Goal: Task Accomplishment & Management: Complete application form

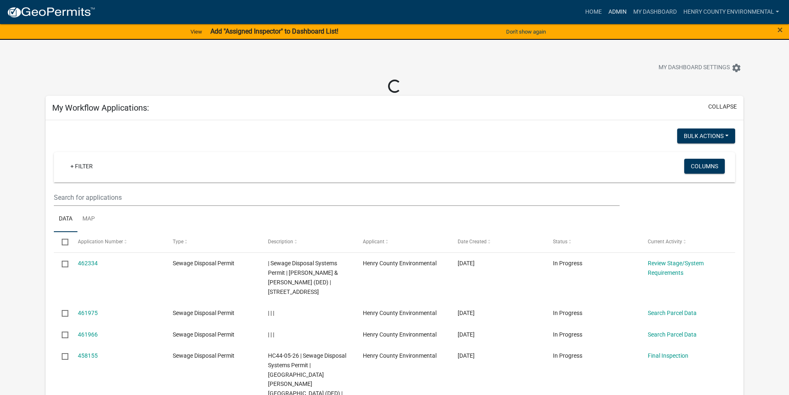
click at [623, 11] on link "Admin" at bounding box center [617, 12] width 25 height 16
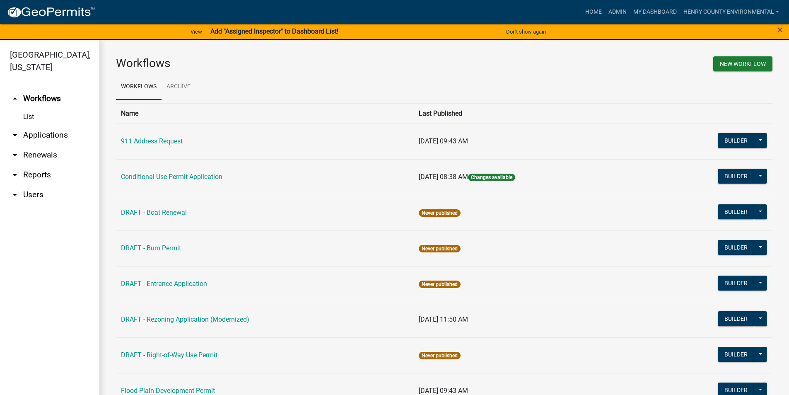
click at [785, 29] on div "×" at bounding box center [756, 31] width 66 height 17
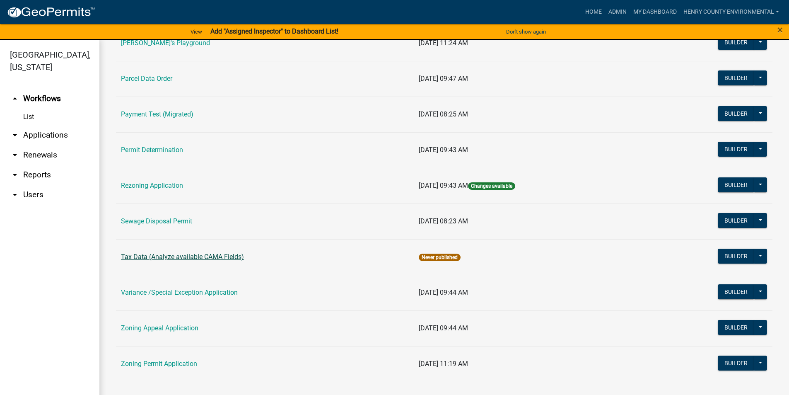
scroll to position [10, 0]
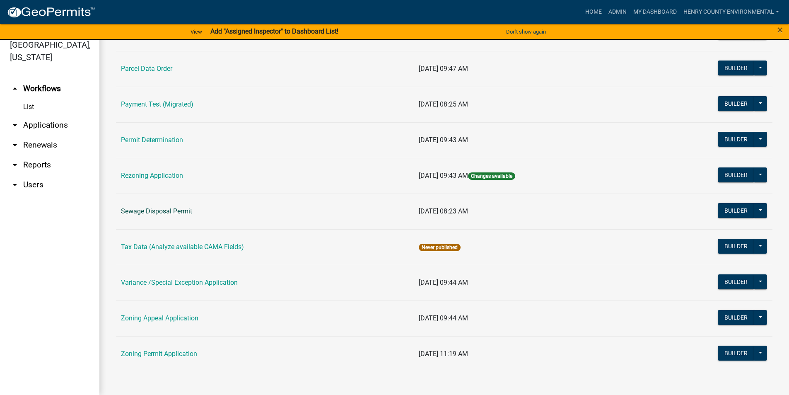
click at [165, 210] on link "Sewage Disposal Permit" at bounding box center [156, 211] width 71 height 8
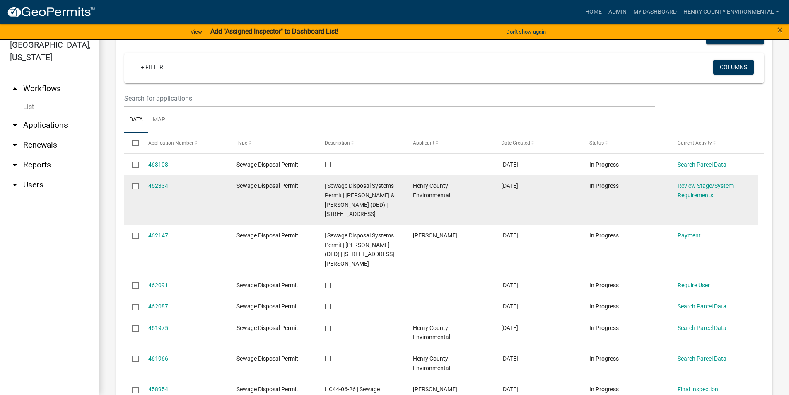
scroll to position [331, 0]
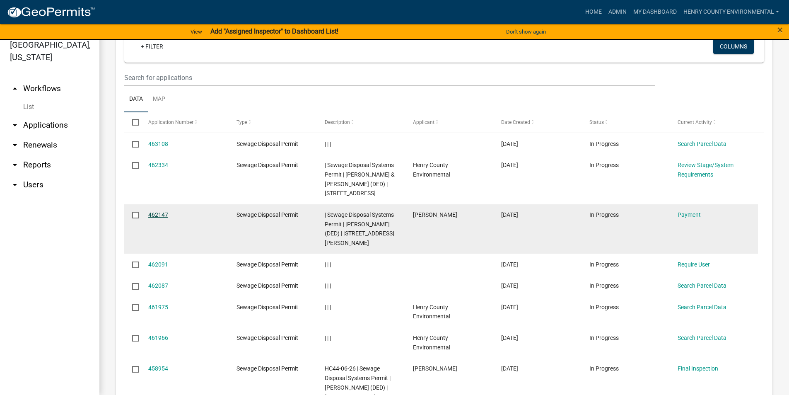
click at [149, 215] on link "462147" at bounding box center [158, 214] width 20 height 7
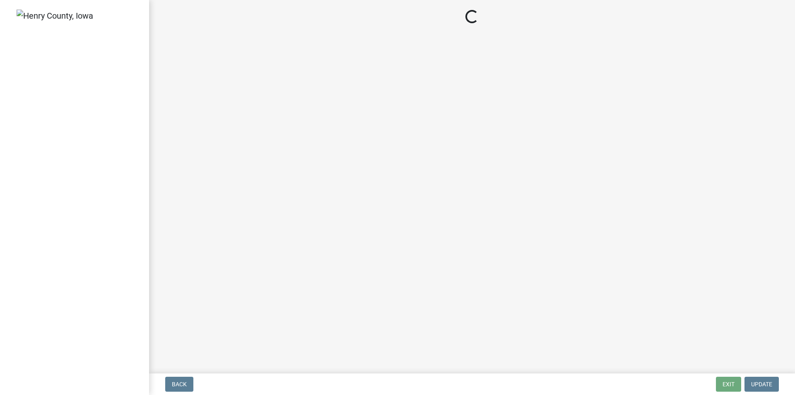
select select "3: 3"
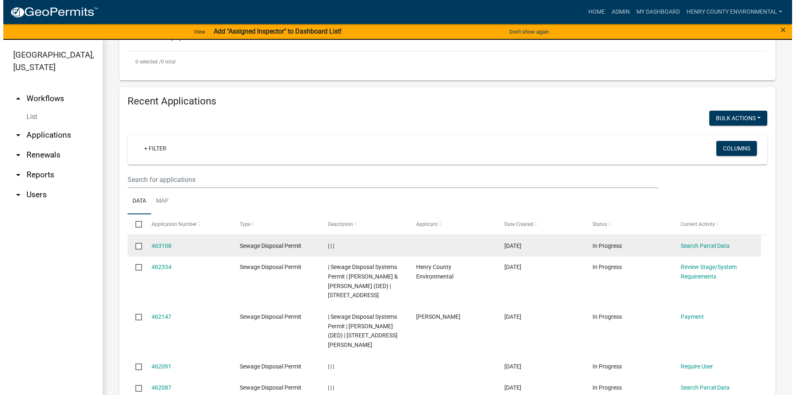
scroll to position [373, 0]
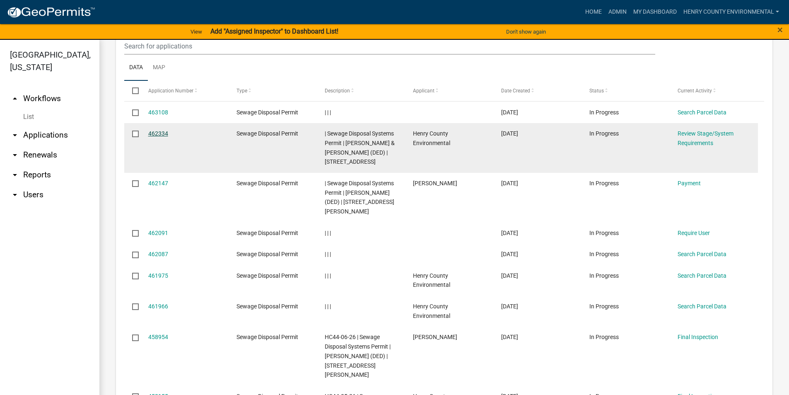
click at [161, 133] on link "462334" at bounding box center [158, 133] width 20 height 7
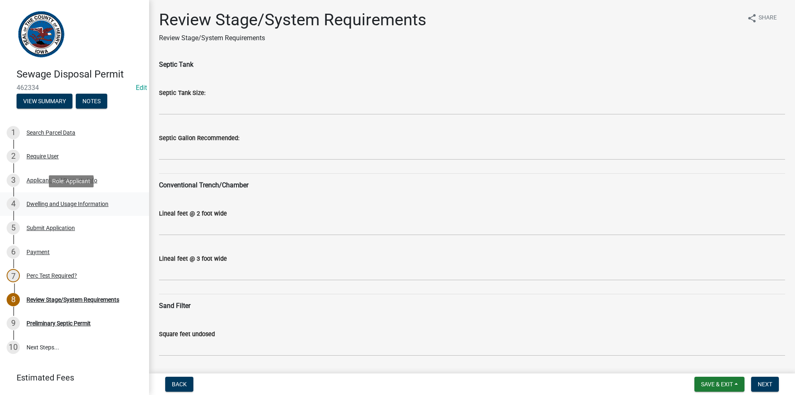
click at [63, 201] on div "Dwelling and Usage Information" at bounding box center [68, 204] width 82 height 6
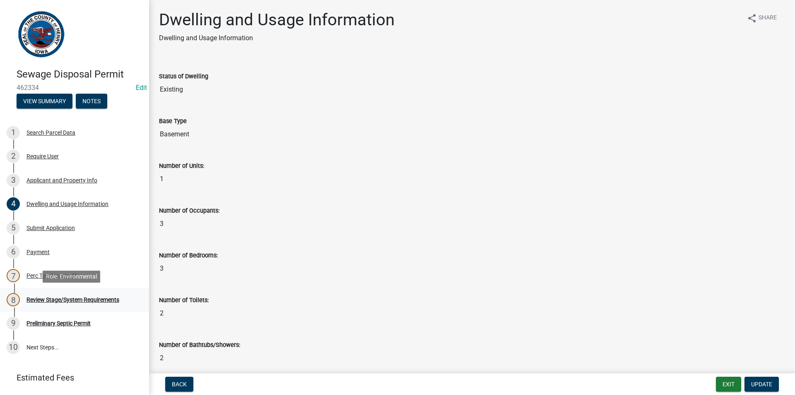
click at [43, 295] on div "8 Review Stage/System Requirements" at bounding box center [71, 299] width 129 height 13
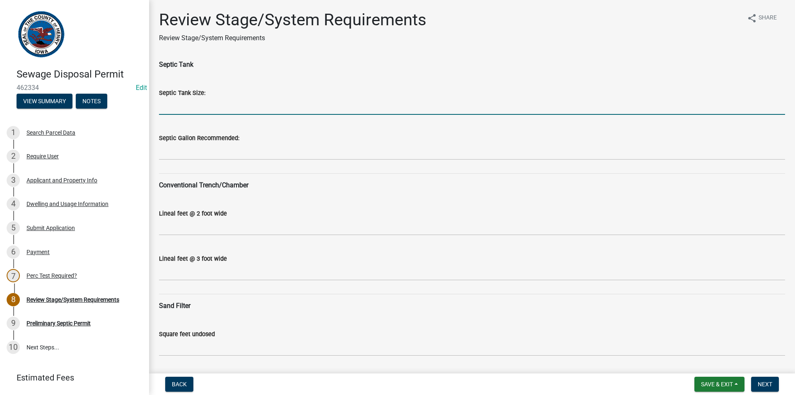
click at [219, 107] on input "Septic Tank Size:" at bounding box center [472, 106] width 626 height 17
type input "1250"
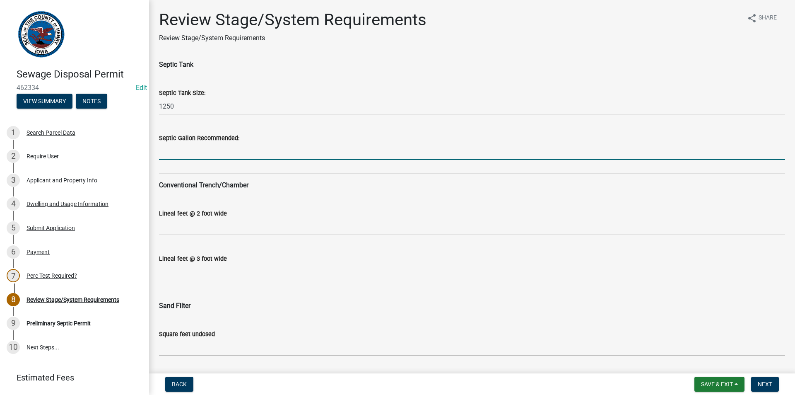
click at [215, 150] on input "Septic Gallon Recommended:" at bounding box center [472, 151] width 626 height 17
type input "1500"
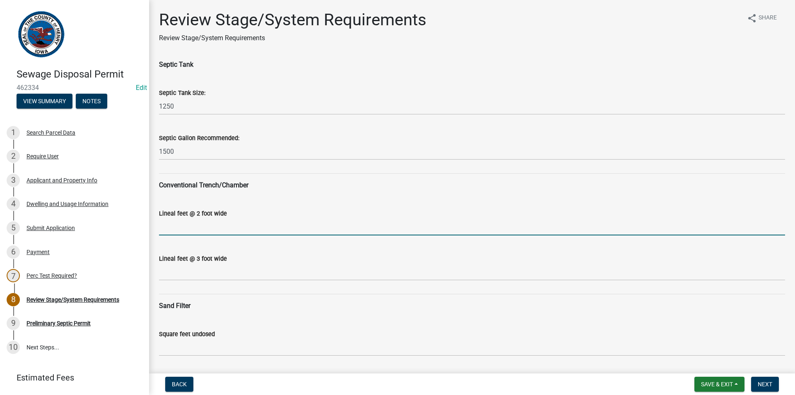
click at [190, 232] on input "Lineal feet @ 2 foot wide" at bounding box center [472, 226] width 626 height 17
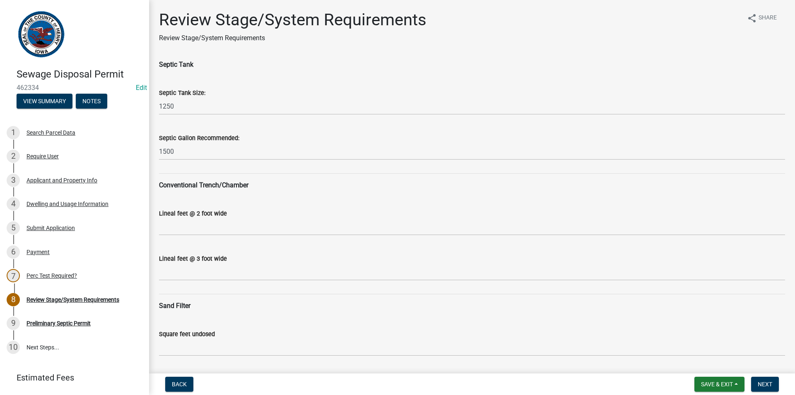
click at [197, 245] on div "Lineal feet @ 3 foot wide" at bounding box center [472, 261] width 626 height 39
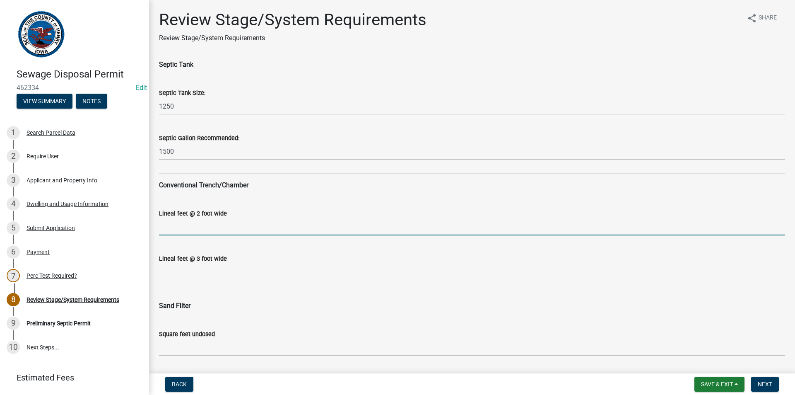
click at [204, 234] on input "Lineal feet @ 2 foot wide" at bounding box center [472, 226] width 626 height 17
type input "N/A"
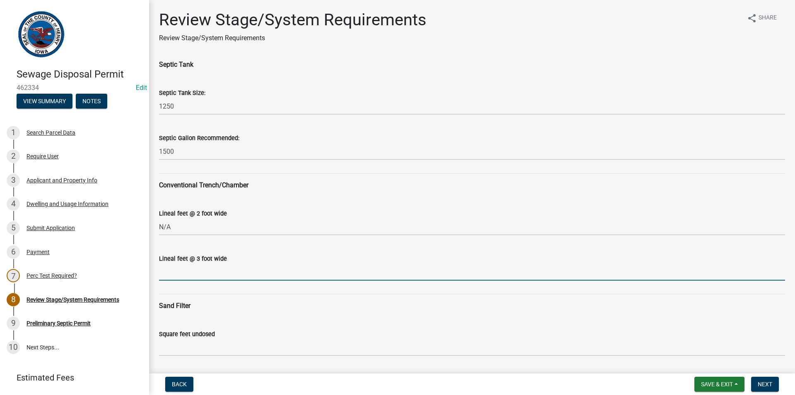
click at [205, 275] on input "Lineal feet @ 3 foot wide" at bounding box center [472, 271] width 626 height 17
type input "N/A"
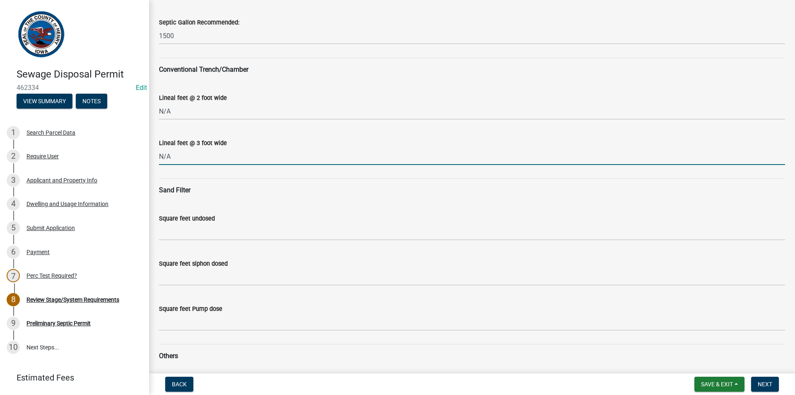
scroll to position [124, 0]
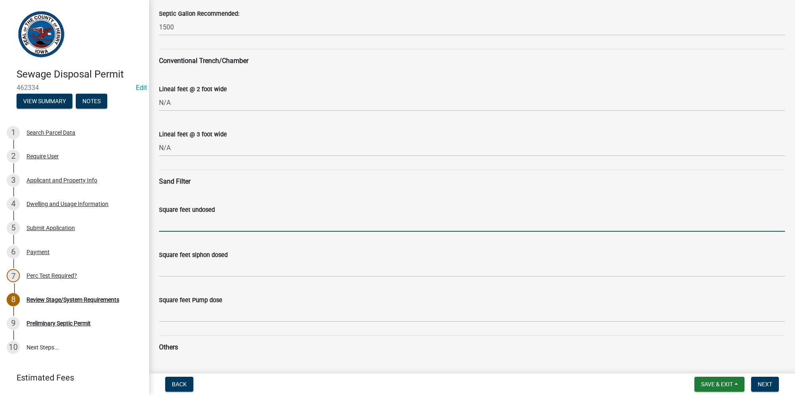
click at [187, 227] on input "Square feet undosed" at bounding box center [472, 223] width 626 height 17
type input "720"
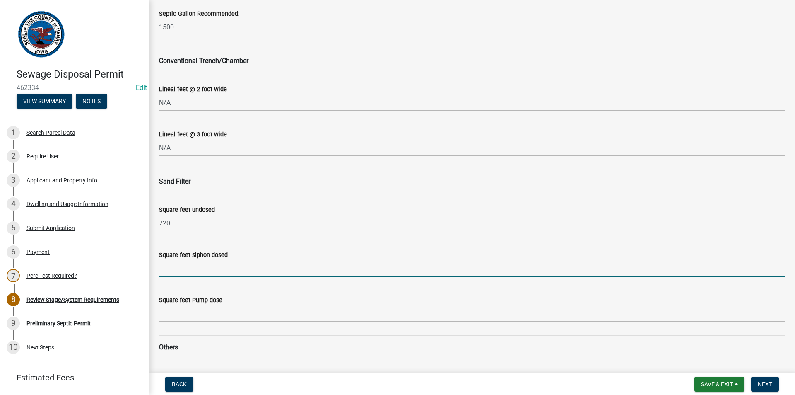
click at [196, 270] on input "Square feet siphon dosed" at bounding box center [472, 268] width 626 height 17
type input "540"
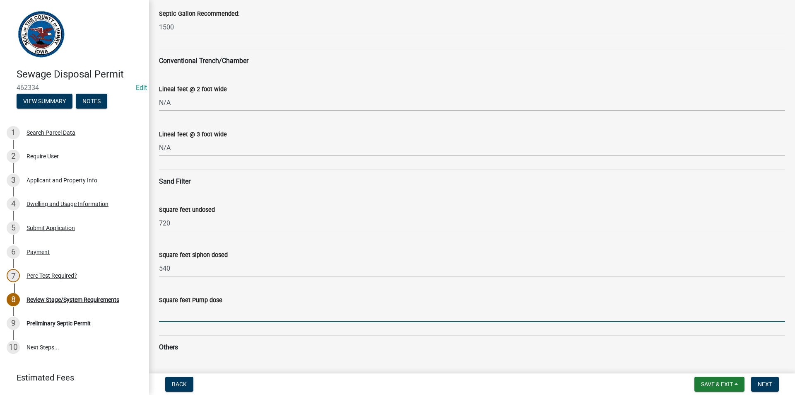
click at [176, 314] on input "Square feet Pump dose" at bounding box center [472, 313] width 626 height 17
type input "450"
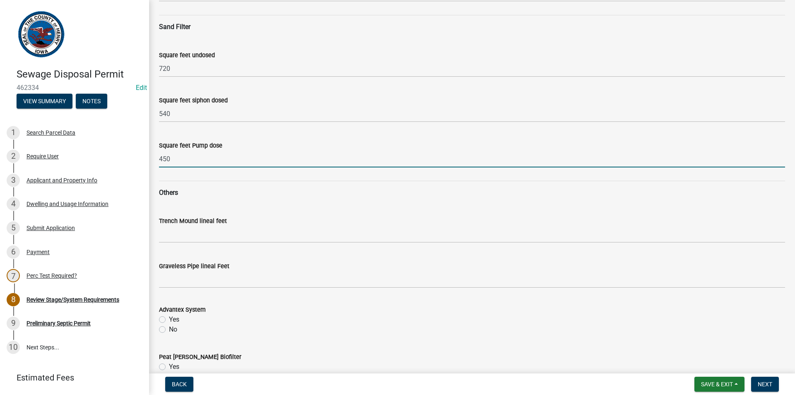
scroll to position [290, 0]
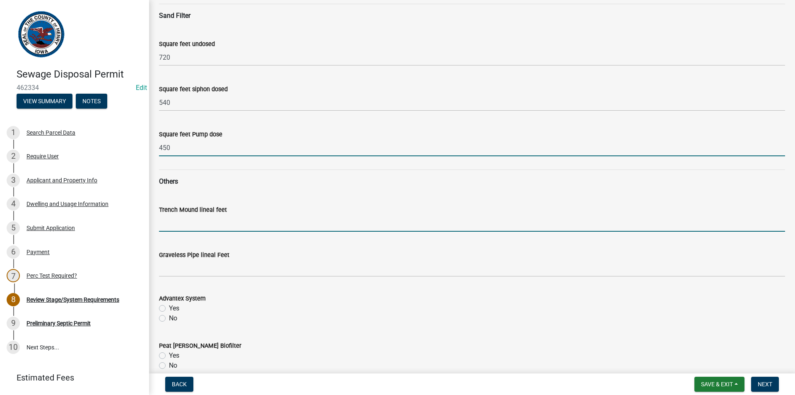
click at [223, 226] on input "Trench Mound lineal feet" at bounding box center [472, 223] width 626 height 17
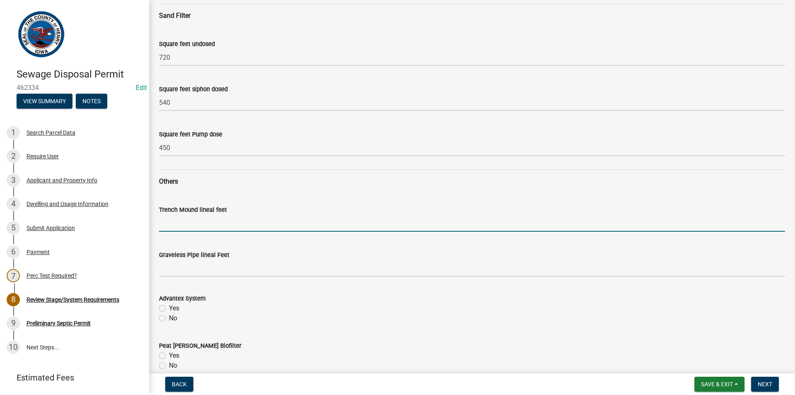
type input "N/A"
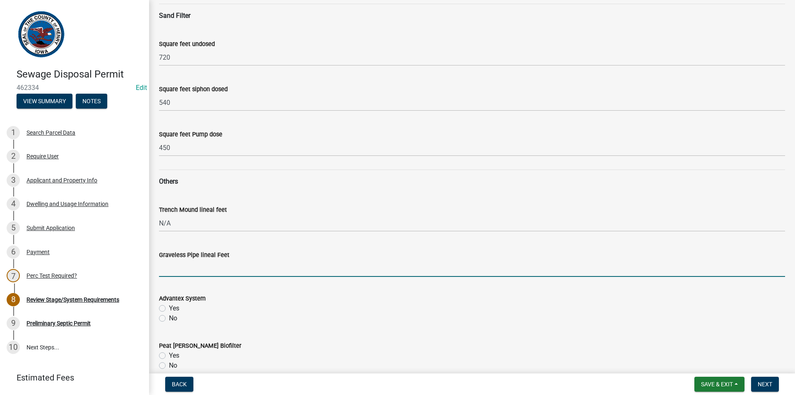
click at [195, 267] on input "Graveless Pipe lineal Feet" at bounding box center [472, 268] width 626 height 17
type input "N/A"
click at [169, 318] on label "No" at bounding box center [173, 318] width 8 height 10
click at [169, 318] on input "No" at bounding box center [171, 315] width 5 height 5
radio input "true"
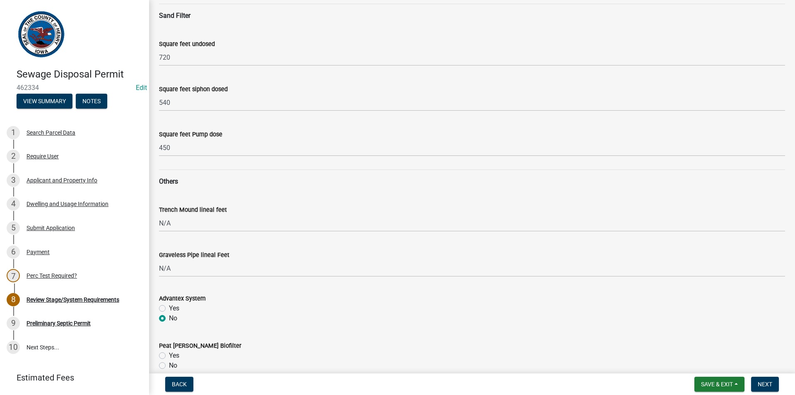
click at [169, 364] on label "No" at bounding box center [173, 365] width 8 height 10
click at [169, 364] on input "No" at bounding box center [171, 362] width 5 height 5
radio input "true"
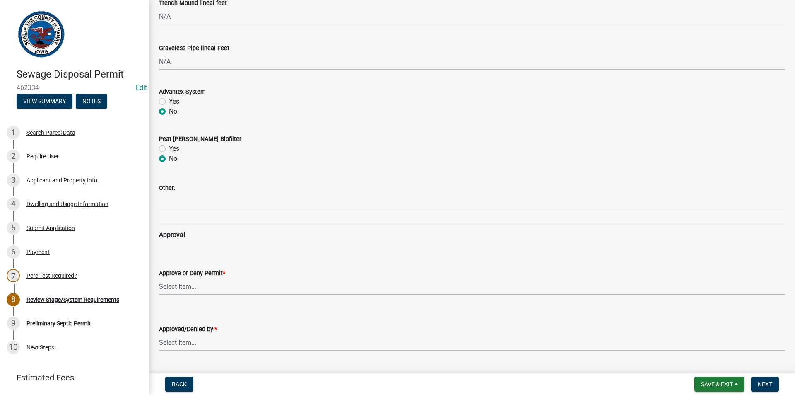
scroll to position [497, 0]
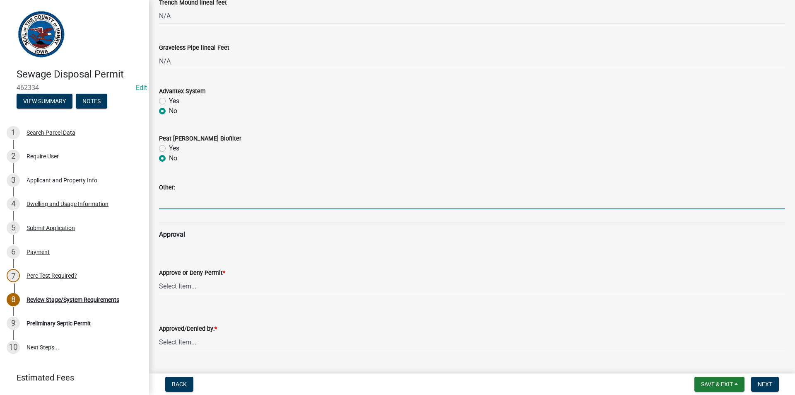
click at [169, 200] on input "Other:" at bounding box center [472, 200] width 626 height 17
type input "N/A"
click at [183, 283] on select "Select Item... approved denied" at bounding box center [472, 286] width 626 height 17
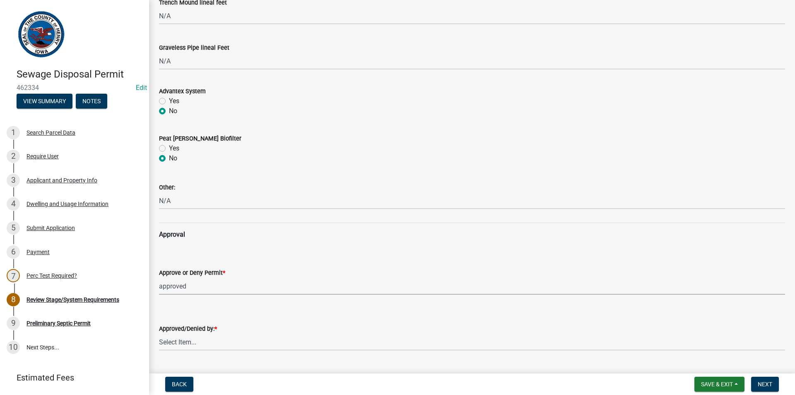
click at [159, 278] on select "Select Item... approved denied" at bounding box center [472, 286] width 626 height 17
select select "6c6aa950-0871-4f6b-8369-9beb03d646f1"
click at [174, 347] on select "Select Item... [PERSON_NAME] [PERSON_NAME]" at bounding box center [472, 341] width 626 height 17
click at [159, 333] on select "Select Item... [PERSON_NAME] [PERSON_NAME]" at bounding box center [472, 341] width 626 height 17
select select "5c99670e-d68f-4230-9f25-35431631f8c6"
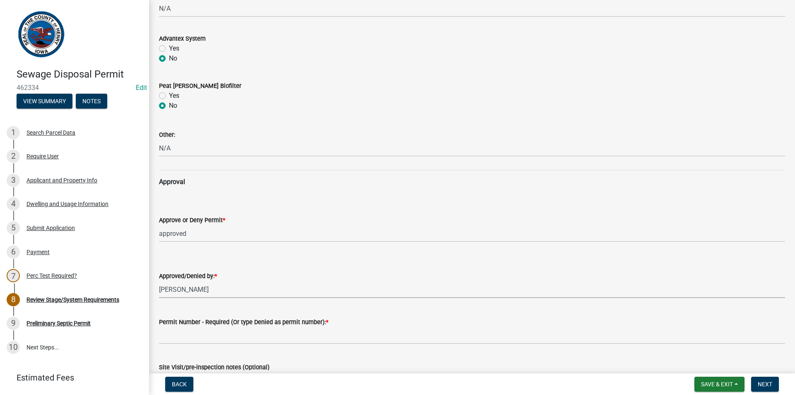
scroll to position [676, 0]
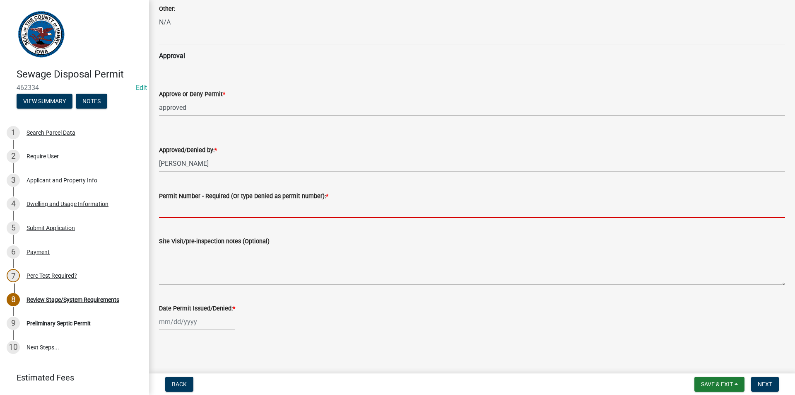
click at [194, 210] on input "Permit Number - Required (Or type Denied as permit number): *" at bounding box center [472, 209] width 626 height 17
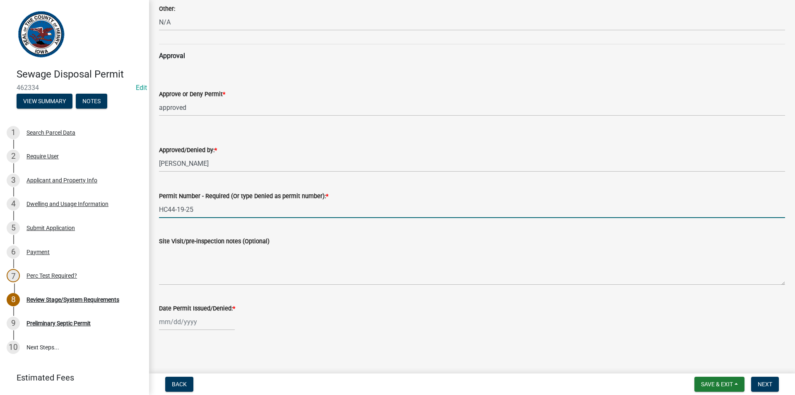
click at [227, 204] on input "HC44-19-25" at bounding box center [472, 209] width 626 height 17
type input "HC44-07-26"
click at [192, 326] on div at bounding box center [197, 321] width 76 height 17
select select "8"
select select "2025"
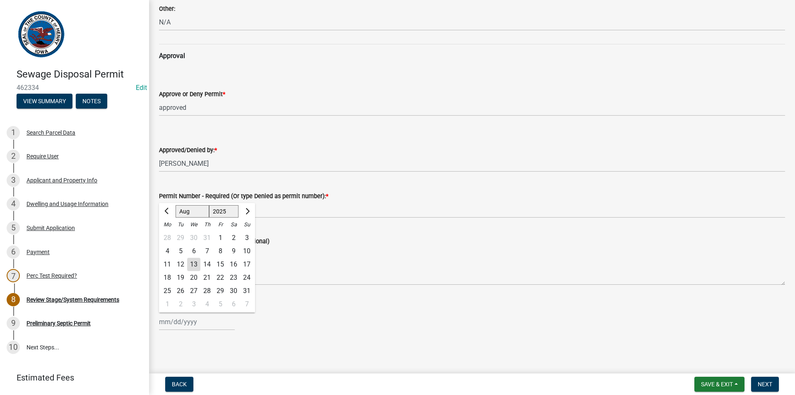
click at [194, 267] on div "13" at bounding box center [193, 264] width 13 height 13
type input "[DATE]"
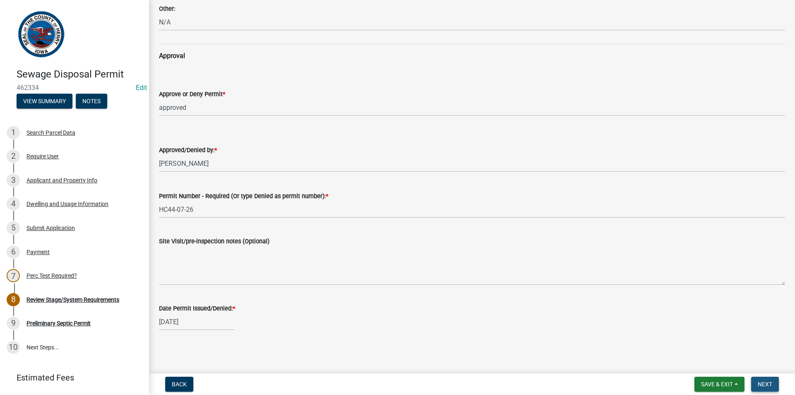
click at [770, 378] on button "Next" at bounding box center [765, 384] width 28 height 15
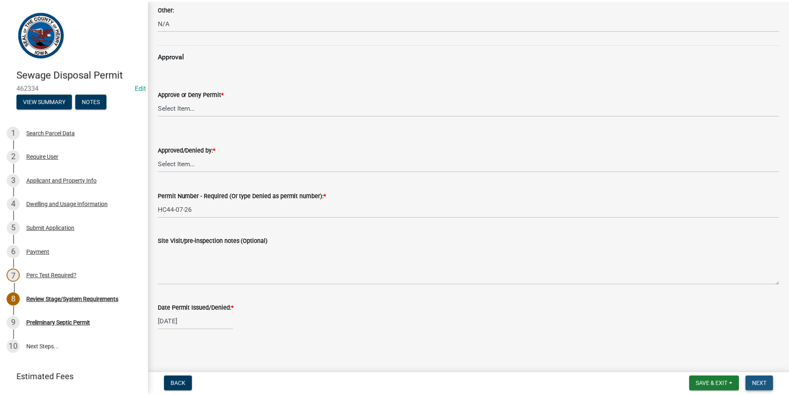
scroll to position [0, 0]
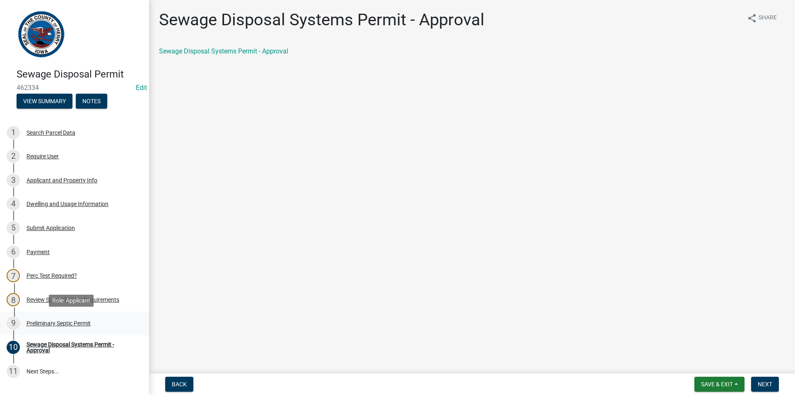
click at [60, 324] on div "Preliminary Septic Permit" at bounding box center [59, 323] width 64 height 6
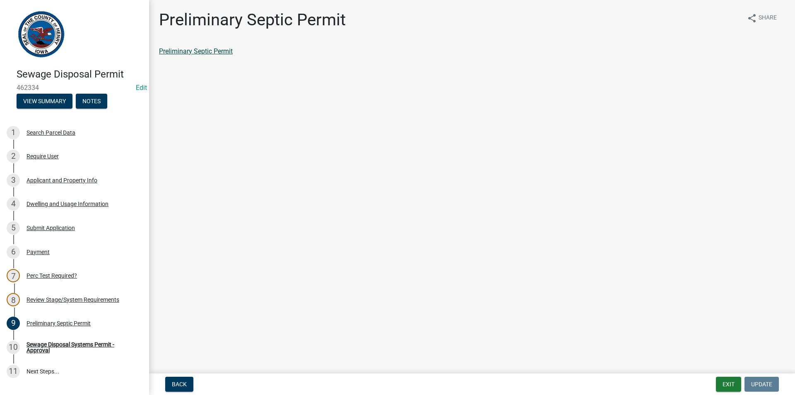
click at [217, 50] on link "Preliminary Septic Permit" at bounding box center [196, 51] width 74 height 8
click at [60, 341] on div "Sewage Disposal Systems Permit - Approval" at bounding box center [81, 347] width 109 height 12
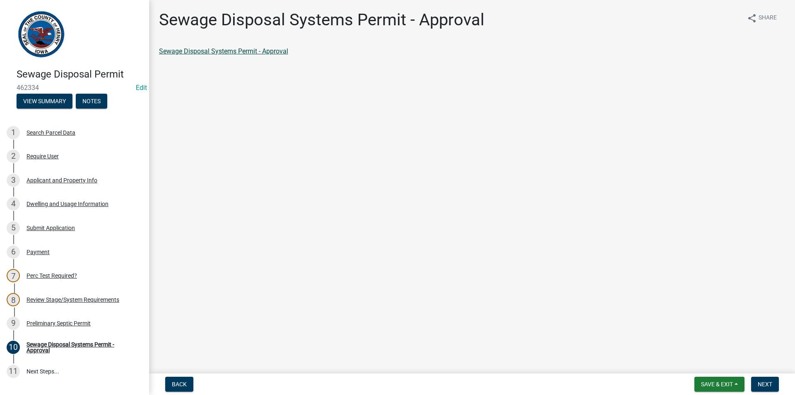
click at [262, 53] on link "Sewage Disposal Systems Permit - Approval" at bounding box center [223, 51] width 129 height 8
click at [762, 381] on span "Next" at bounding box center [765, 384] width 14 height 7
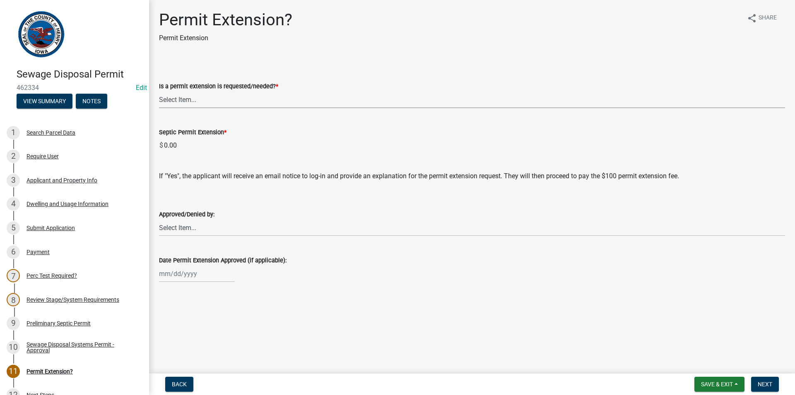
click at [213, 97] on select "Select Item... Yes No denied" at bounding box center [472, 99] width 626 height 17
click at [159, 91] on select "Select Item... Yes No denied" at bounding box center [472, 99] width 626 height 17
select select "987b5ea2-4eed-47da-98d7-c91cd4fcb817"
click at [768, 381] on span "Next" at bounding box center [765, 384] width 14 height 7
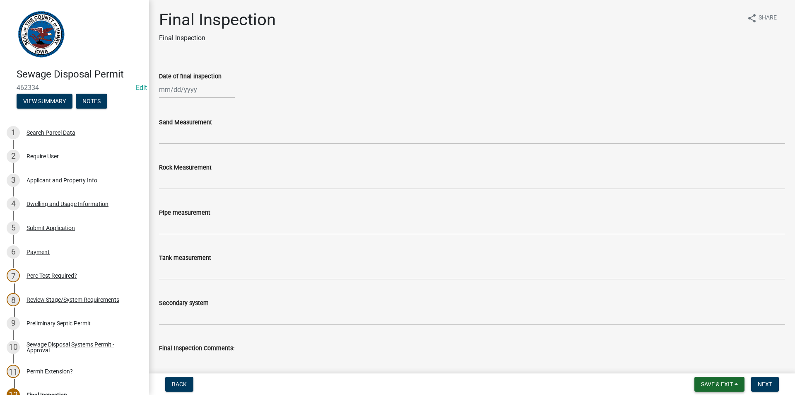
click at [721, 385] on span "Save & Exit" at bounding box center [717, 384] width 32 height 7
click at [718, 365] on button "Save & Exit" at bounding box center [711, 362] width 66 height 20
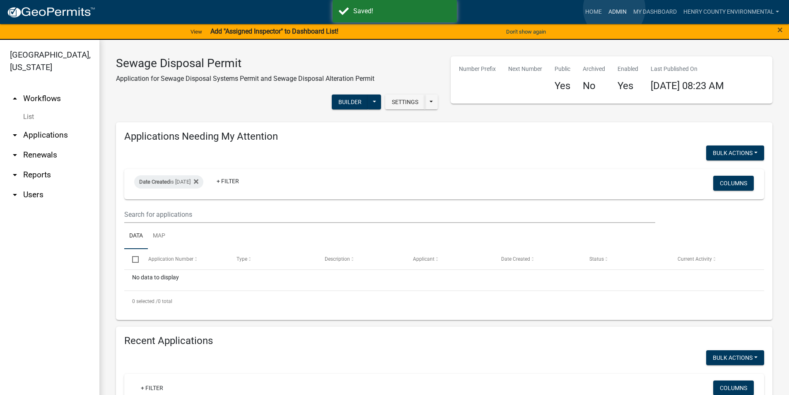
click at [614, 9] on link "Admin" at bounding box center [617, 12] width 25 height 16
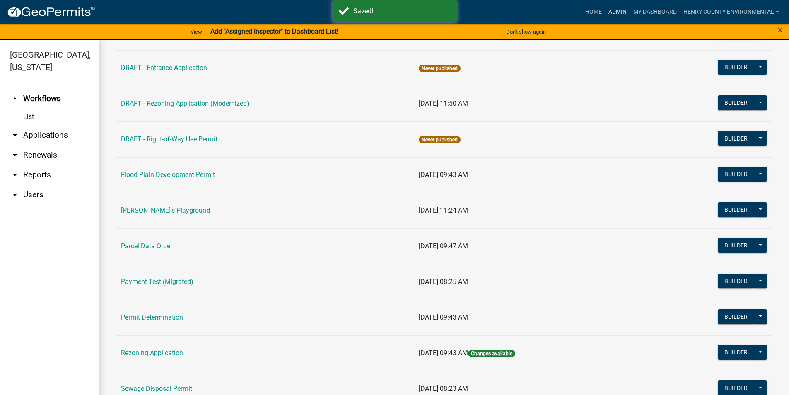
scroll to position [383, 0]
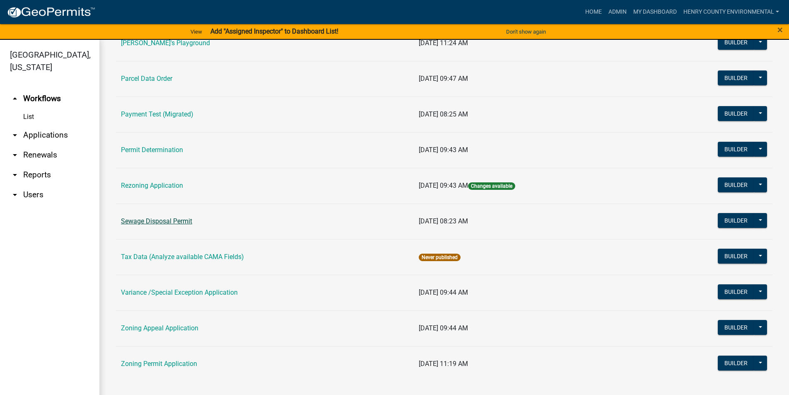
click at [164, 221] on link "Sewage Disposal Permit" at bounding box center [156, 221] width 71 height 8
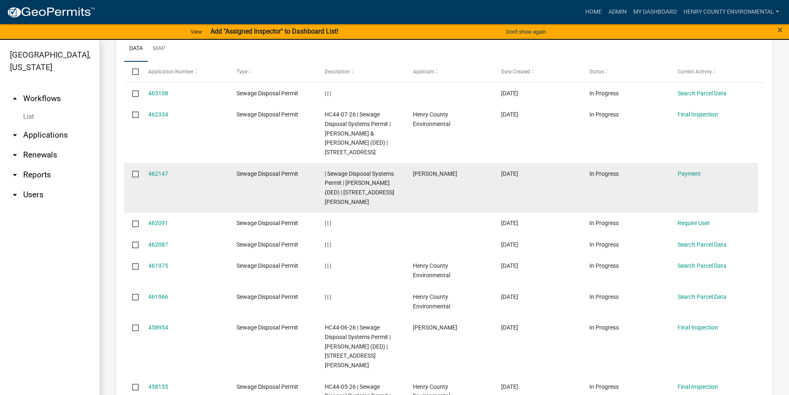
scroll to position [405, 0]
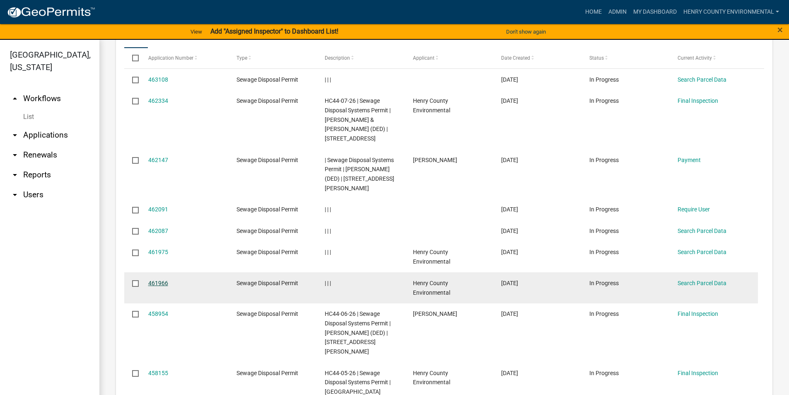
click at [157, 280] on link "461966" at bounding box center [158, 283] width 20 height 7
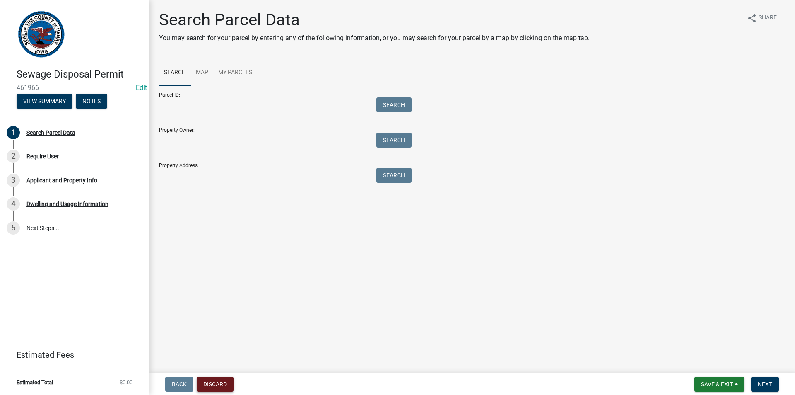
click at [206, 384] on button "Discard" at bounding box center [215, 384] width 37 height 15
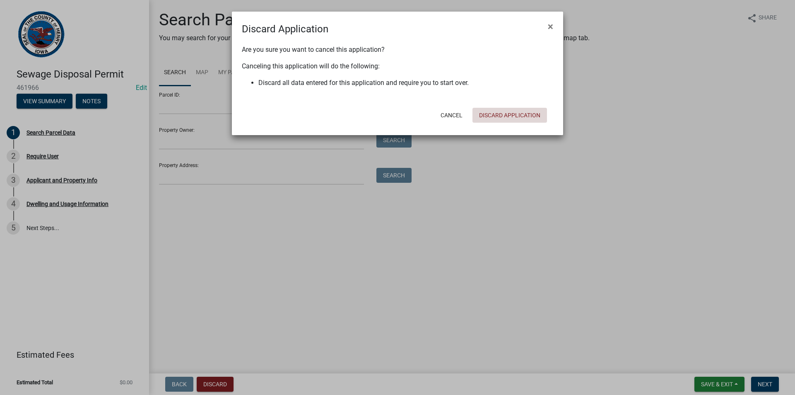
click at [525, 113] on button "Discard Application" at bounding box center [510, 115] width 75 height 15
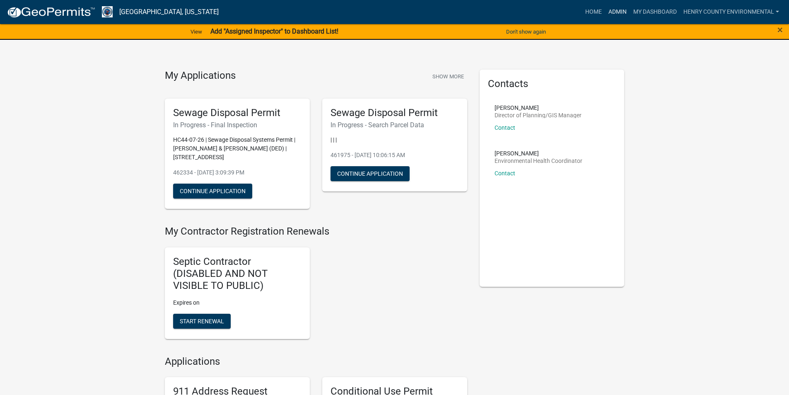
click at [605, 10] on link "Admin" at bounding box center [617, 12] width 25 height 16
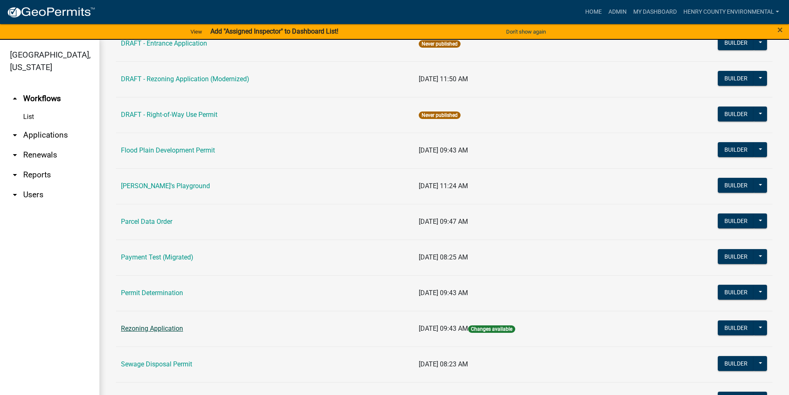
scroll to position [331, 0]
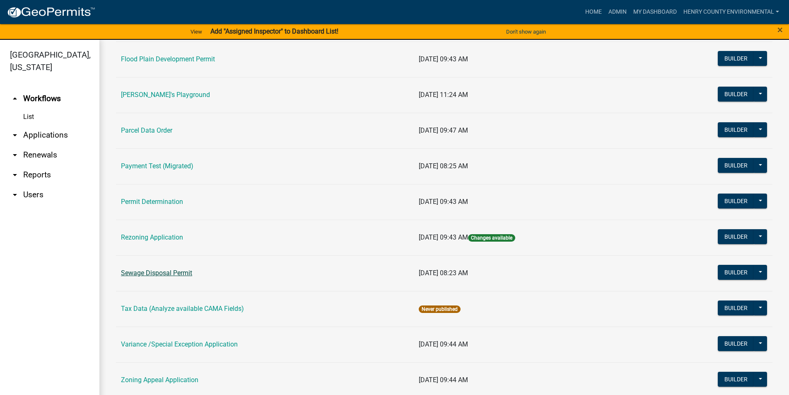
click at [174, 275] on link "Sewage Disposal Permit" at bounding box center [156, 273] width 71 height 8
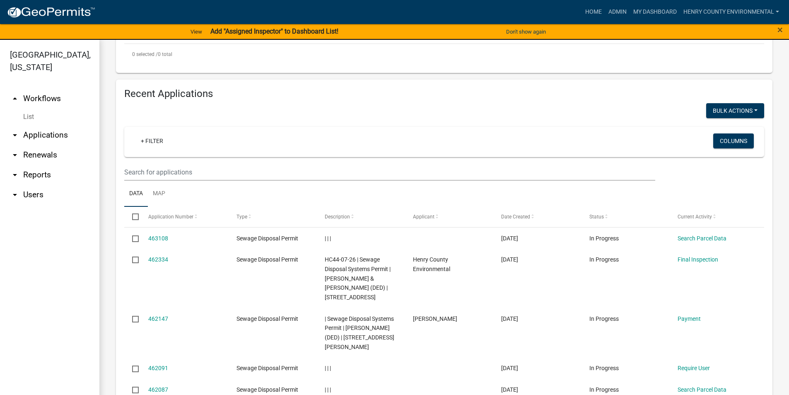
scroll to position [249, 0]
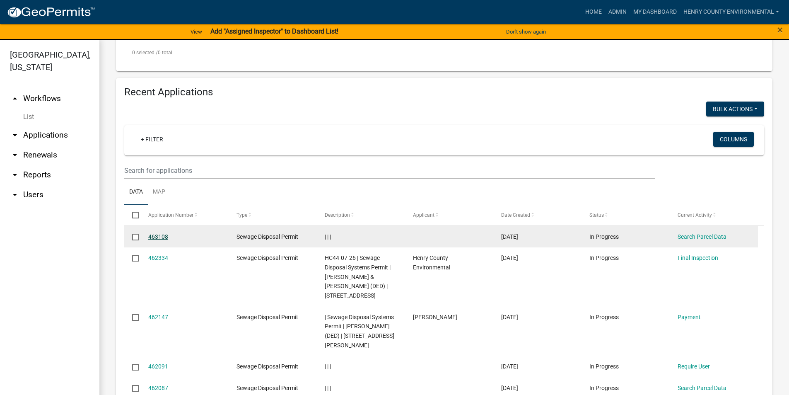
click at [165, 238] on link "463108" at bounding box center [158, 236] width 20 height 7
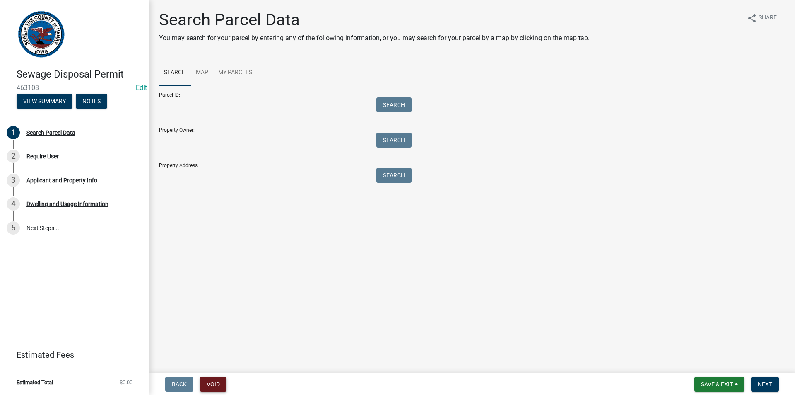
click at [212, 379] on button "Void" at bounding box center [213, 384] width 27 height 15
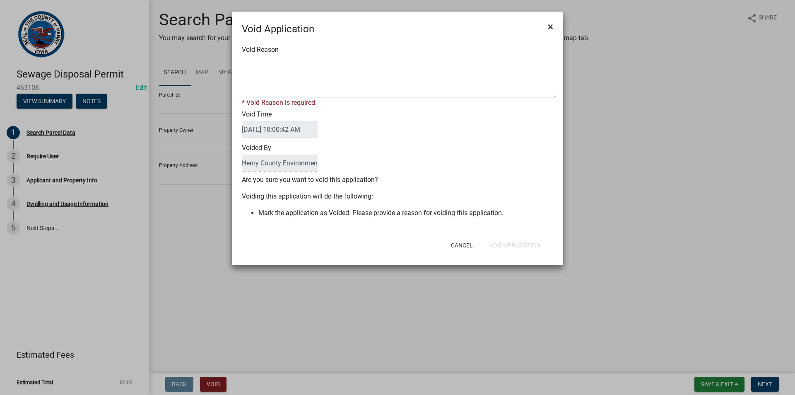
click at [555, 30] on button "×" at bounding box center [550, 26] width 19 height 23
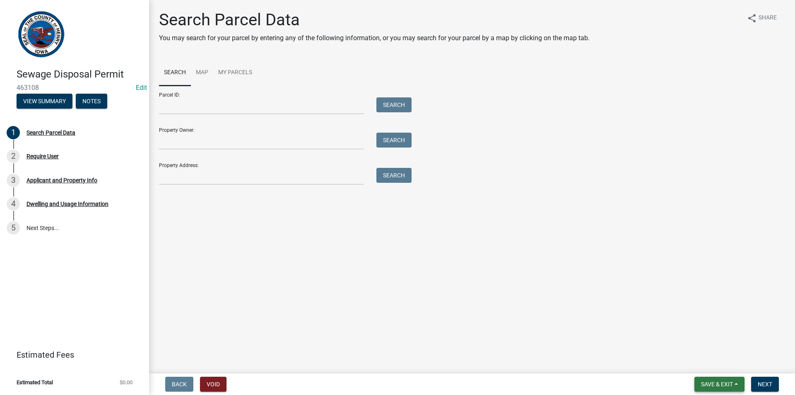
click at [702, 378] on button "Save & Exit" at bounding box center [720, 384] width 50 height 15
click at [749, 311] on main "Search Parcel Data You may search for your parcel by entering any of the follow…" at bounding box center [472, 185] width 646 height 370
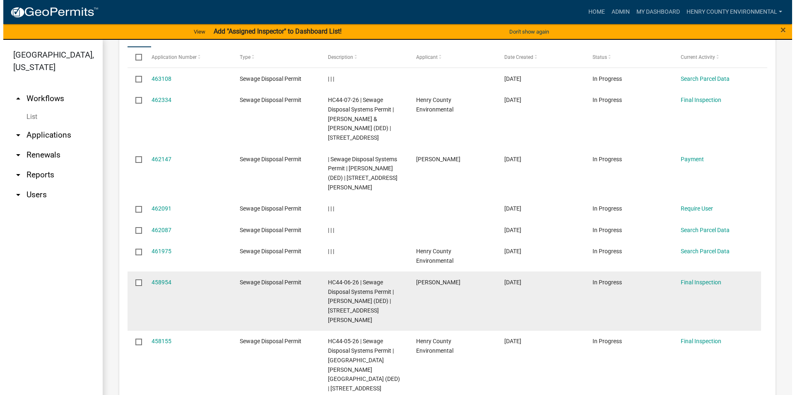
scroll to position [329, 0]
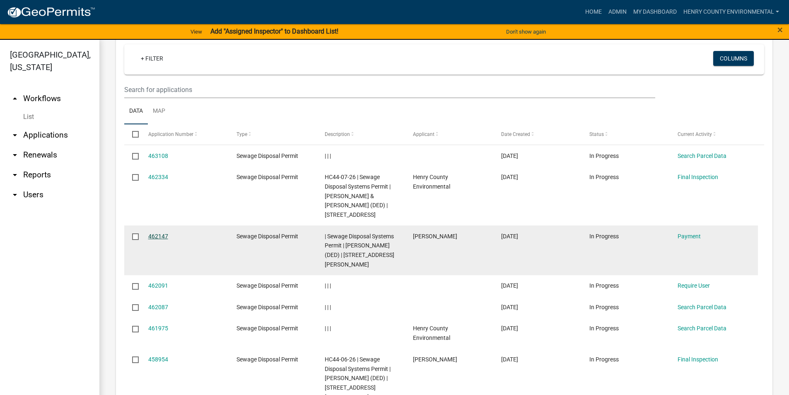
click at [162, 233] on link "462147" at bounding box center [158, 236] width 20 height 7
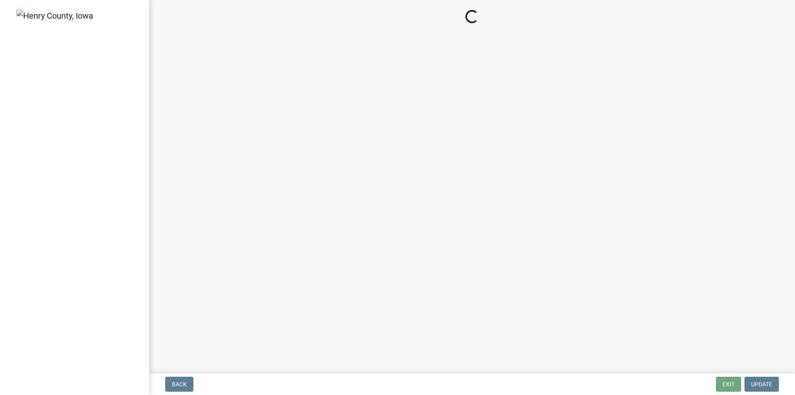
select select "3: 3"
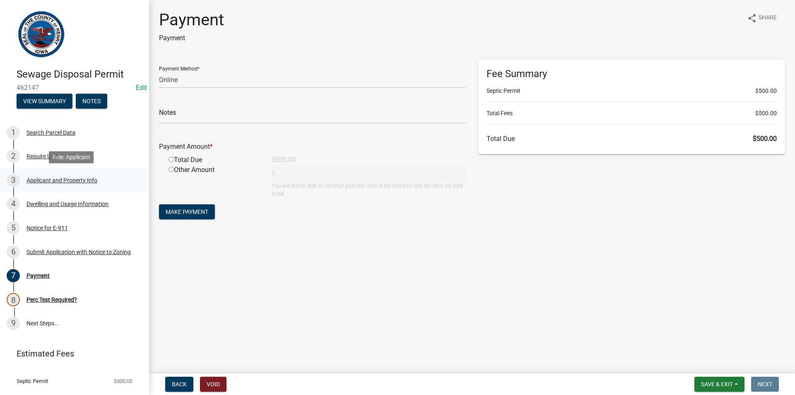
click at [46, 181] on div "Applicant and Property Info" at bounding box center [62, 180] width 71 height 6
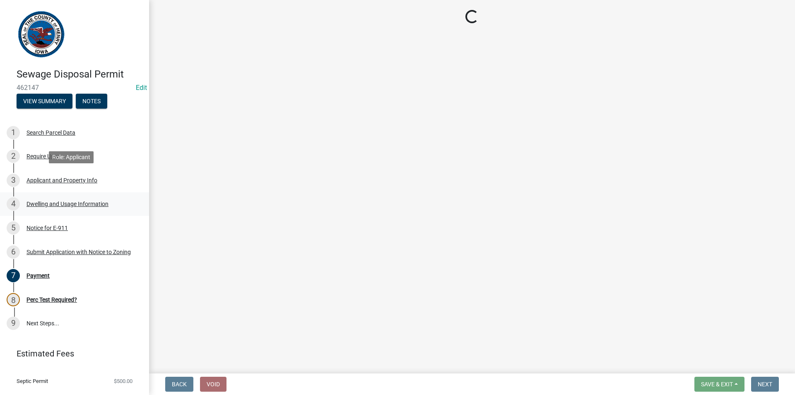
select select "ba5d1516-5783-4388-b1ad-8692fca6ffd3"
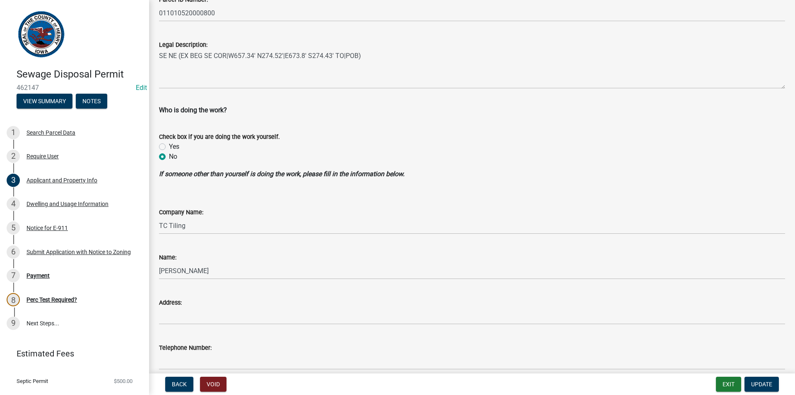
scroll to position [660, 0]
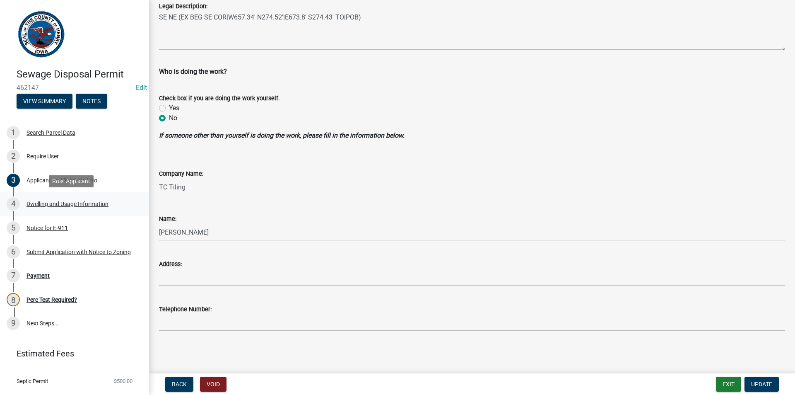
click at [48, 203] on div "Dwelling and Usage Information" at bounding box center [68, 204] width 82 height 6
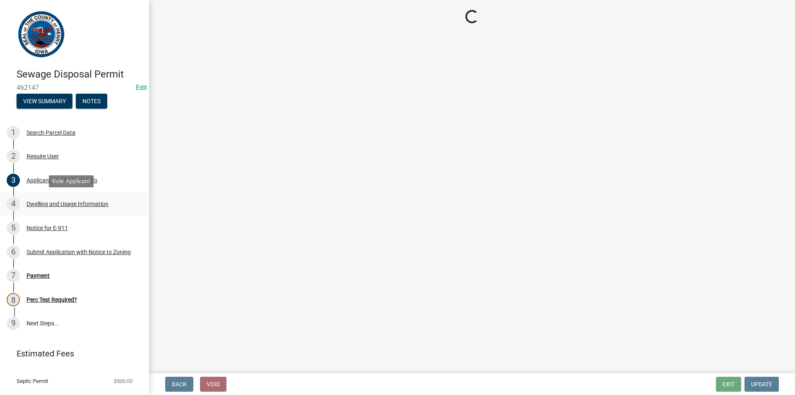
select select "f8475467-ace5-4783-87da-8c1d1e73fcca"
select select "026d1f52-f79c-4eee-8aa1-44d2b31f964c"
select select "f329f229-4372-49f3-ad90-d4c2245d1078"
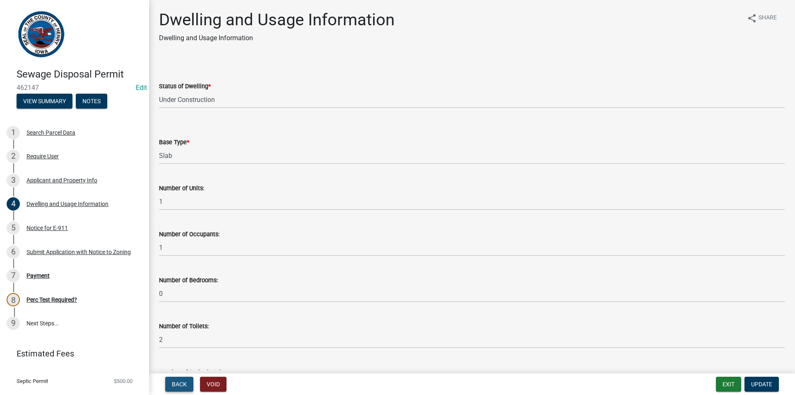
click at [176, 385] on span "Back" at bounding box center [179, 384] width 15 height 7
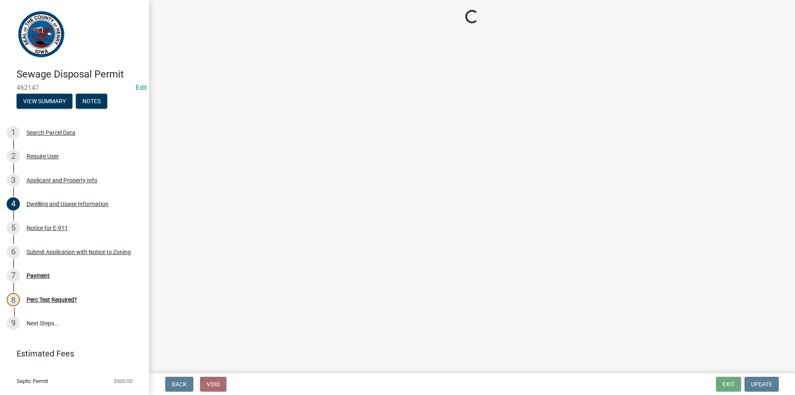
select select "ba5d1516-5783-4388-b1ad-8692fca6ffd3"
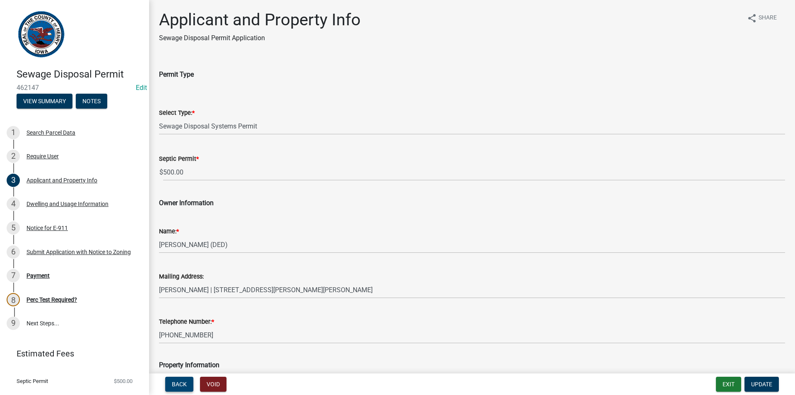
click at [179, 387] on span "Back" at bounding box center [179, 384] width 15 height 7
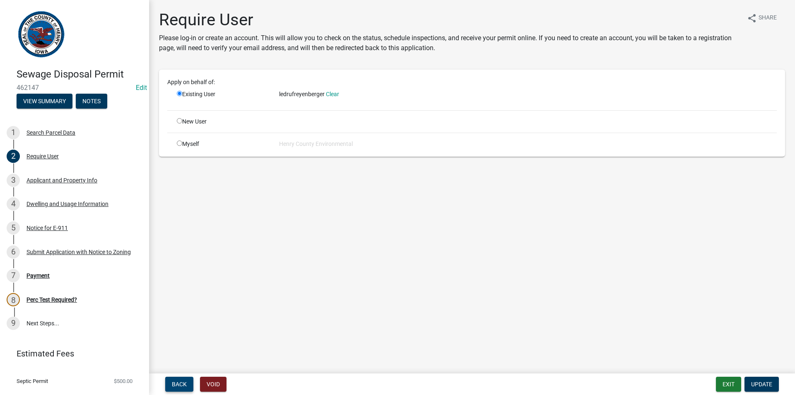
click at [179, 387] on span "Back" at bounding box center [179, 384] width 15 height 7
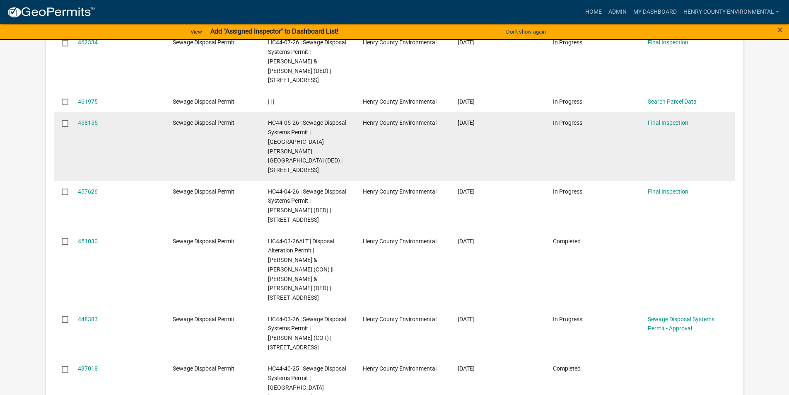
scroll to position [207, 0]
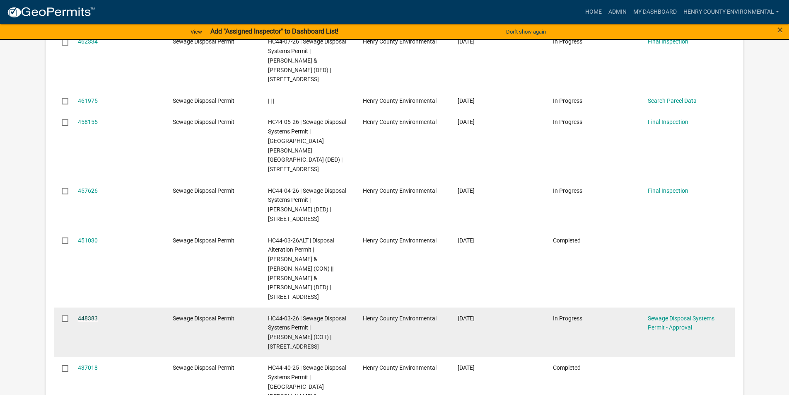
click at [87, 315] on link "448383" at bounding box center [88, 318] width 20 height 7
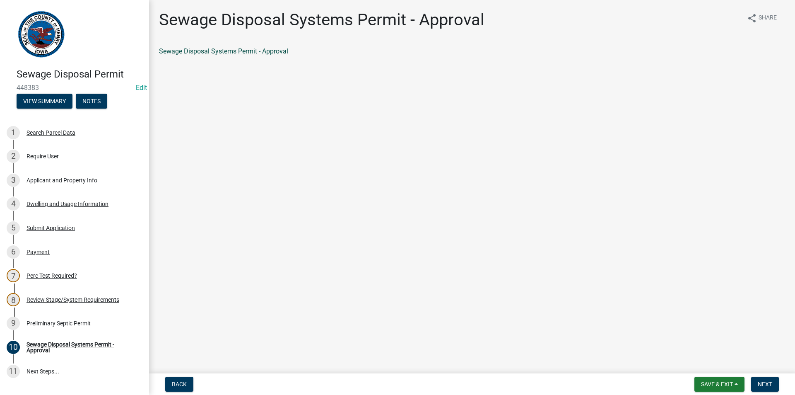
click at [236, 49] on link "Sewage Disposal Systems Permit - Approval" at bounding box center [223, 51] width 129 height 8
click at [47, 321] on div "Preliminary Septic Permit" at bounding box center [59, 323] width 64 height 6
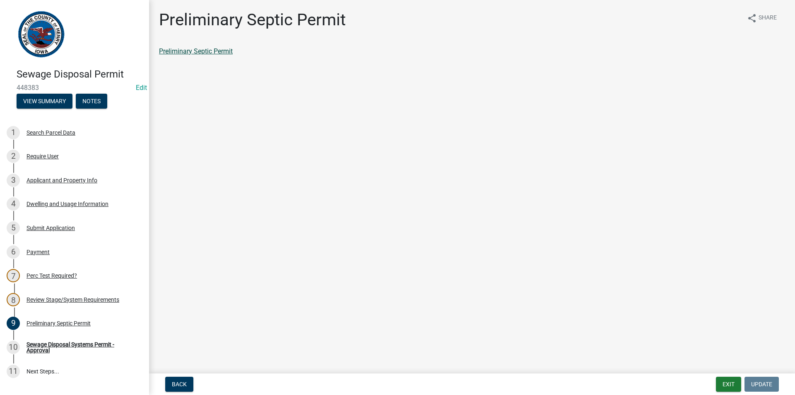
click at [214, 54] on link "Preliminary Septic Permit" at bounding box center [196, 51] width 74 height 8
click at [34, 353] on div "Sewage Disposal Systems Permit - Approval" at bounding box center [81, 347] width 109 height 12
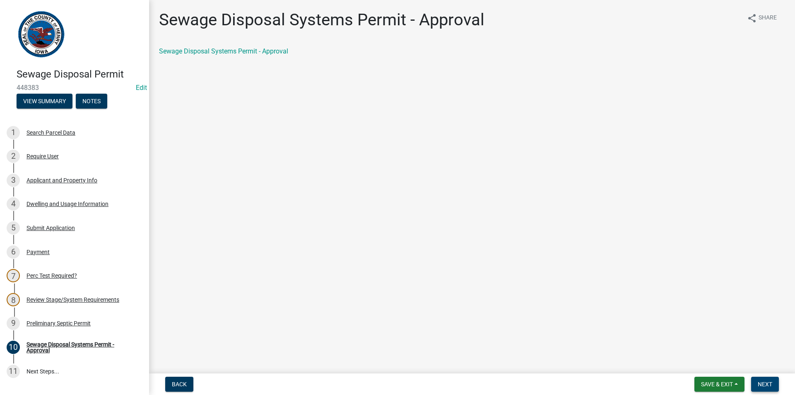
click at [765, 382] on span "Next" at bounding box center [765, 384] width 14 height 7
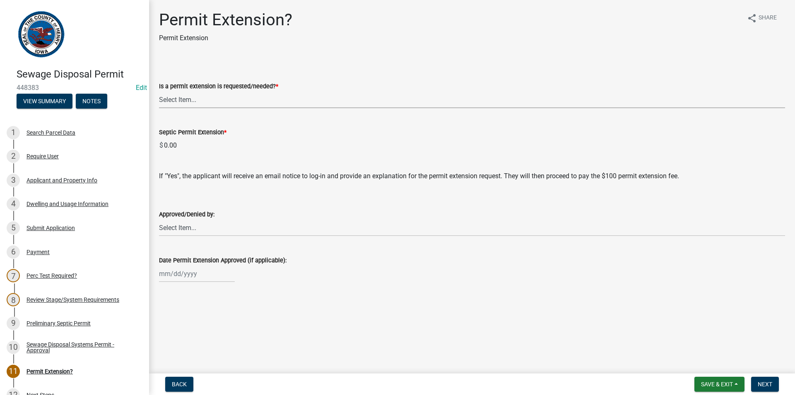
click at [307, 103] on select "Select Item... Yes No denied" at bounding box center [472, 99] width 626 height 17
click at [159, 91] on select "Select Item... Yes No denied" at bounding box center [472, 99] width 626 height 17
select select "987b5ea2-4eed-47da-98d7-c91cd4fcb817"
click at [765, 380] on button "Next" at bounding box center [765, 384] width 28 height 15
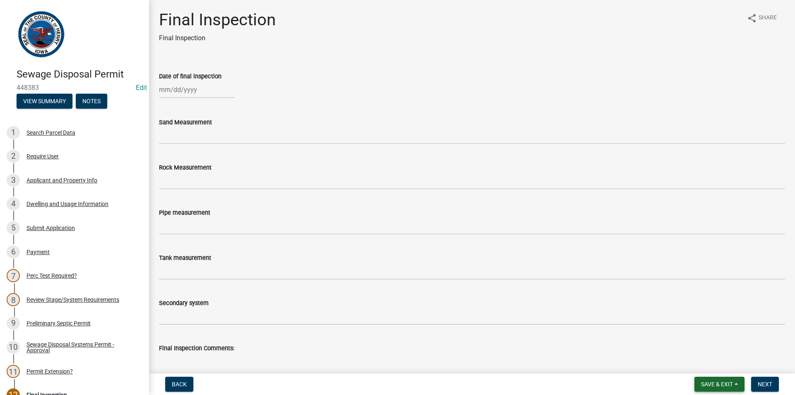
click at [704, 381] on span "Save & Exit" at bounding box center [717, 384] width 32 height 7
click at [702, 362] on button "Save & Exit" at bounding box center [711, 362] width 66 height 20
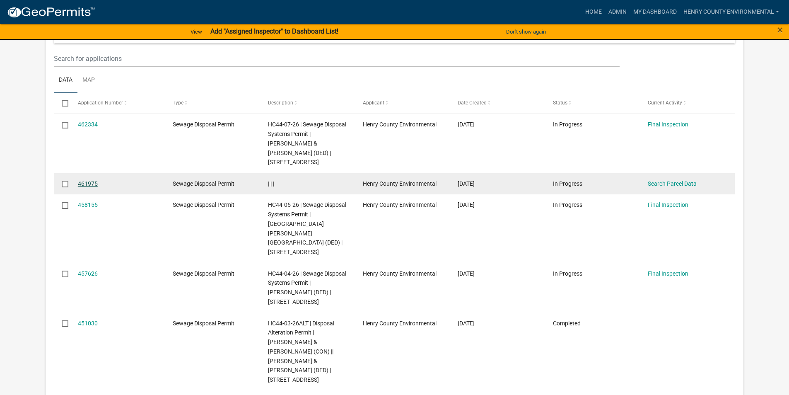
scroll to position [110, 0]
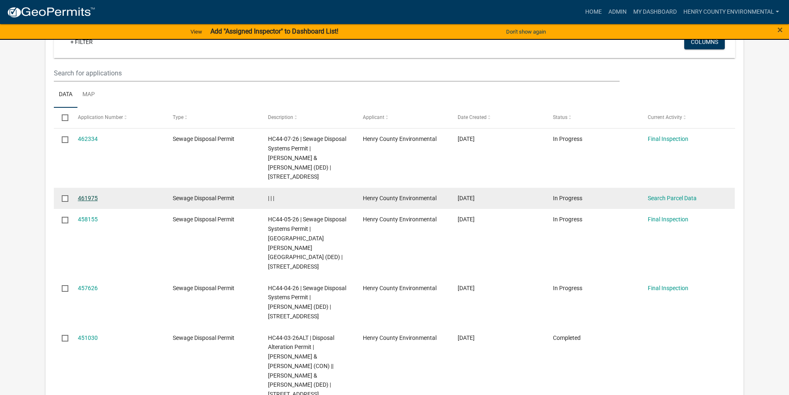
click at [94, 195] on link "461975" at bounding box center [88, 198] width 20 height 7
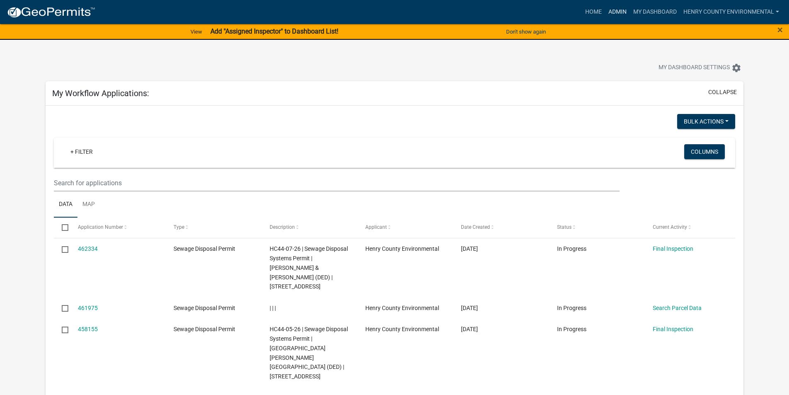
click at [619, 12] on link "Admin" at bounding box center [617, 12] width 25 height 16
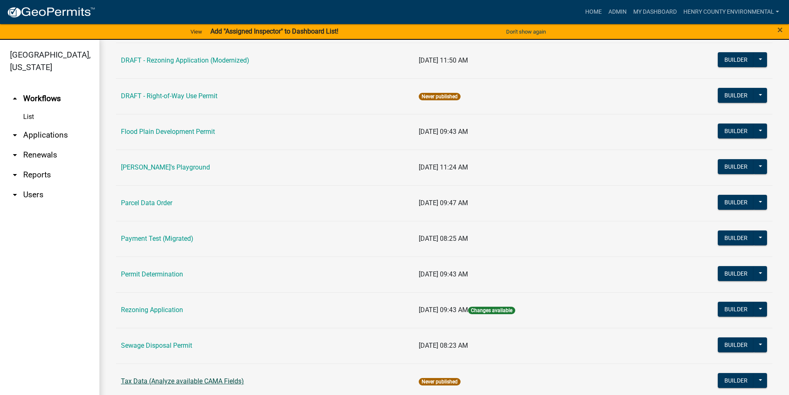
scroll to position [331, 0]
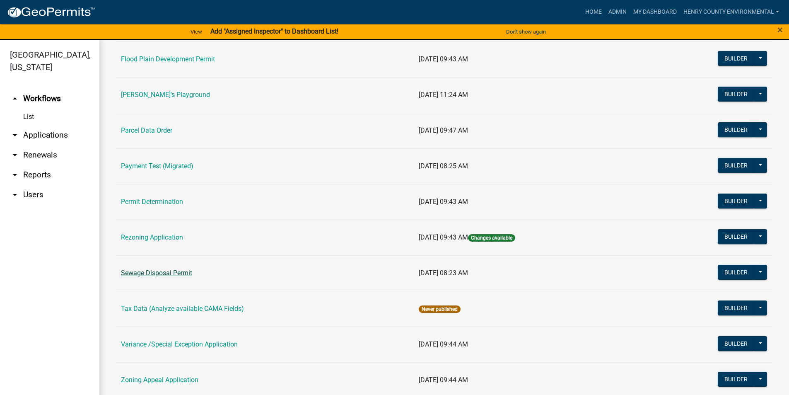
click at [179, 271] on link "Sewage Disposal Permit" at bounding box center [156, 273] width 71 height 8
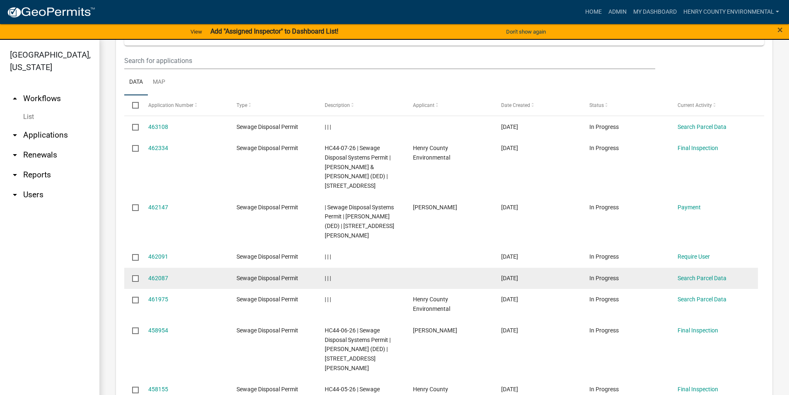
scroll to position [373, 0]
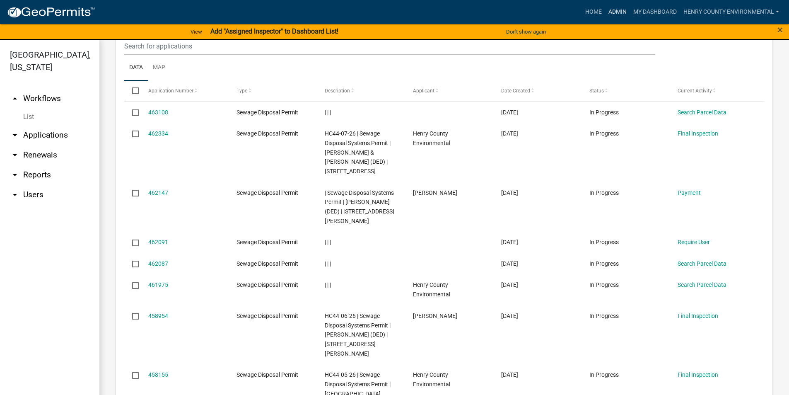
click at [621, 10] on link "Admin" at bounding box center [617, 12] width 25 height 16
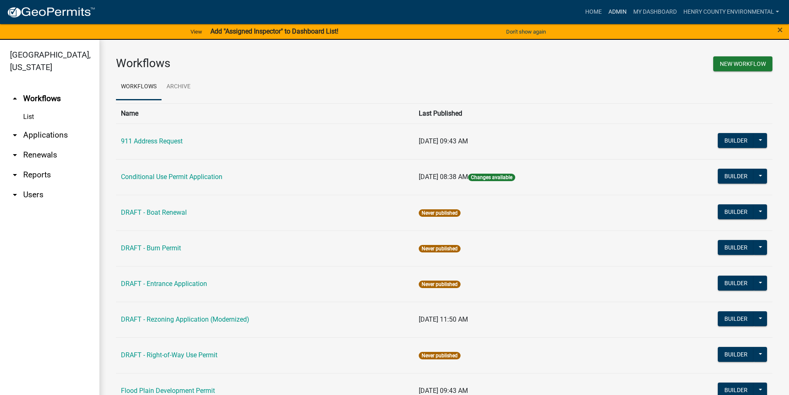
scroll to position [383, 0]
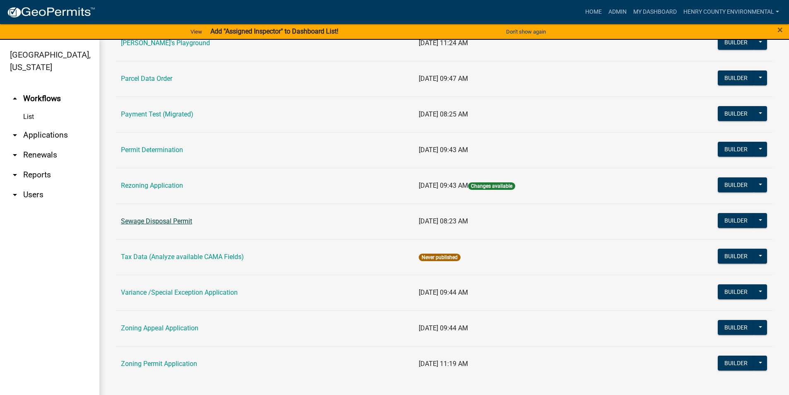
click at [161, 220] on link "Sewage Disposal Permit" at bounding box center [156, 221] width 71 height 8
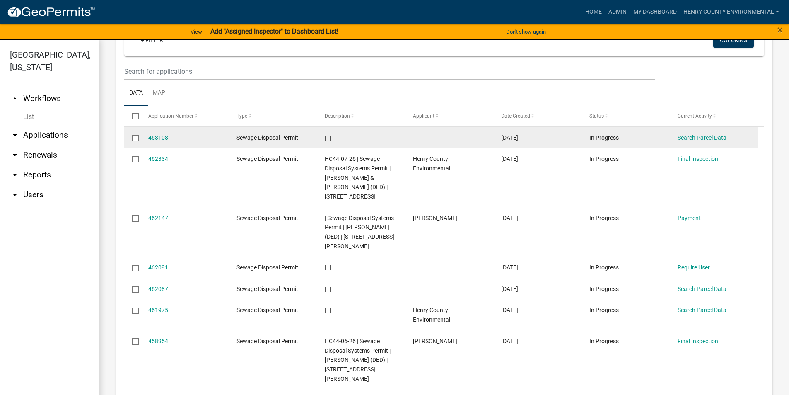
scroll to position [329, 0]
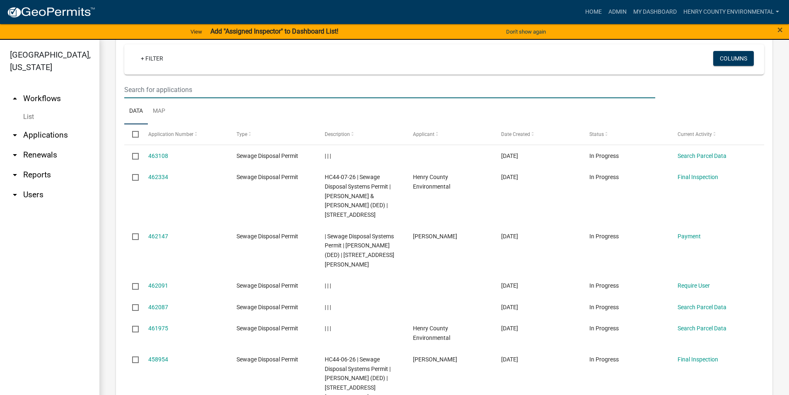
type input "grey"
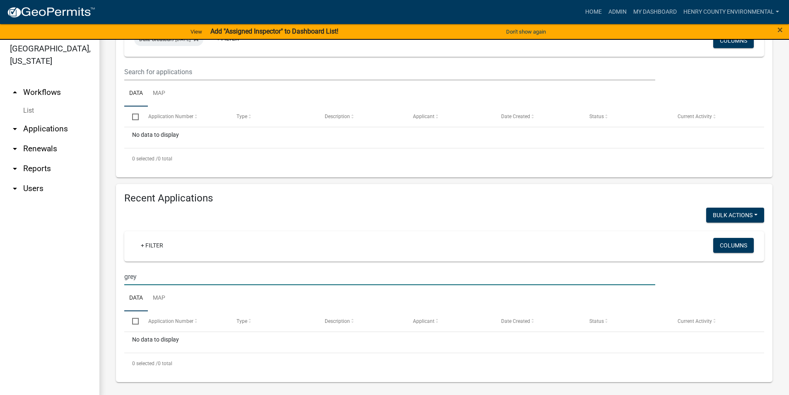
scroll to position [10, 0]
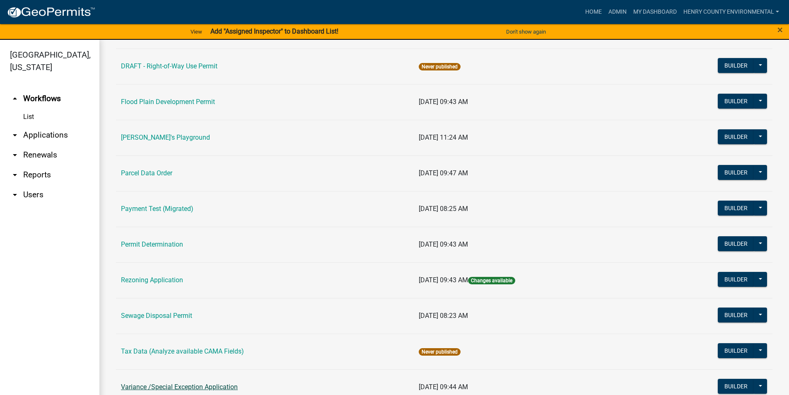
scroll to position [383, 0]
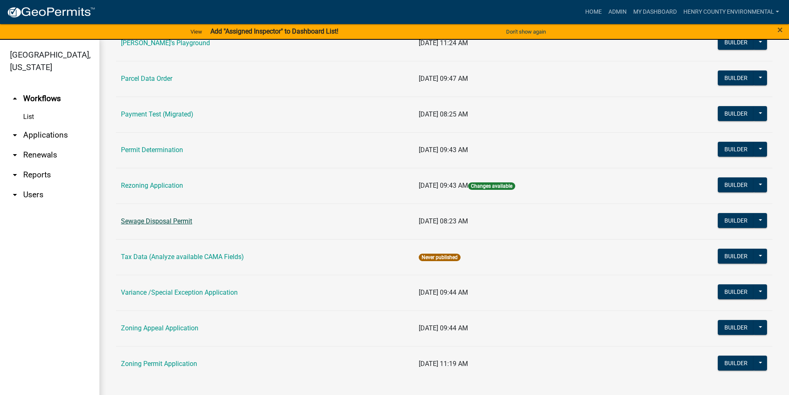
click at [148, 224] on link "Sewage Disposal Permit" at bounding box center [156, 221] width 71 height 8
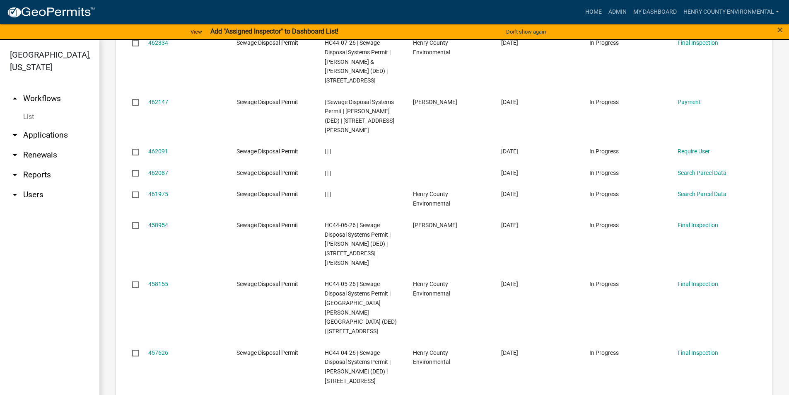
scroll to position [497, 0]
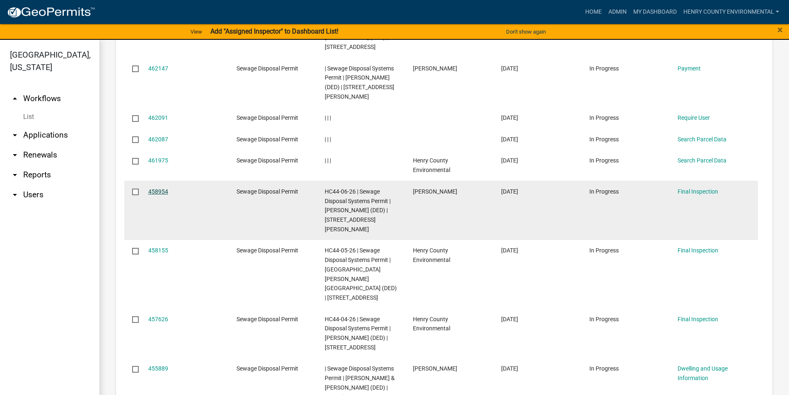
click at [162, 188] on link "458954" at bounding box center [158, 191] width 20 height 7
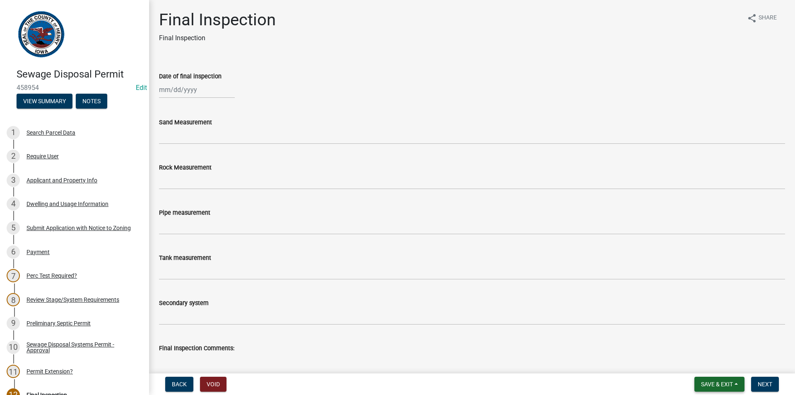
click at [697, 382] on button "Save & Exit" at bounding box center [720, 384] width 50 height 15
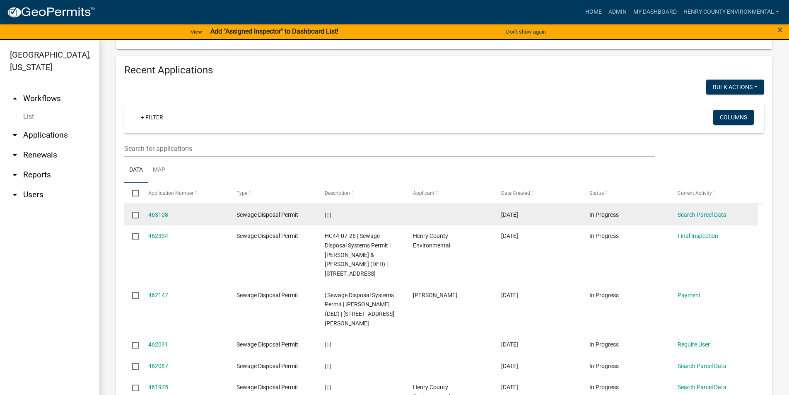
scroll to position [290, 0]
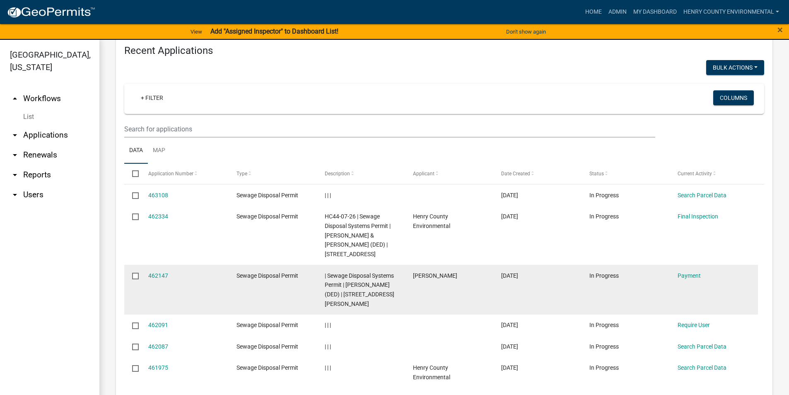
click at [147, 266] on datatable-body-cell "462147" at bounding box center [184, 290] width 88 height 50
click at [158, 272] on link "462147" at bounding box center [158, 275] width 20 height 7
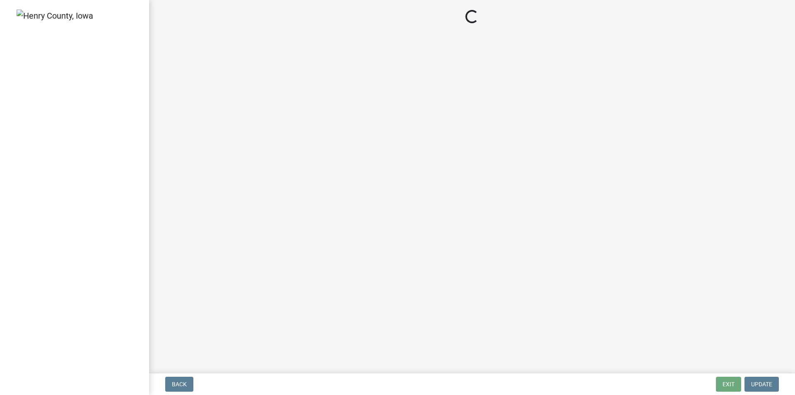
select select "3: 3"
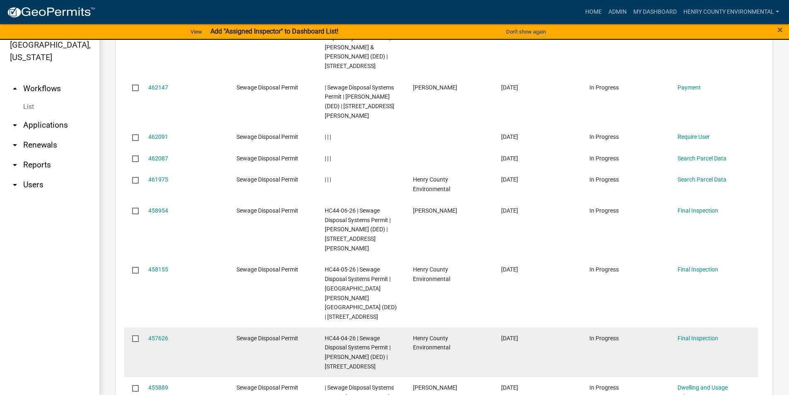
scroll to position [454, 0]
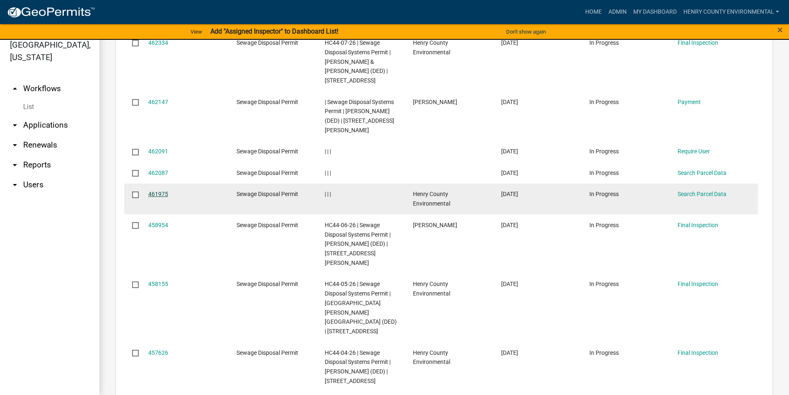
click at [155, 191] on link "461975" at bounding box center [158, 194] width 20 height 7
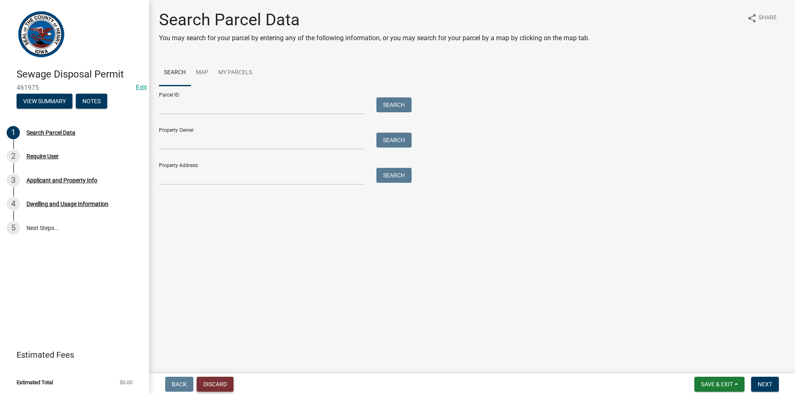
click at [221, 382] on button "Discard" at bounding box center [215, 384] width 37 height 15
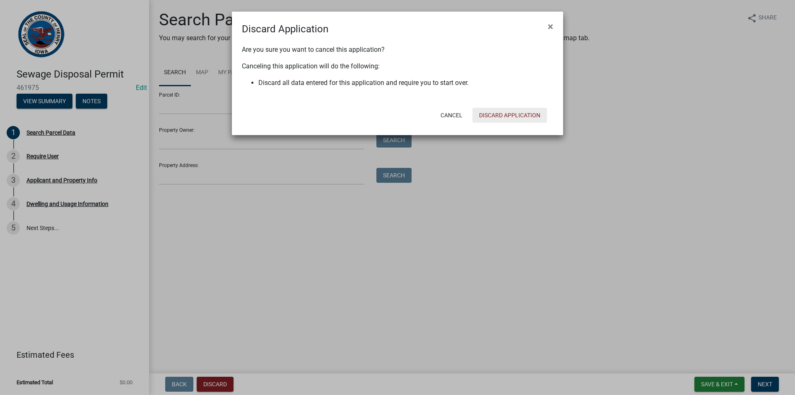
click at [520, 116] on button "Discard Application" at bounding box center [510, 115] width 75 height 15
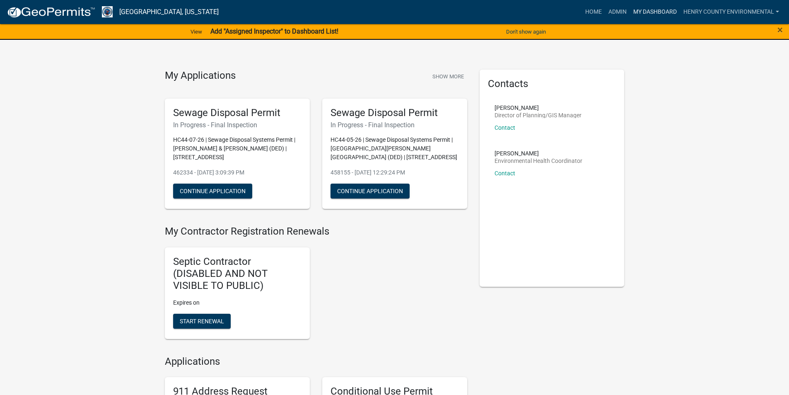
click at [644, 14] on link "My Dashboard" at bounding box center [655, 12] width 50 height 16
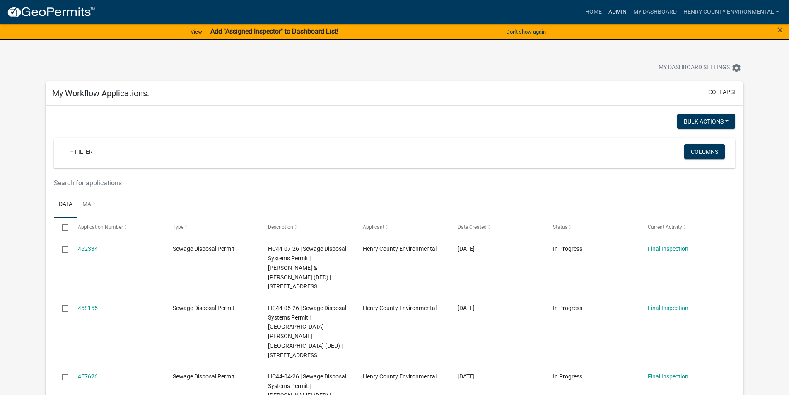
click at [613, 10] on link "Admin" at bounding box center [617, 12] width 25 height 16
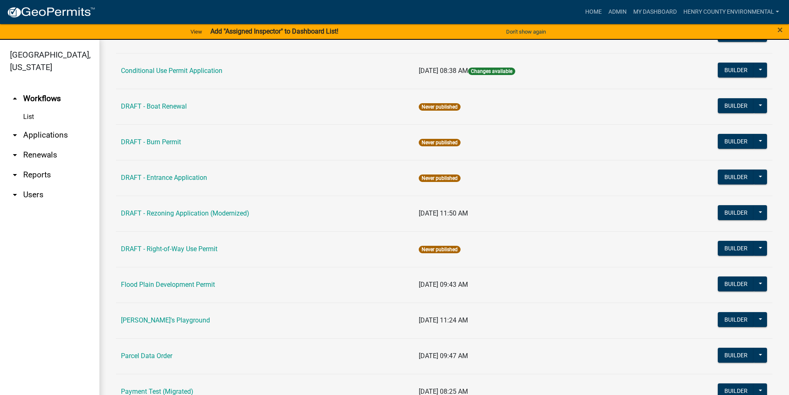
scroll to position [290, 0]
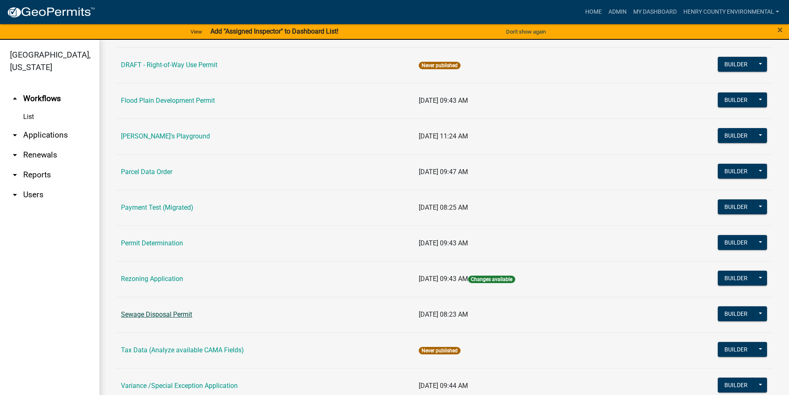
click at [167, 315] on link "Sewage Disposal Permit" at bounding box center [156, 314] width 71 height 8
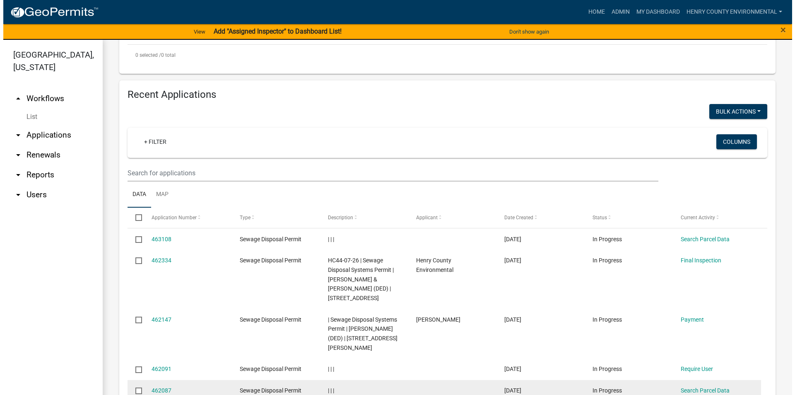
scroll to position [249, 0]
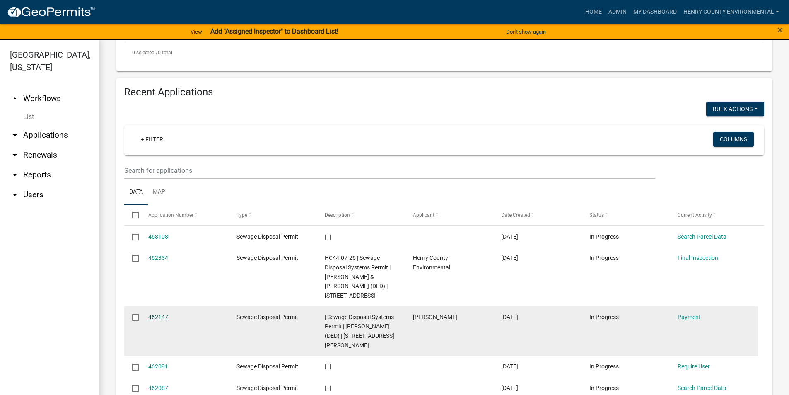
click at [154, 314] on link "462147" at bounding box center [158, 317] width 20 height 7
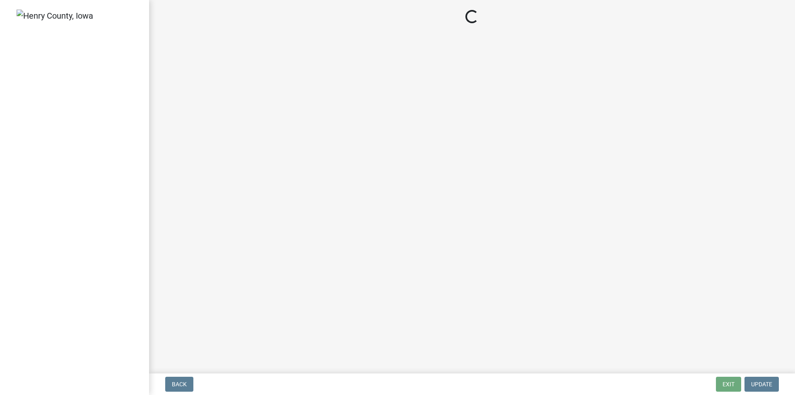
select select "3: 3"
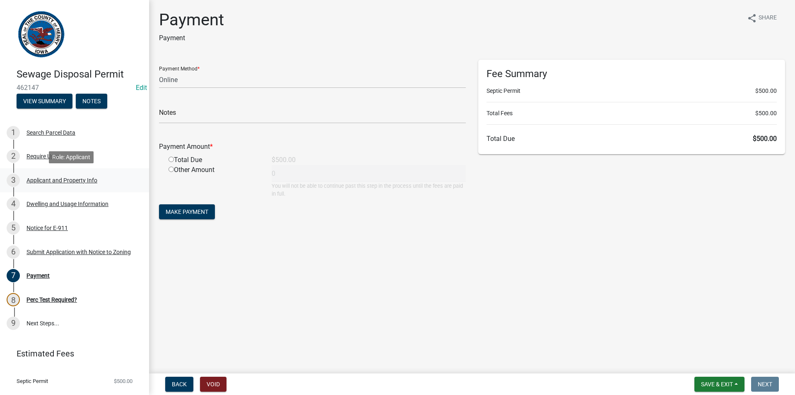
click at [55, 178] on div "Applicant and Property Info" at bounding box center [62, 180] width 71 height 6
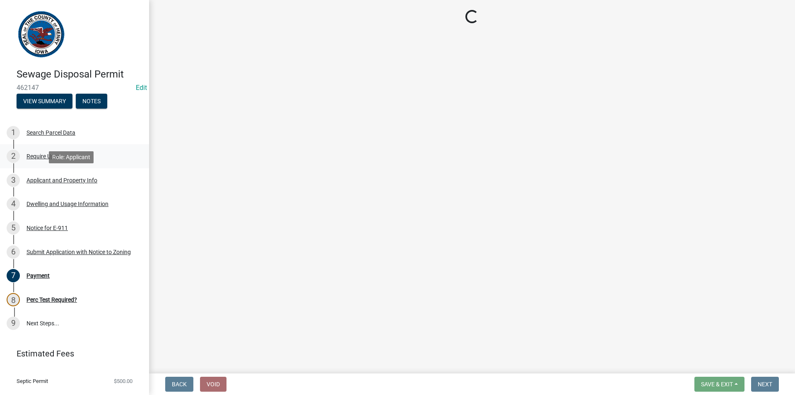
select select "ba5d1516-5783-4388-b1ad-8692fca6ffd3"
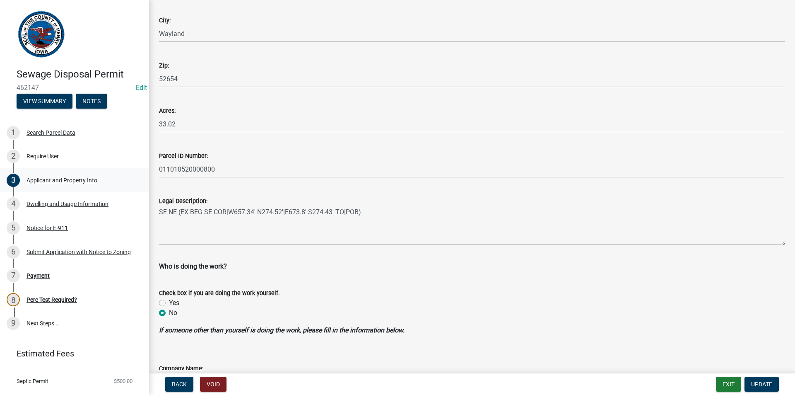
scroll to position [456, 0]
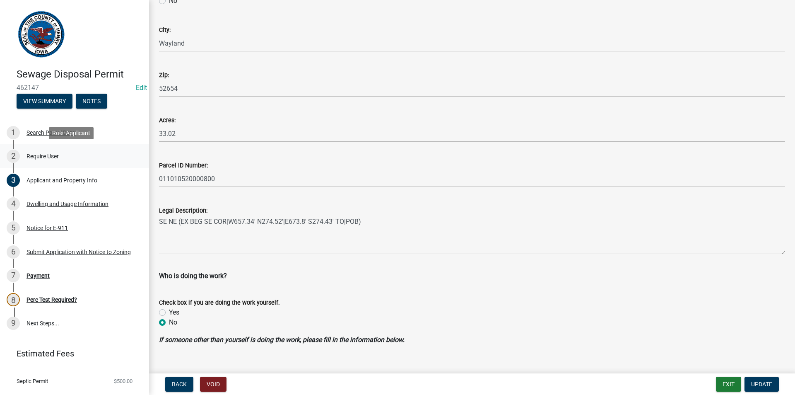
click at [68, 162] on div "2 Require User" at bounding box center [71, 156] width 129 height 13
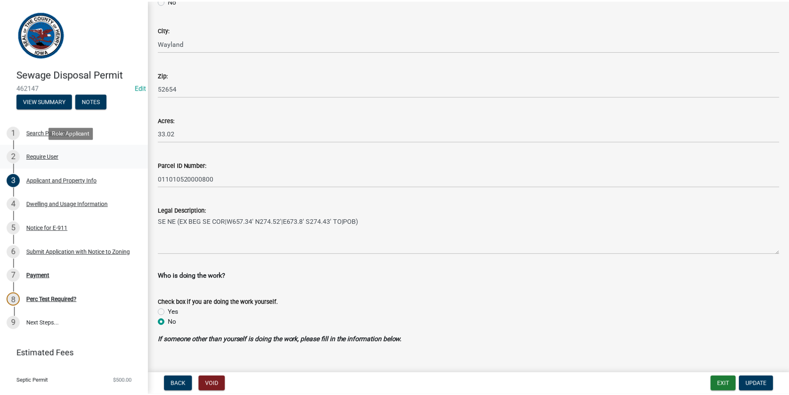
scroll to position [0, 0]
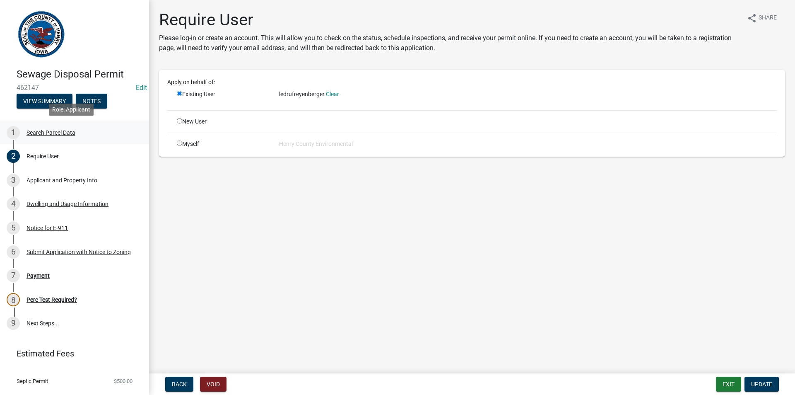
click at [41, 135] on div "Search Parcel Data" at bounding box center [51, 133] width 49 height 6
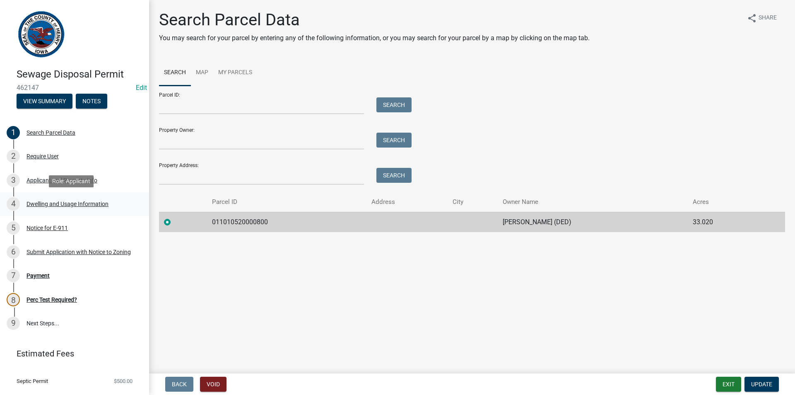
click at [65, 196] on link "4 Dwelling and Usage Information" at bounding box center [74, 204] width 149 height 24
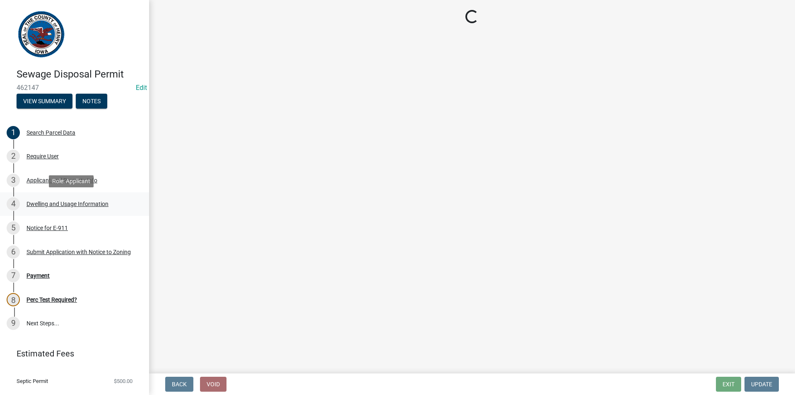
select select "f8475467-ace5-4783-87da-8c1d1e73fcca"
select select "026d1f52-f79c-4eee-8aa1-44d2b31f964c"
select select "f329f229-4372-49f3-ad90-d4c2245d1078"
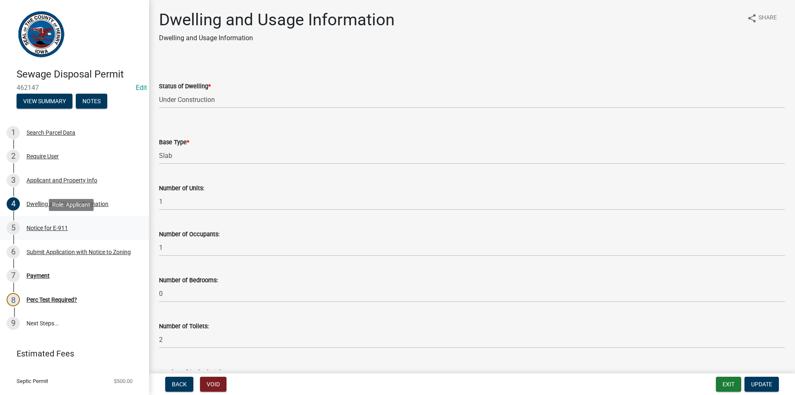
click at [58, 220] on link "5 Notice for E-911" at bounding box center [74, 228] width 149 height 24
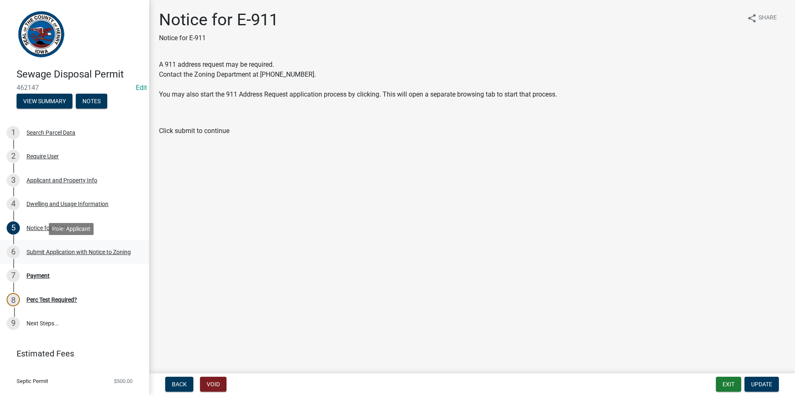
click at [56, 249] on div "Submit Application with Notice to Zoning" at bounding box center [79, 252] width 104 height 6
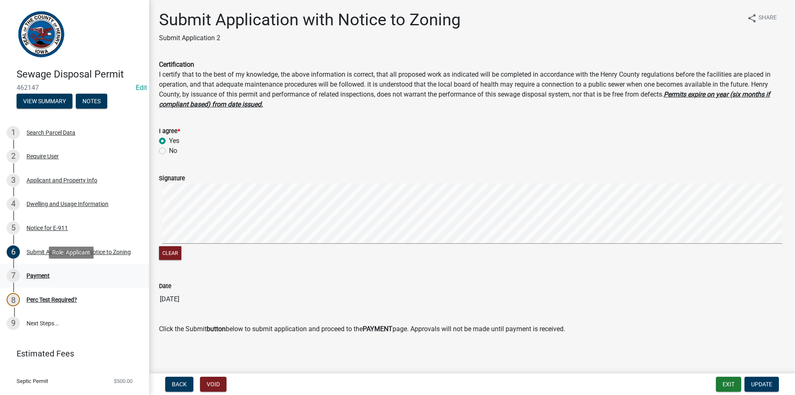
click at [50, 281] on div "7 Payment" at bounding box center [71, 275] width 129 height 13
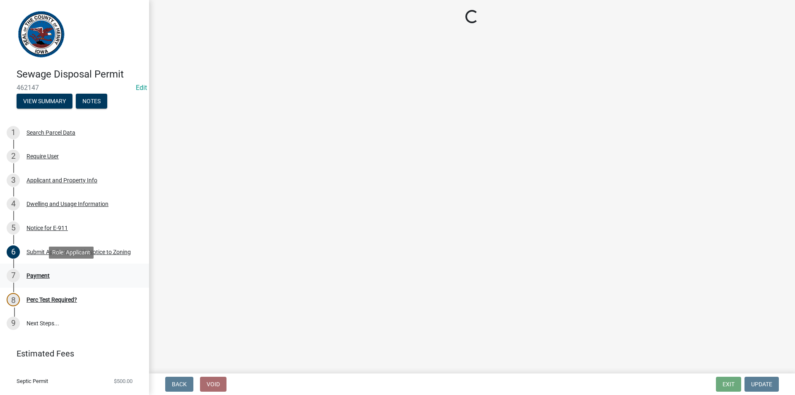
select select "3: 3"
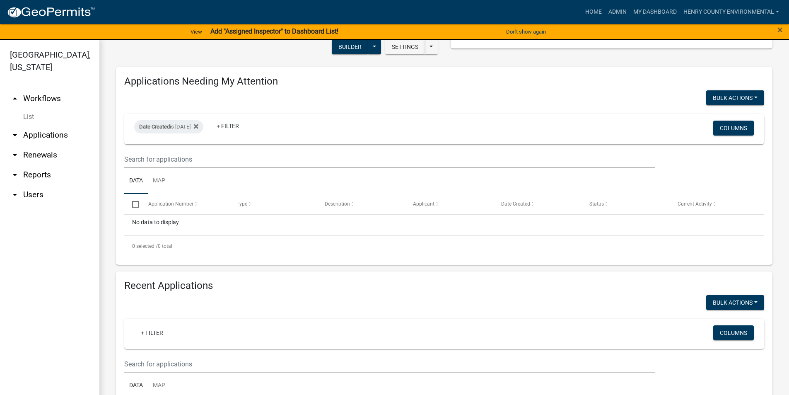
scroll to position [166, 0]
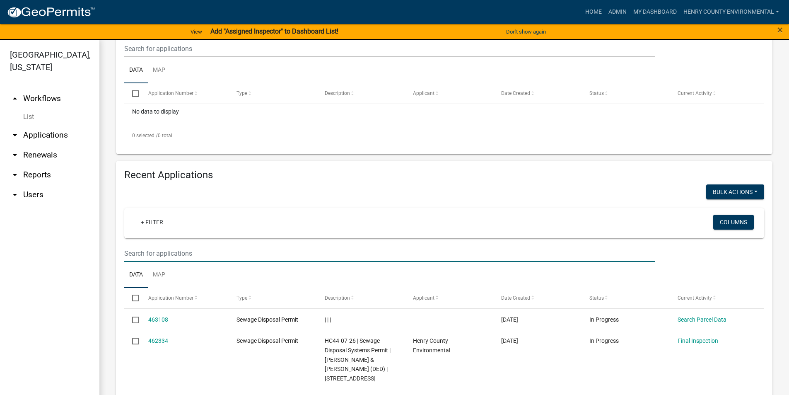
click at [173, 57] on input "text" at bounding box center [389, 48] width 531 height 17
paste input "462147"
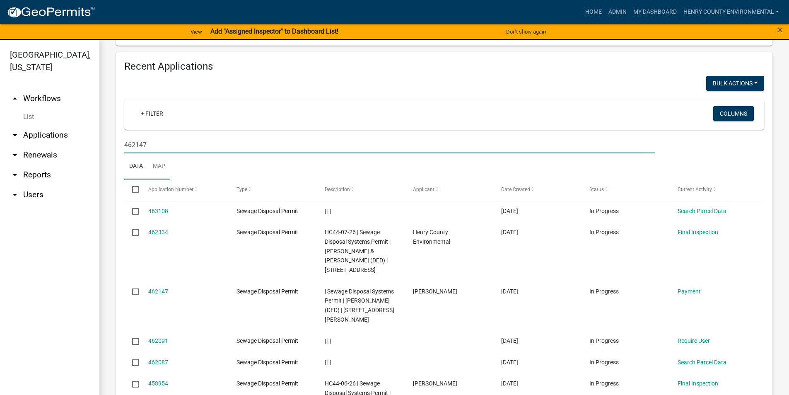
scroll to position [290, 0]
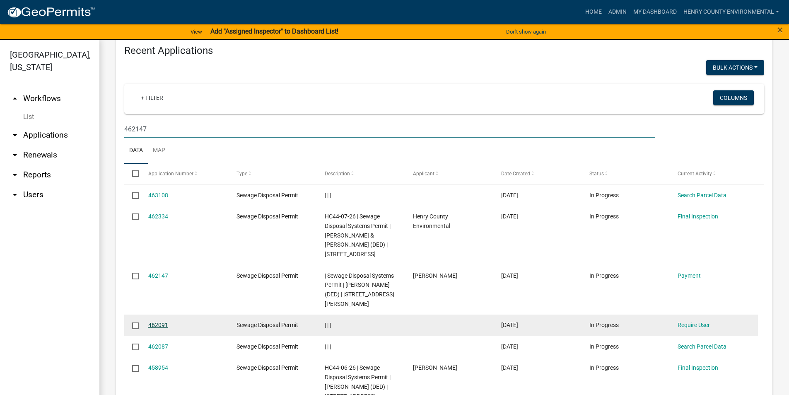
type input "462147"
click at [152, 321] on link "462091" at bounding box center [158, 324] width 20 height 7
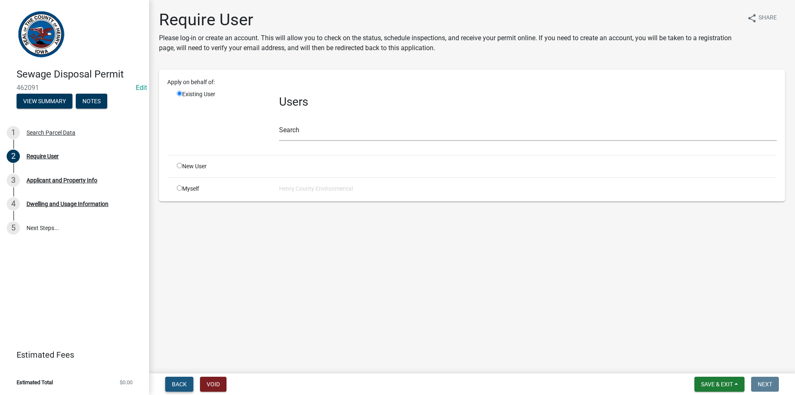
click at [187, 385] on button "Back" at bounding box center [179, 384] width 28 height 15
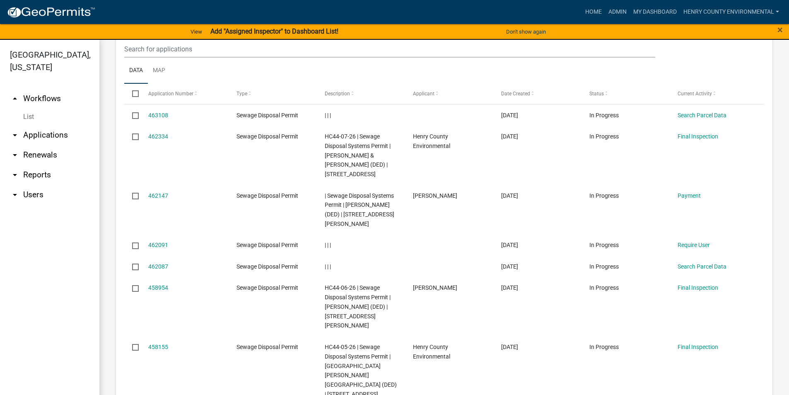
scroll to position [373, 0]
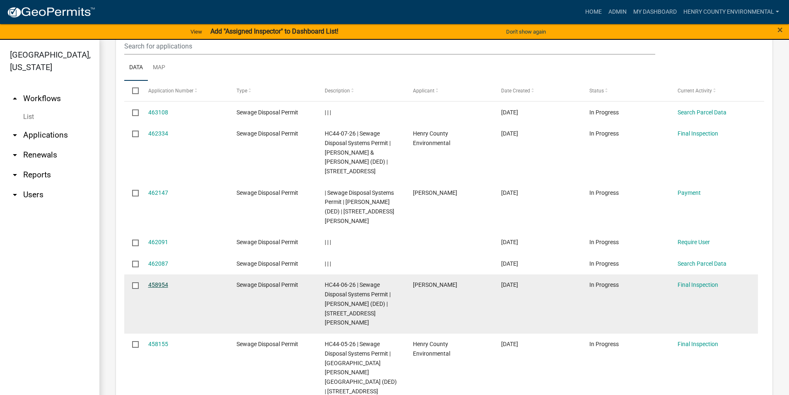
click at [160, 281] on link "458954" at bounding box center [158, 284] width 20 height 7
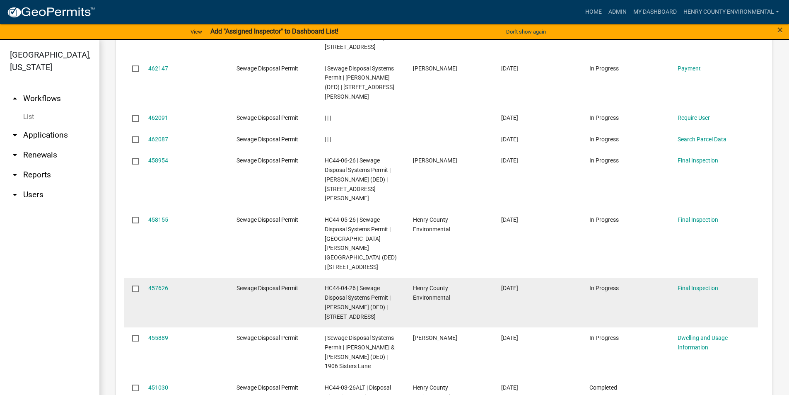
scroll to position [538, 0]
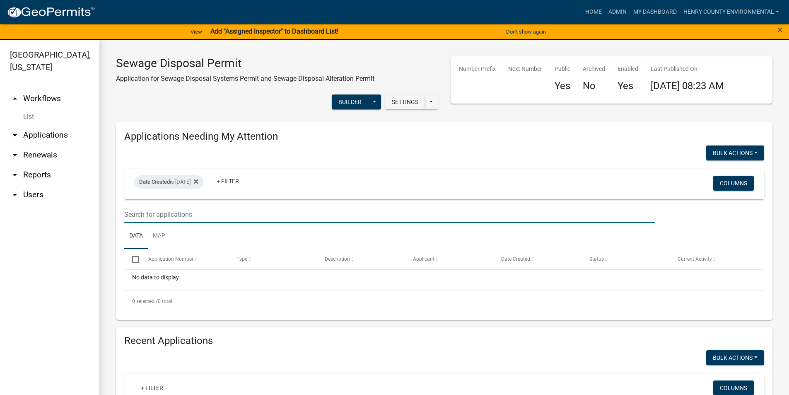
click at [201, 215] on input "text" at bounding box center [389, 214] width 531 height 17
type input "b"
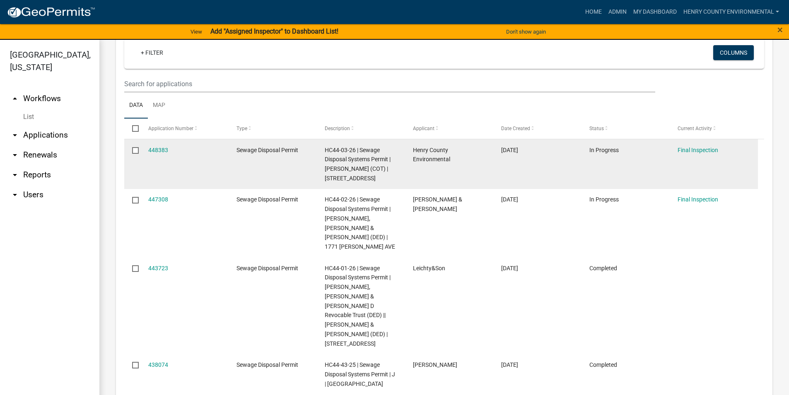
scroll to position [207, 0]
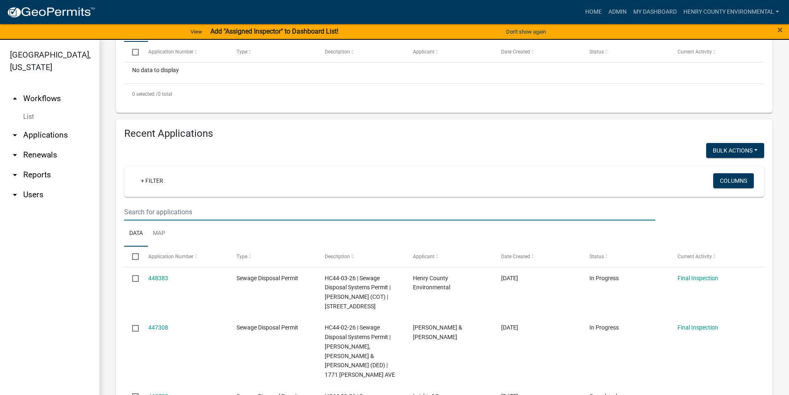
click at [167, 211] on input "text" at bounding box center [389, 211] width 531 height 17
paste input "230111110001700"
type input "230111110001700"
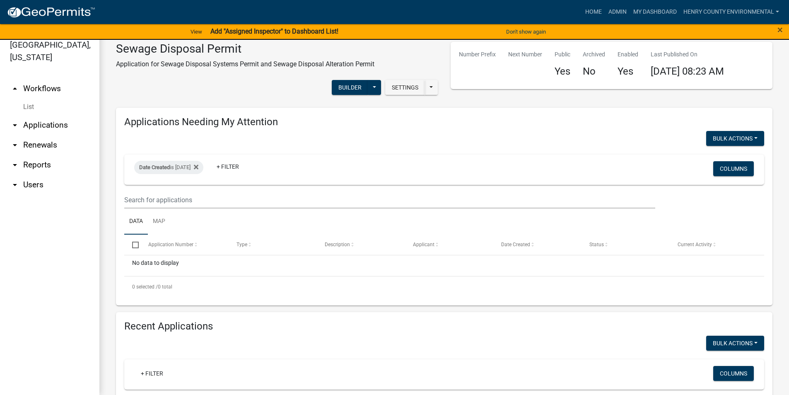
scroll to position [0, 0]
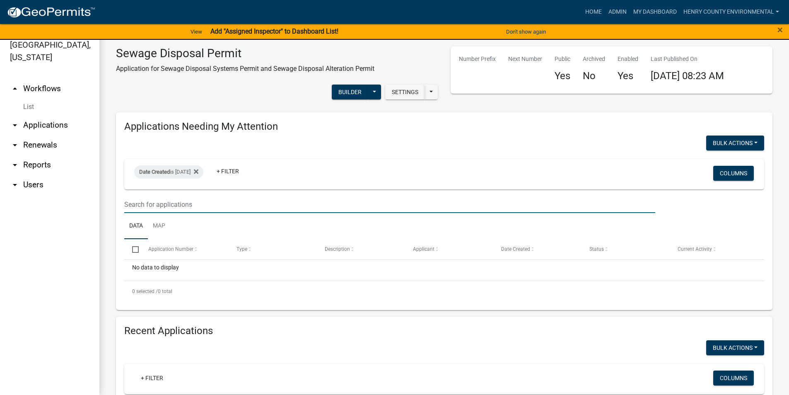
click at [175, 204] on input "text" at bounding box center [389, 204] width 531 height 17
paste input "401554"
type input "401554"
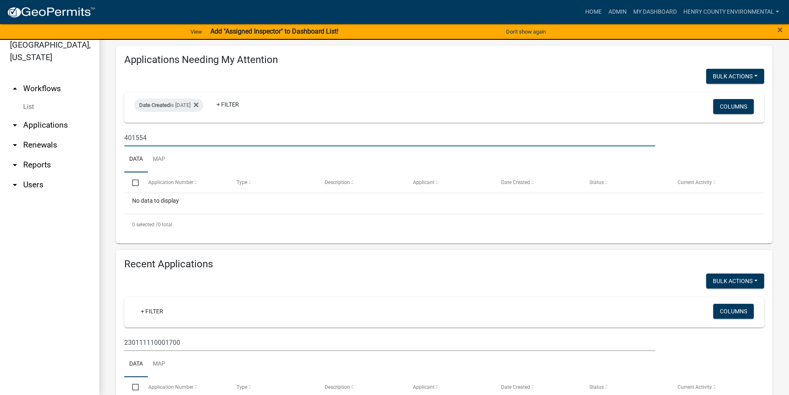
scroll to position [136, 0]
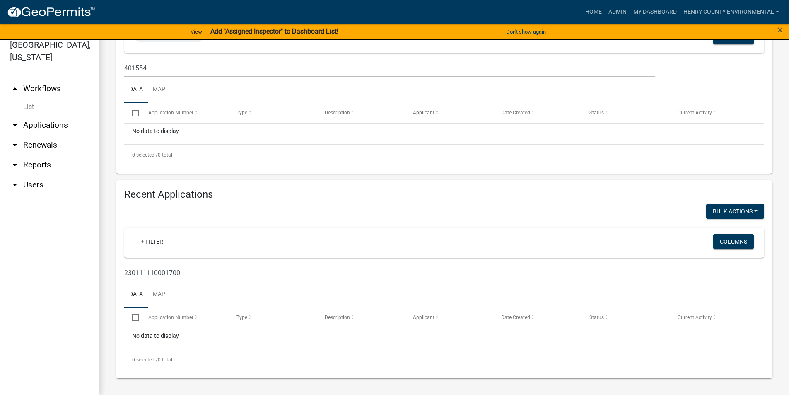
drag, startPoint x: 189, startPoint y: 271, endPoint x: 123, endPoint y: 260, distance: 66.4
click at [123, 260] on div "Recent Applications Bulk Actions Void + Filter Columns 230111110001700 Data Map…" at bounding box center [444, 279] width 656 height 198
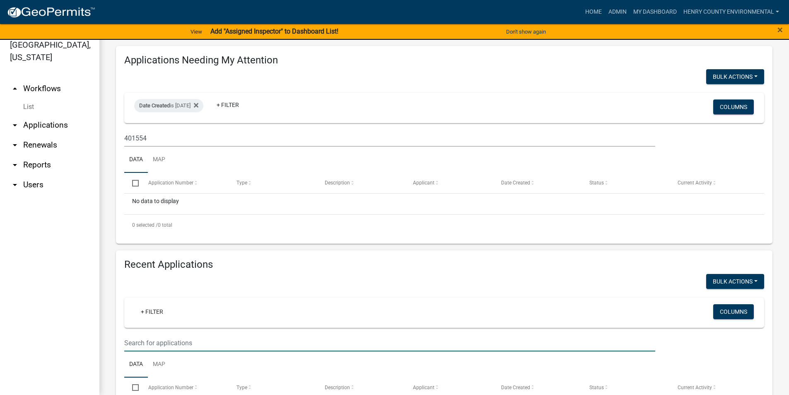
scroll to position [0, 0]
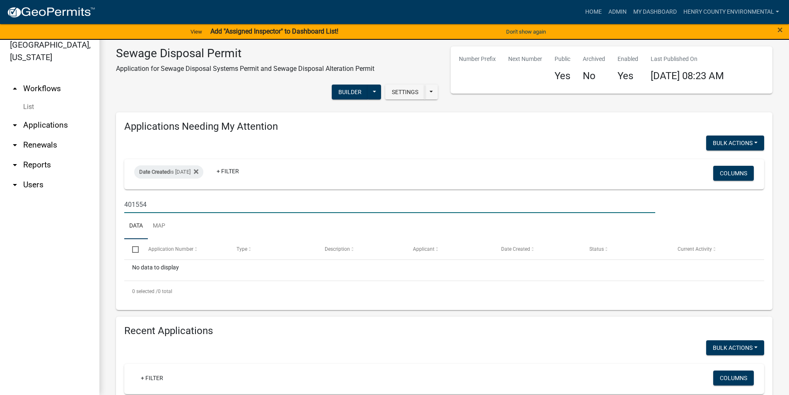
drag, startPoint x: 155, startPoint y: 205, endPoint x: 119, endPoint y: 201, distance: 35.9
click at [119, 201] on div "401554" at bounding box center [389, 204] width 543 height 17
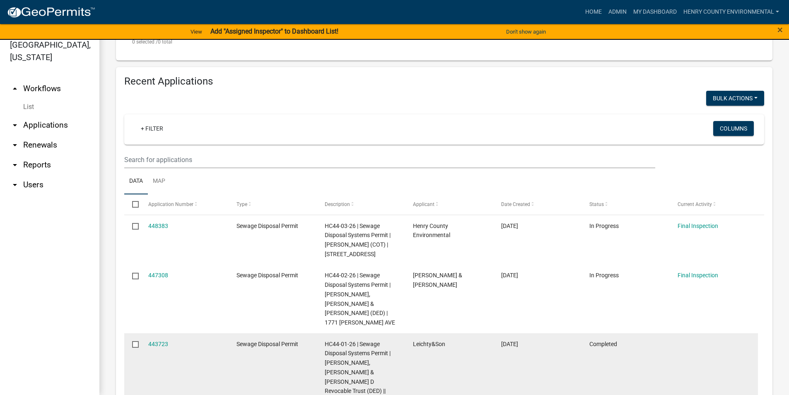
scroll to position [249, 0]
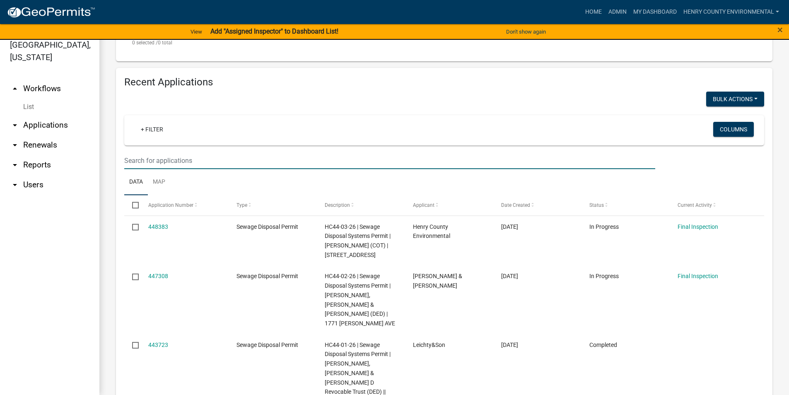
paste input "401554"
type input "401554"
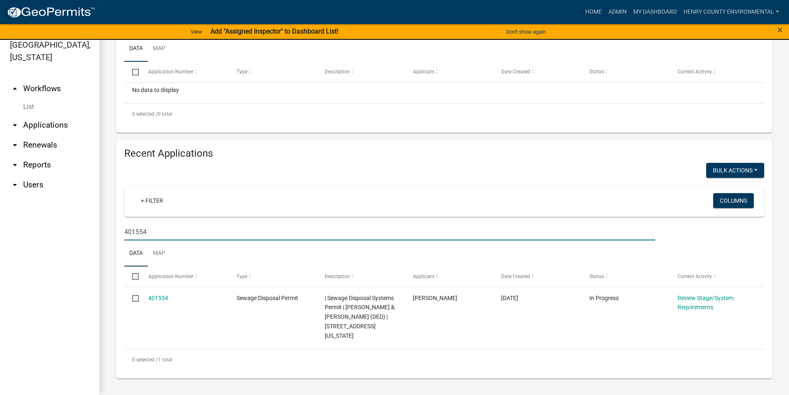
scroll to position [168, 0]
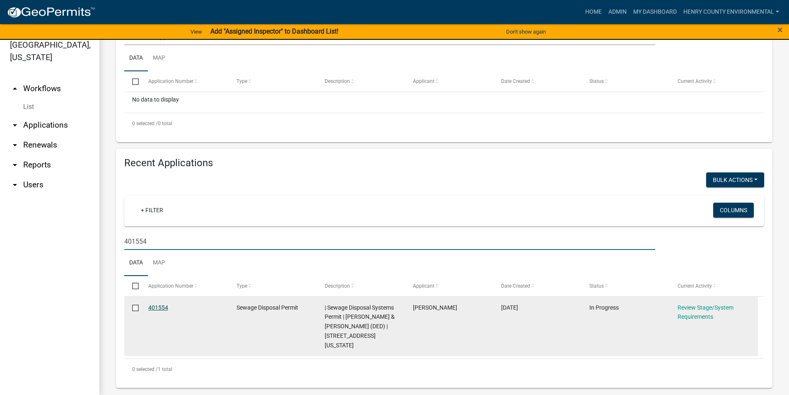
click at [164, 309] on link "401554" at bounding box center [158, 307] width 20 height 7
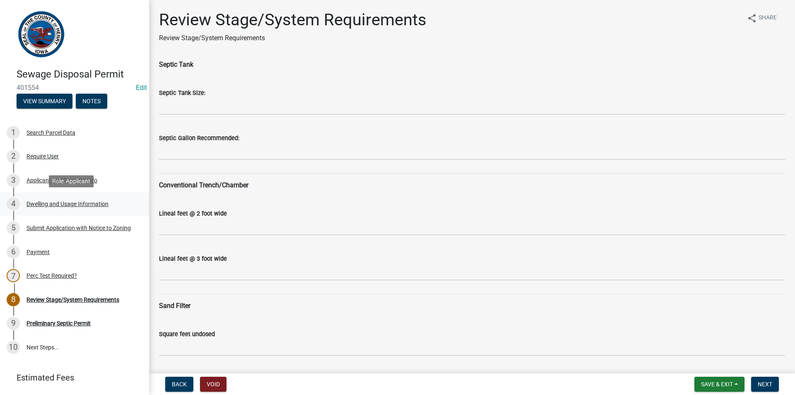
click at [49, 205] on div "Dwelling and Usage Information" at bounding box center [68, 204] width 82 height 6
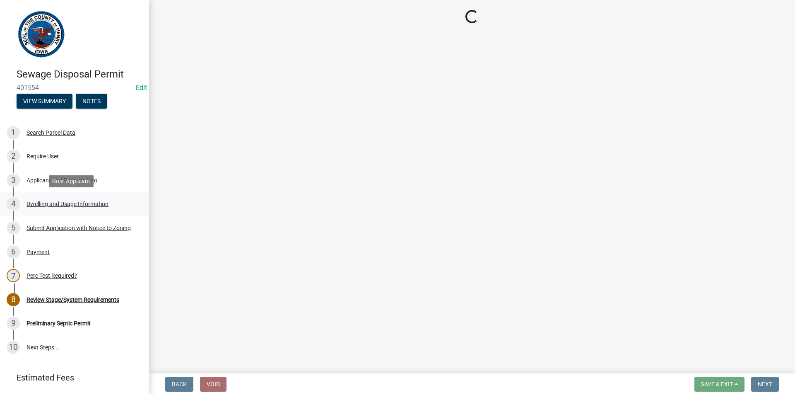
select select "198902dc-fde5-435a-95d5-2aa6a1831cda"
select select "f329f229-4372-49f3-ad90-d4c2245d1078"
select select "2c03314f-f7f6-45b2-93f7-ecc00ac9a398"
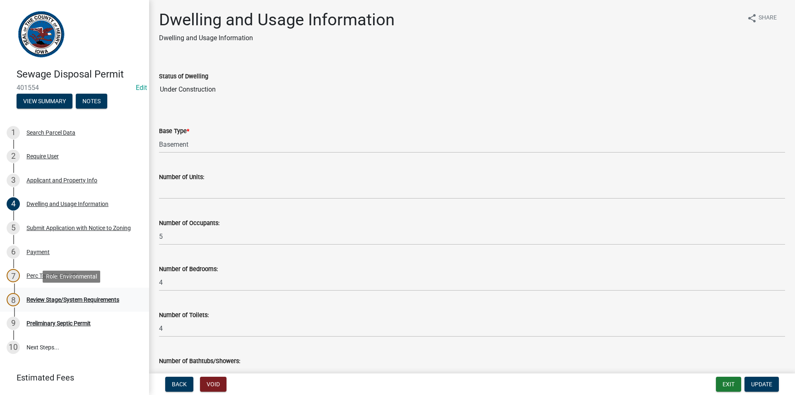
click at [45, 300] on div "Review Stage/System Requirements" at bounding box center [73, 300] width 93 height 6
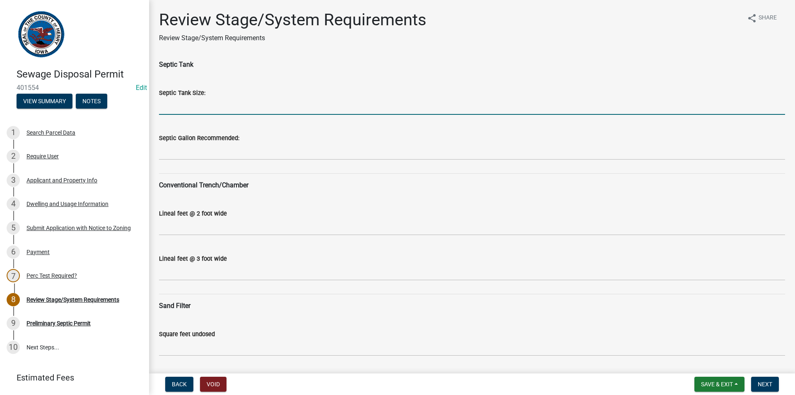
click at [229, 110] on input "Septic Tank Size:" at bounding box center [472, 106] width 626 height 17
type input "1500"
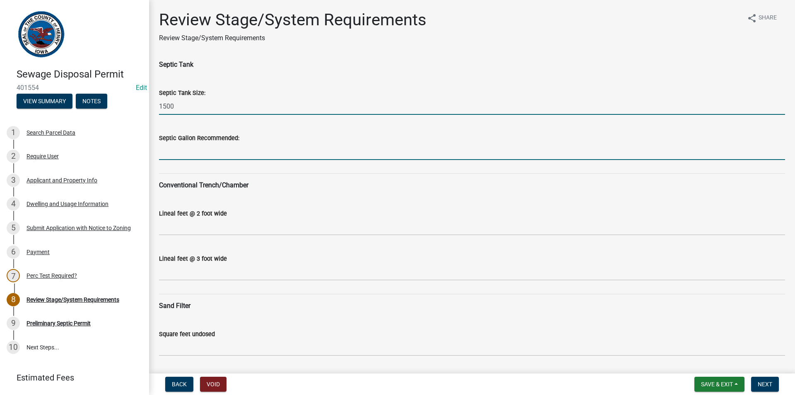
click at [203, 159] on input "Septic Gallon Recommended:" at bounding box center [472, 151] width 626 height 17
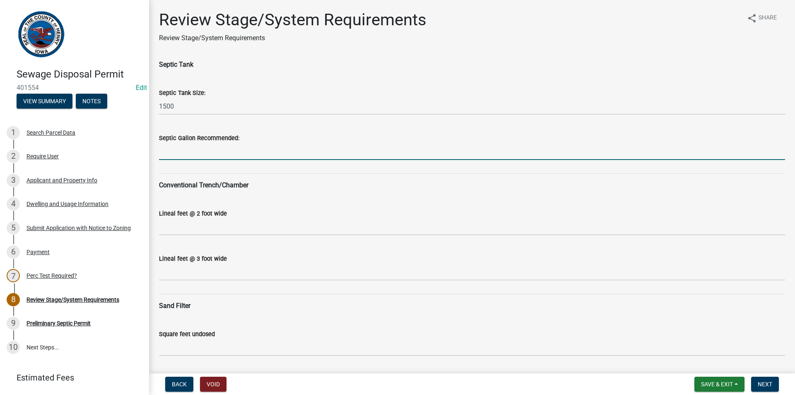
type input "1750"
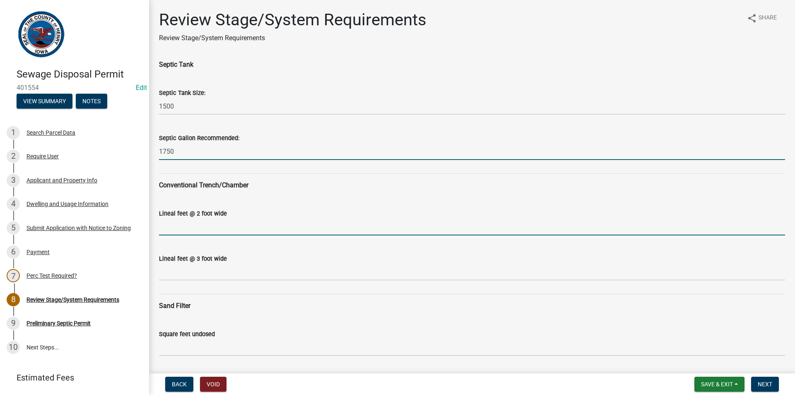
drag, startPoint x: 185, startPoint y: 224, endPoint x: 185, endPoint y: 231, distance: 7.5
click at [185, 224] on input "Lineal feet @ 2 foot wide" at bounding box center [472, 226] width 626 height 17
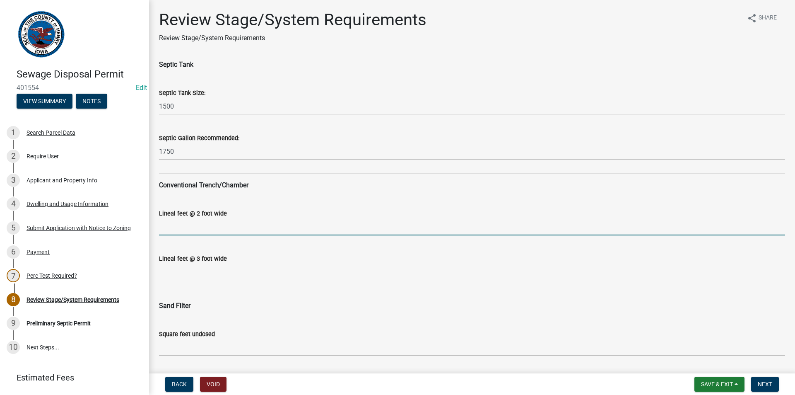
type input "N/A"
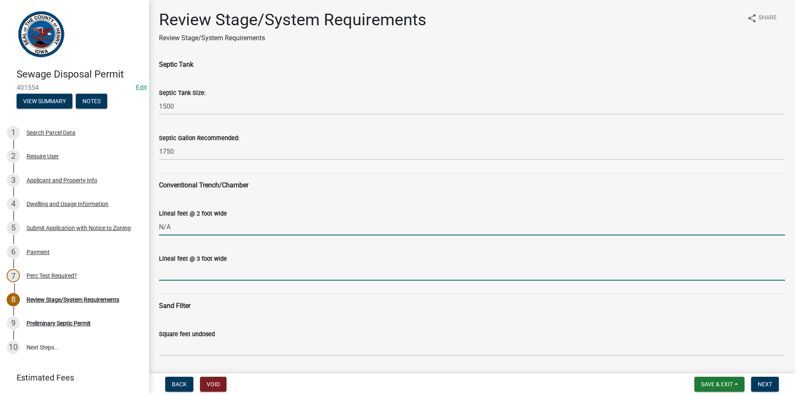
click at [190, 275] on input "Lineal feet @ 3 foot wide" at bounding box center [472, 271] width 626 height 17
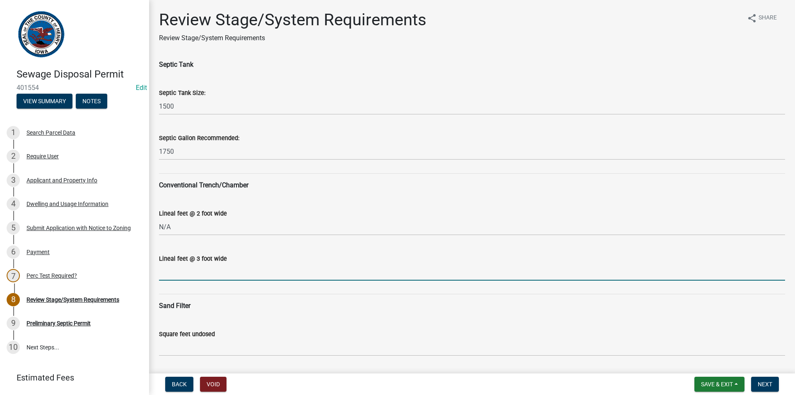
type input "N/A"
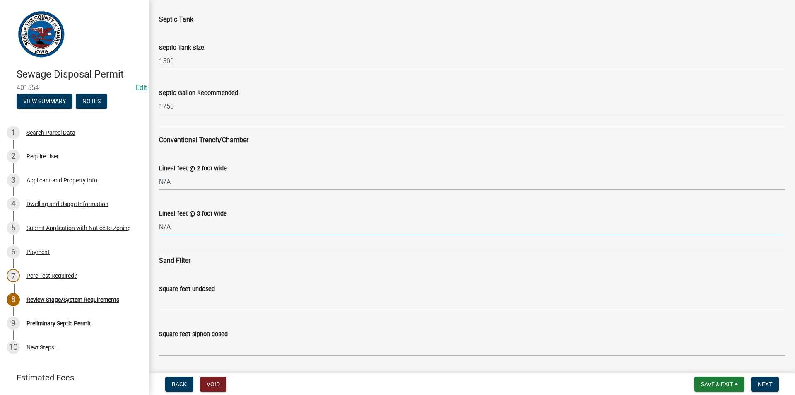
scroll to position [166, 0]
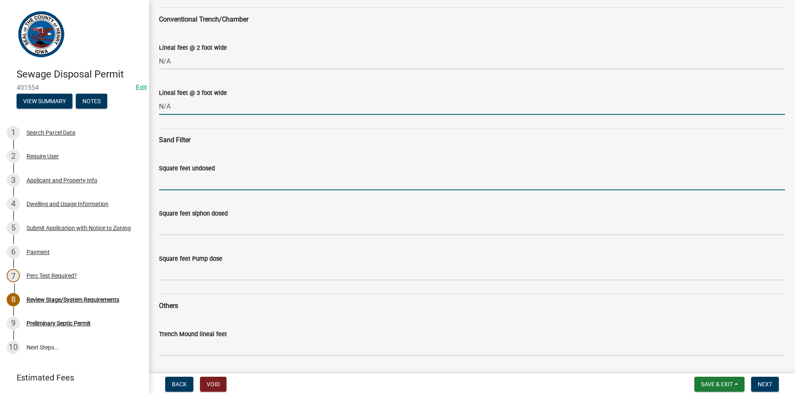
click at [176, 189] on input "Square feet undosed" at bounding box center [472, 181] width 626 height 17
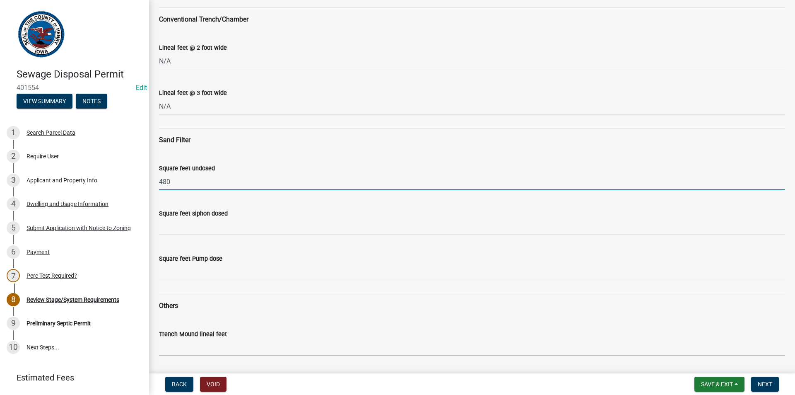
click at [179, 183] on input "480" at bounding box center [472, 181] width 626 height 17
type input "4"
click at [199, 181] on input "Square feet undosed" at bounding box center [472, 181] width 626 height 17
type input "960"
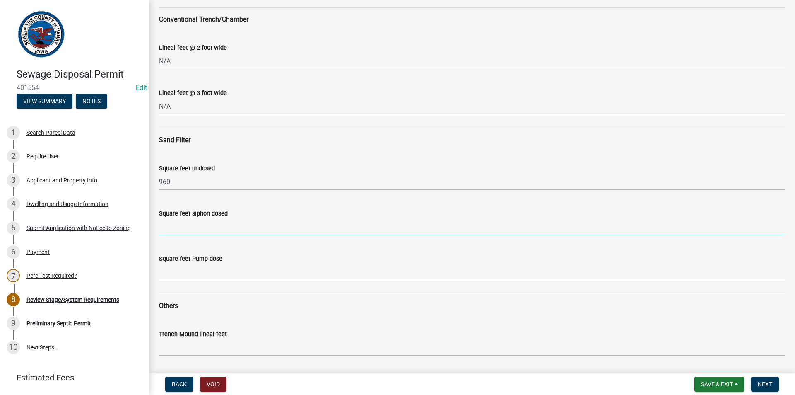
click at [200, 227] on input "Square feet siphon dosed" at bounding box center [472, 226] width 626 height 17
type input "720"
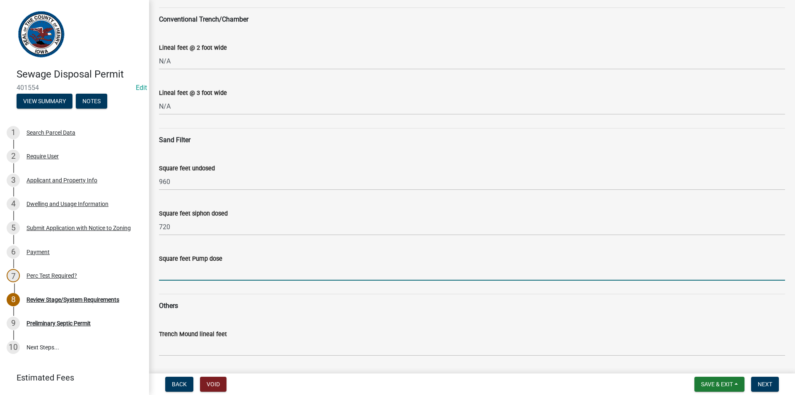
click at [210, 267] on input "Square feet Pump dose" at bounding box center [472, 271] width 626 height 17
type input "600"
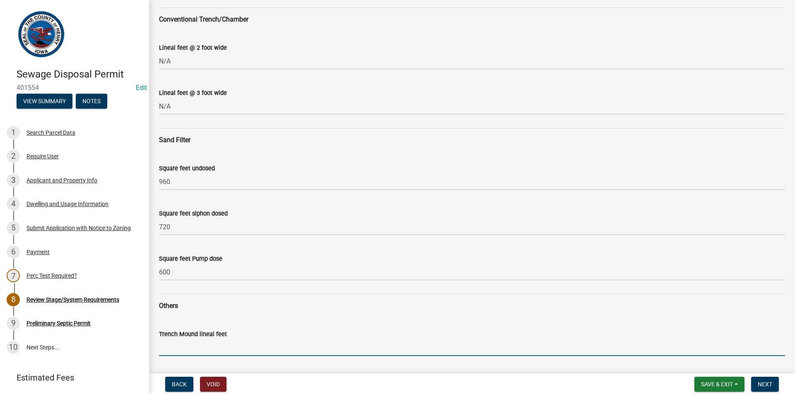
click at [193, 354] on input "Trench Mound lineal feet" at bounding box center [472, 347] width 626 height 17
type input "N/A"
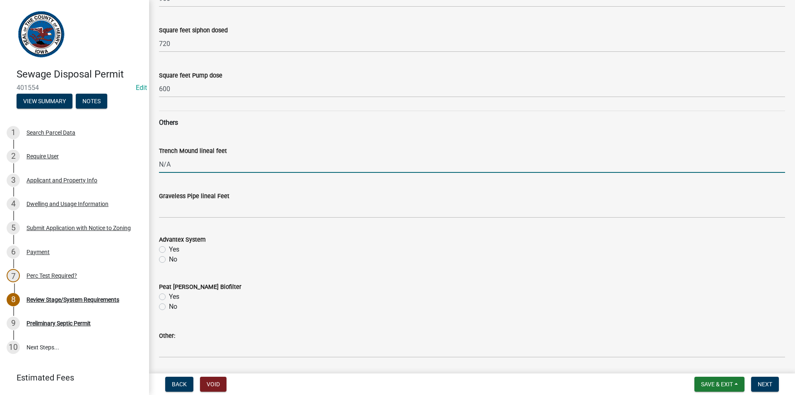
scroll to position [373, 0]
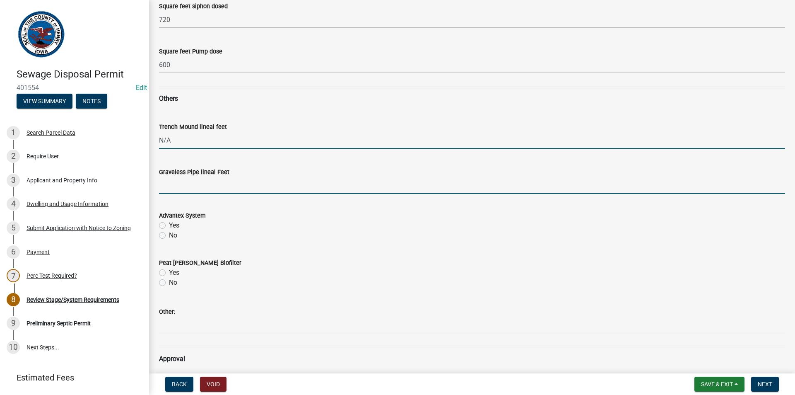
click at [175, 184] on input "Graveless Pipe lineal Feet" at bounding box center [472, 185] width 626 height 17
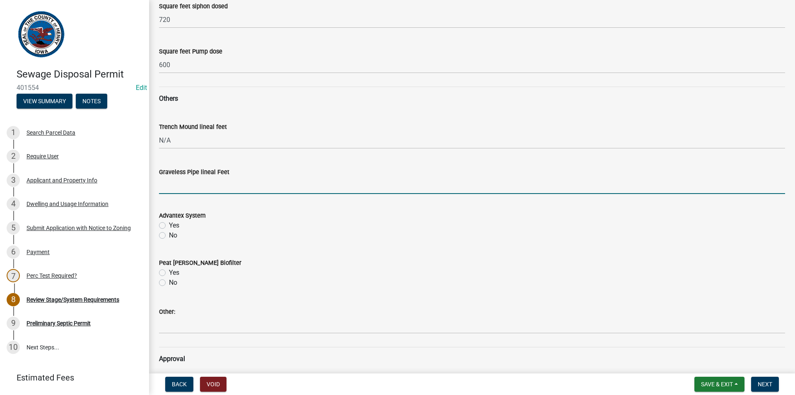
type input "N/A"
click at [169, 234] on label "No" at bounding box center [173, 235] width 8 height 10
click at [169, 234] on input "No" at bounding box center [171, 232] width 5 height 5
radio input "true"
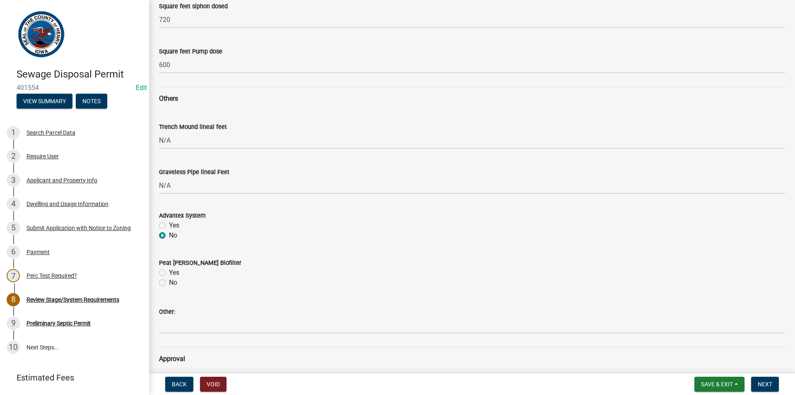
click at [169, 280] on label "No" at bounding box center [173, 283] width 8 height 10
click at [169, 280] on input "No" at bounding box center [171, 280] width 5 height 5
radio input "true"
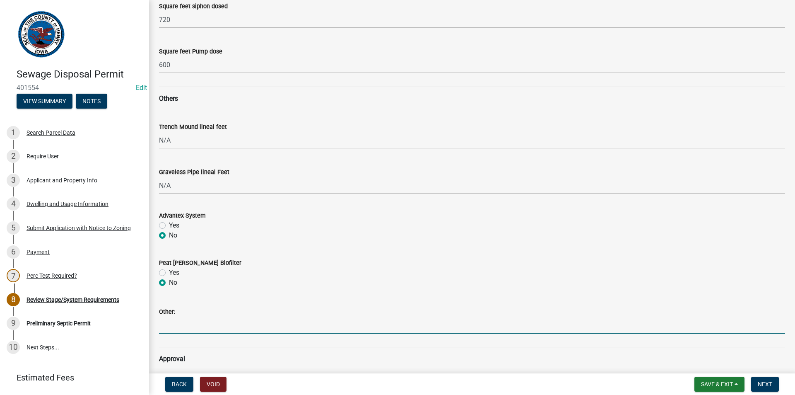
click at [169, 326] on input "Other:" at bounding box center [472, 324] width 626 height 17
type input "N/A"
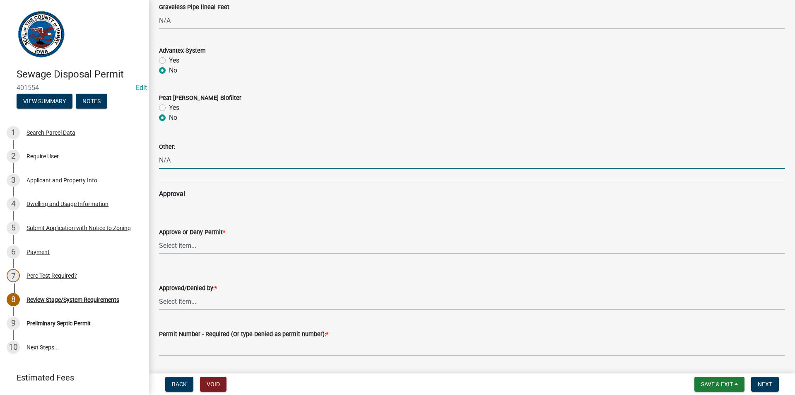
scroll to position [538, 0]
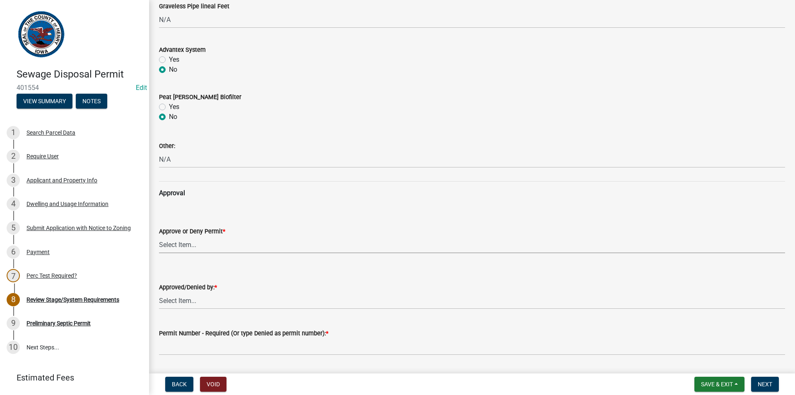
click at [178, 250] on select "Select Item... approved denied" at bounding box center [472, 244] width 626 height 17
click at [159, 236] on select "Select Item... approved denied" at bounding box center [472, 244] width 626 height 17
select select "6c6aa950-0871-4f6b-8369-9beb03d646f1"
click at [171, 296] on select "Select Item... [PERSON_NAME] [PERSON_NAME]" at bounding box center [472, 300] width 626 height 17
click at [159, 292] on select "Select Item... [PERSON_NAME] [PERSON_NAME]" at bounding box center [472, 300] width 626 height 17
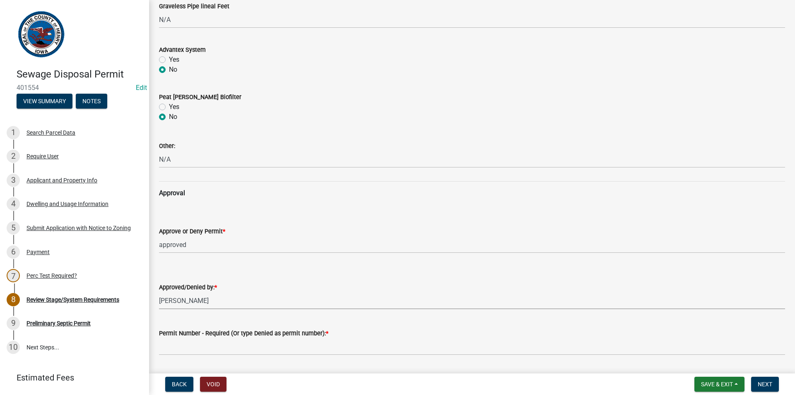
select select "5c99670e-d68f-4230-9f25-35431631f8c6"
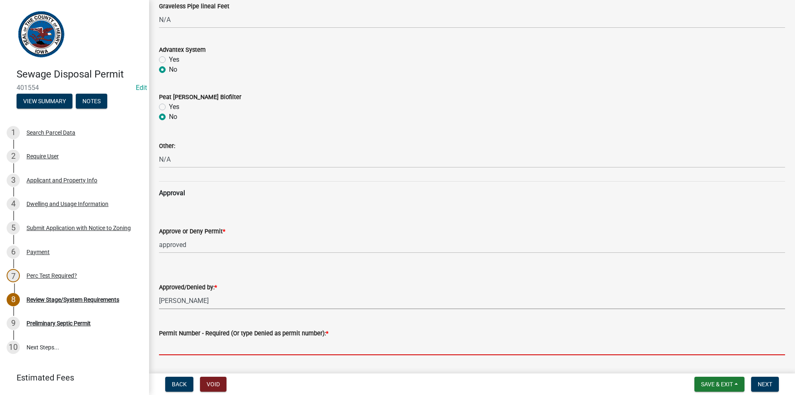
click at [177, 341] on input "Permit Number - Required (Or type Denied as permit number): *" at bounding box center [472, 346] width 626 height 17
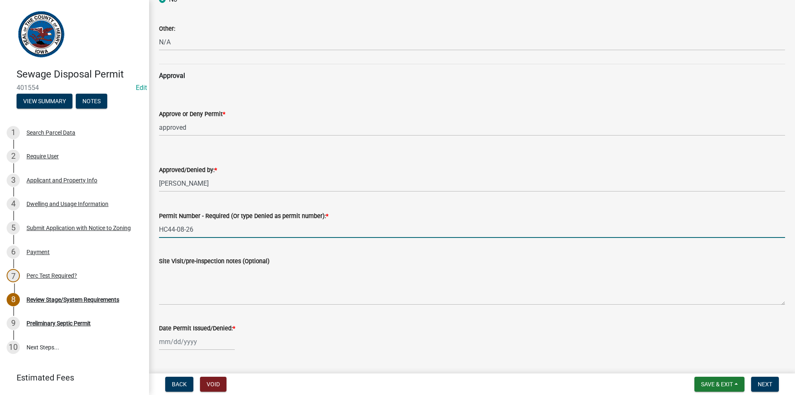
scroll to position [676, 0]
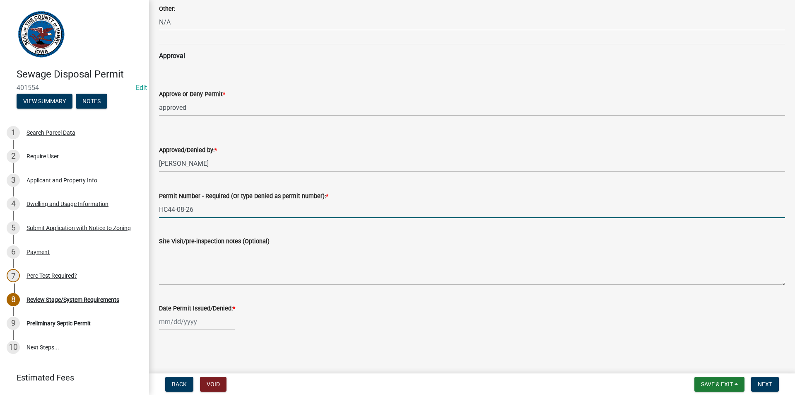
type input "HC44-08-26"
click at [201, 317] on div at bounding box center [197, 321] width 76 height 17
select select "8"
select select "2025"
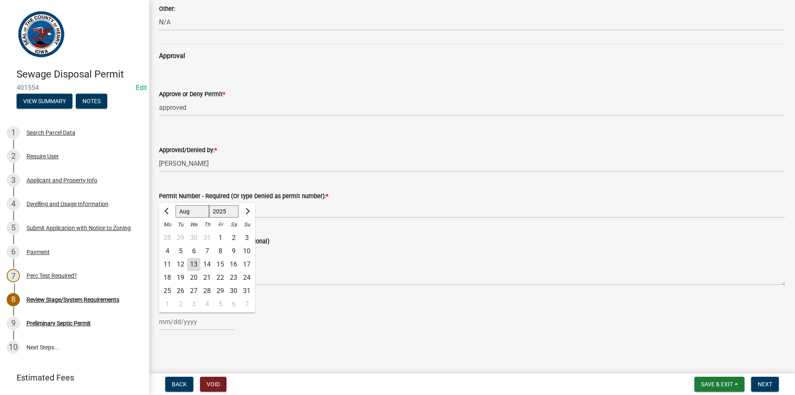
click at [193, 264] on div "13" at bounding box center [193, 264] width 13 height 13
type input "[DATE]"
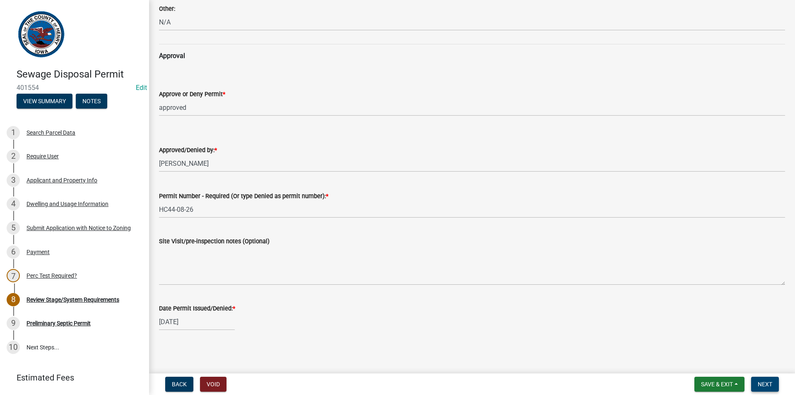
click at [765, 381] on span "Next" at bounding box center [765, 384] width 14 height 7
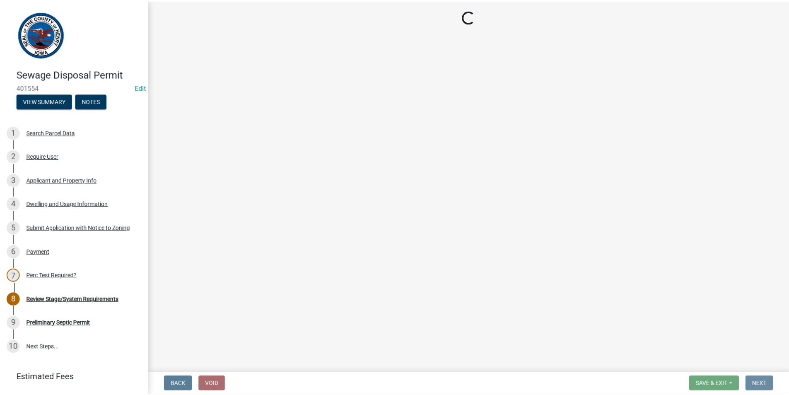
scroll to position [0, 0]
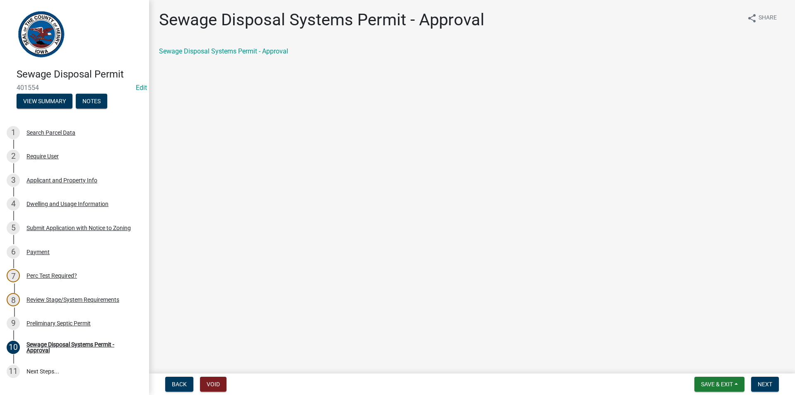
click at [252, 47] on div "Sewage Disposal Systems Permit - Approval" at bounding box center [472, 51] width 626 height 10
click at [248, 53] on link "Sewage Disposal Systems Permit - Approval" at bounding box center [223, 51] width 129 height 8
click at [72, 328] on div "9 Preliminary Septic Permit" at bounding box center [71, 322] width 129 height 13
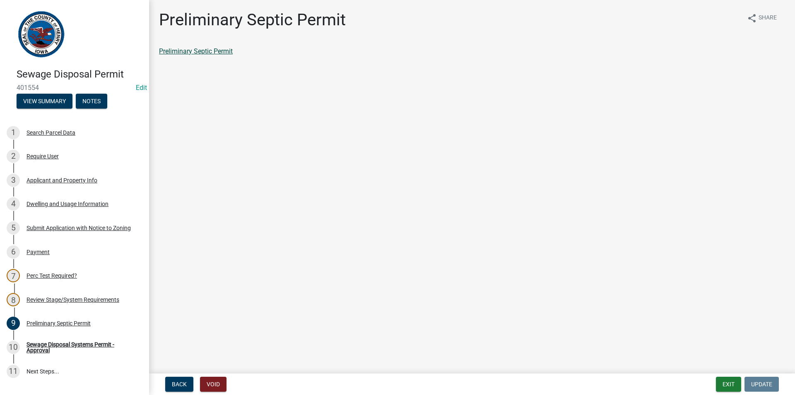
click at [213, 51] on link "Preliminary Septic Permit" at bounding box center [196, 51] width 74 height 8
click at [49, 345] on div "Sewage Disposal Systems Permit - Approval" at bounding box center [81, 347] width 109 height 12
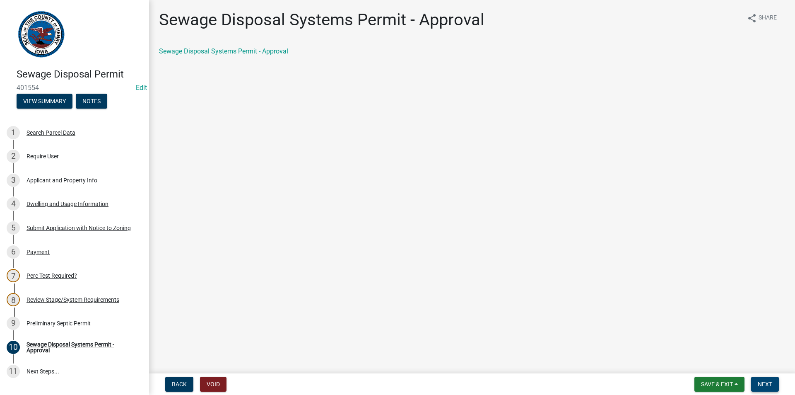
click at [763, 383] on span "Next" at bounding box center [765, 384] width 14 height 7
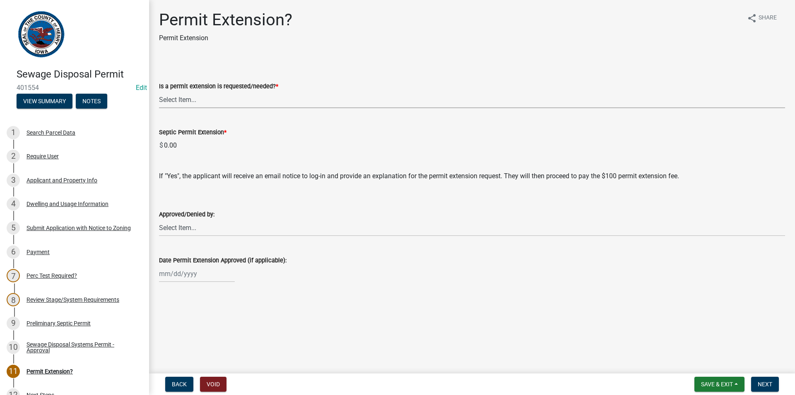
click at [300, 103] on select "Select Item... Yes No denied" at bounding box center [472, 99] width 626 height 17
click at [159, 91] on select "Select Item... Yes No denied" at bounding box center [472, 99] width 626 height 17
select select "987b5ea2-4eed-47da-98d7-c91cd4fcb817"
click at [766, 382] on span "Next" at bounding box center [765, 384] width 14 height 7
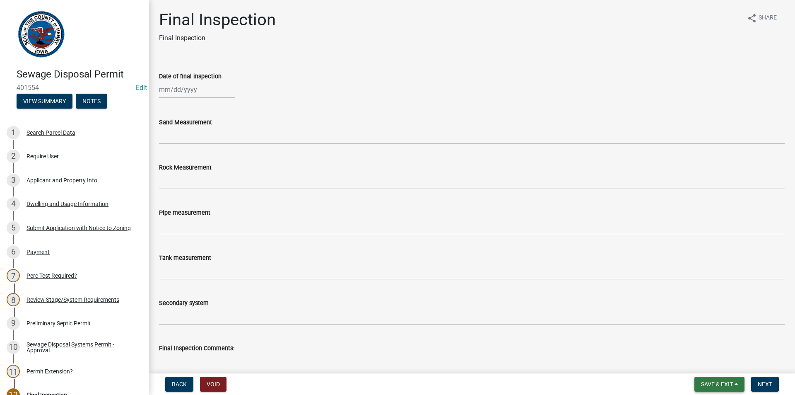
click at [704, 383] on span "Save & Exit" at bounding box center [717, 384] width 32 height 7
click at [690, 360] on button "Save & Exit" at bounding box center [711, 362] width 66 height 20
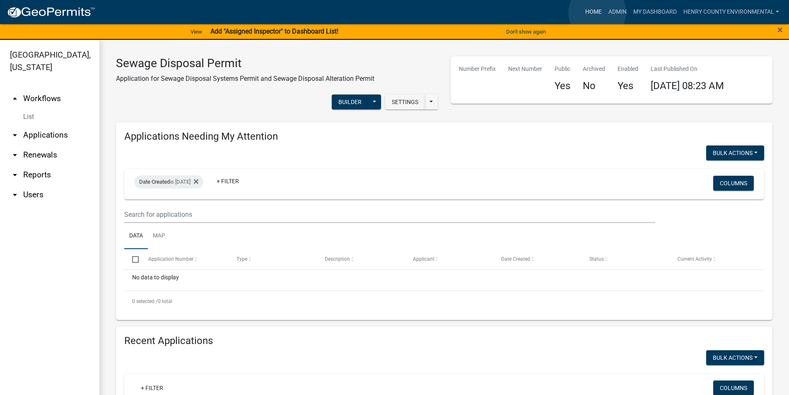
click at [597, 12] on link "Home" at bounding box center [593, 12] width 23 height 16
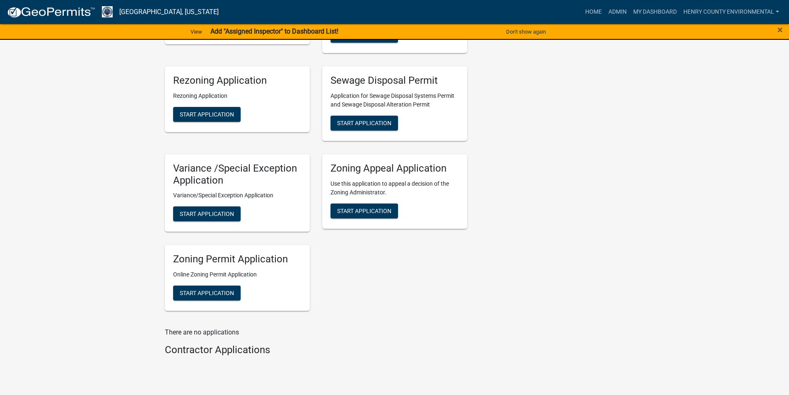
scroll to position [697, 0]
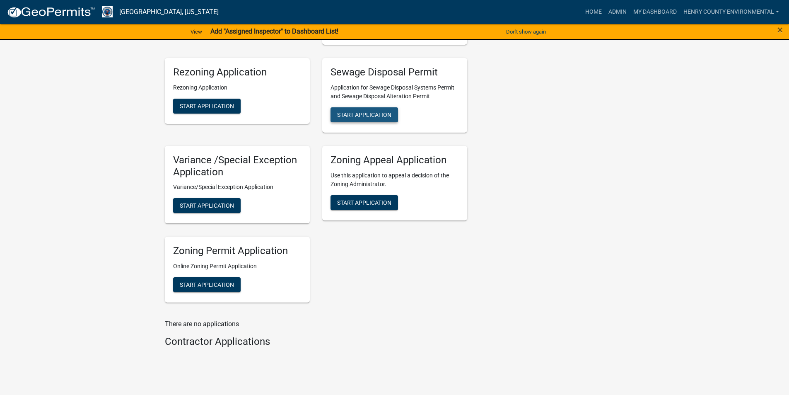
click at [365, 111] on span "Start Application" at bounding box center [364, 114] width 54 height 7
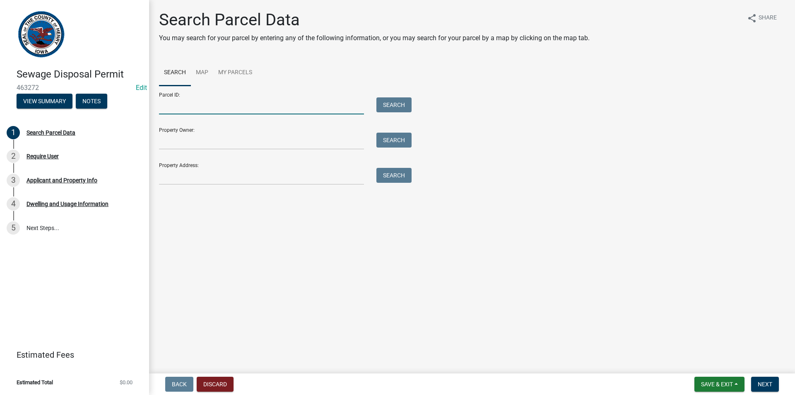
click at [193, 109] on input "Parcel ID:" at bounding box center [261, 105] width 205 height 17
paste input "092053320000100"
type input "092053320000100"
click at [386, 104] on button "Search" at bounding box center [394, 104] width 35 height 15
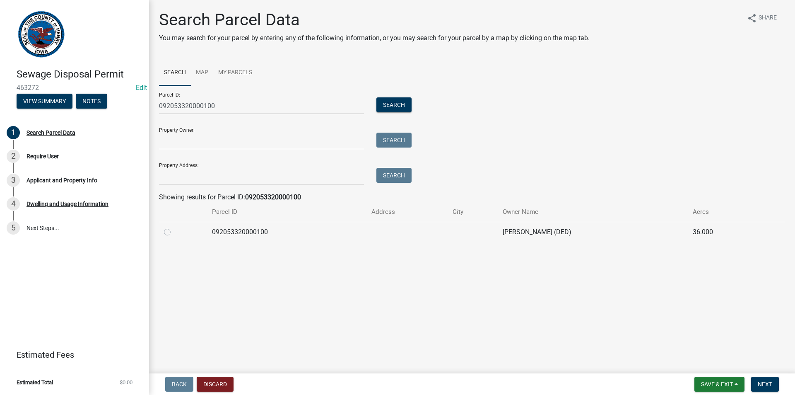
click at [174, 227] on label at bounding box center [174, 227] width 0 height 0
click at [174, 232] on input "radio" at bounding box center [176, 229] width 5 height 5
radio input "true"
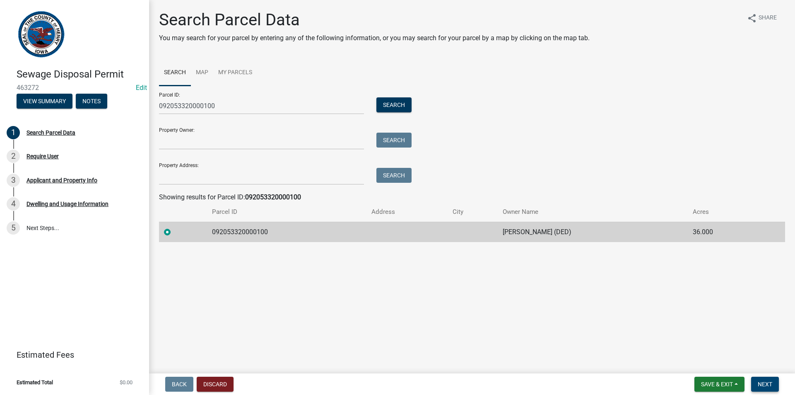
click at [764, 381] on span "Next" at bounding box center [765, 384] width 14 height 7
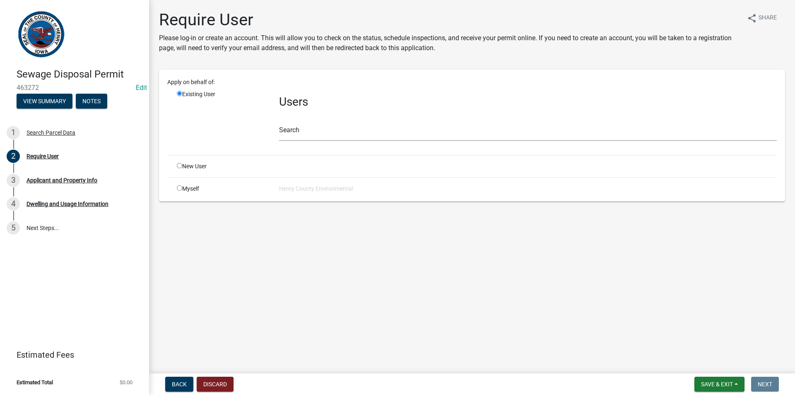
click at [178, 191] on div "Myself" at bounding box center [222, 188] width 102 height 9
click at [179, 188] on input "radio" at bounding box center [179, 187] width 5 height 5
radio input "true"
radio input "false"
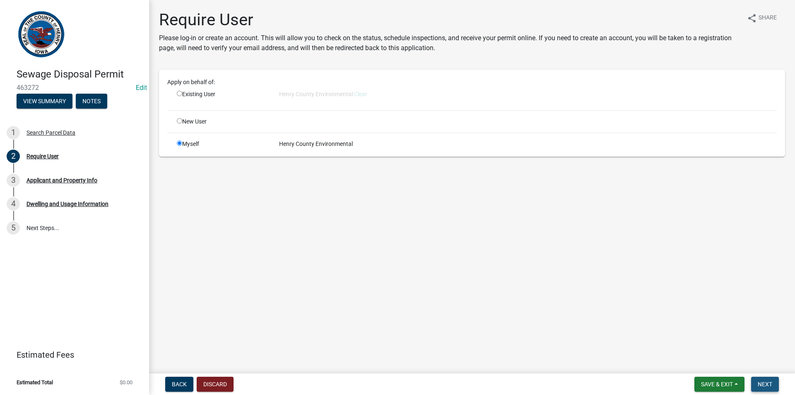
click at [760, 384] on span "Next" at bounding box center [765, 384] width 14 height 7
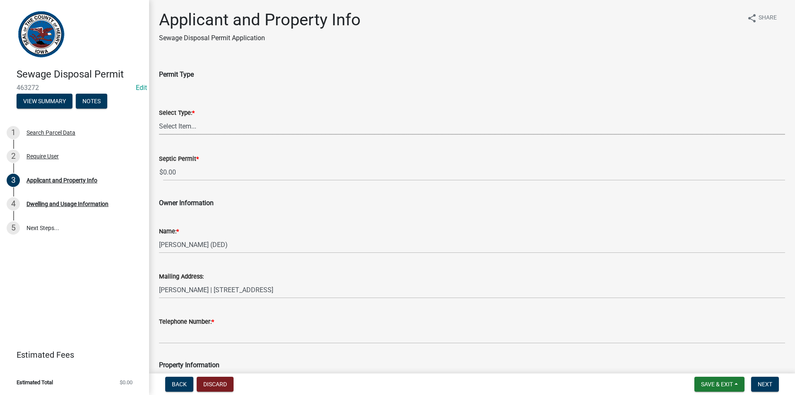
click at [181, 121] on select "Select Item... Sewage Disposal Systems Permit Disposal Alteration Permit" at bounding box center [472, 126] width 626 height 17
click at [159, 118] on select "Select Item... Sewage Disposal Systems Permit Disposal Alteration Permit" at bounding box center [472, 126] width 626 height 17
select select "ba5d1516-5783-4388-b1ad-8692fca6ffd3"
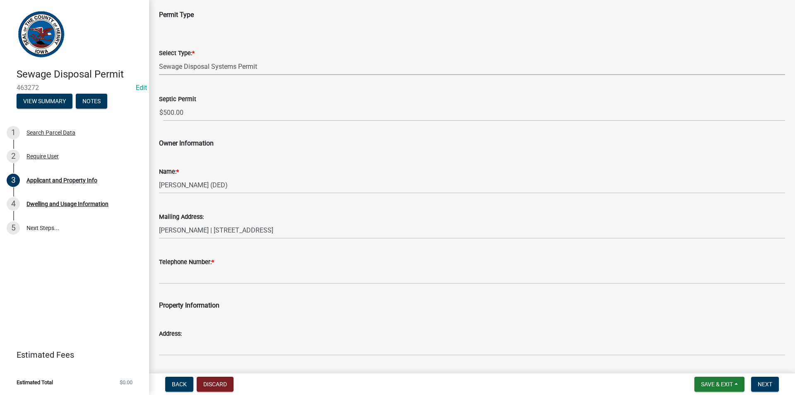
scroll to position [83, 0]
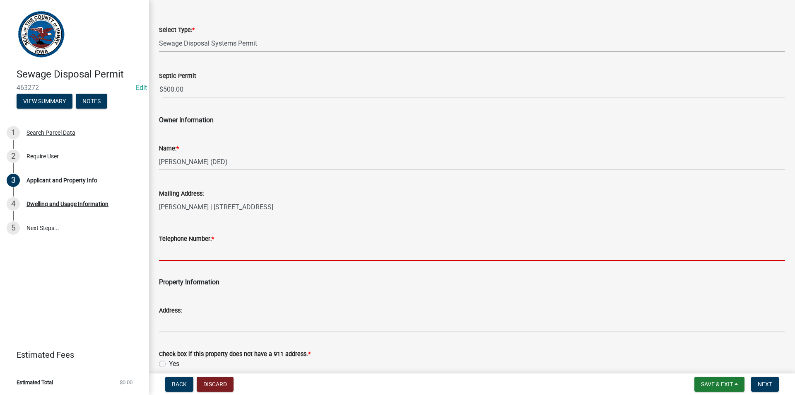
click at [186, 256] on input "Telephone Number: *" at bounding box center [472, 252] width 626 height 17
type input "."
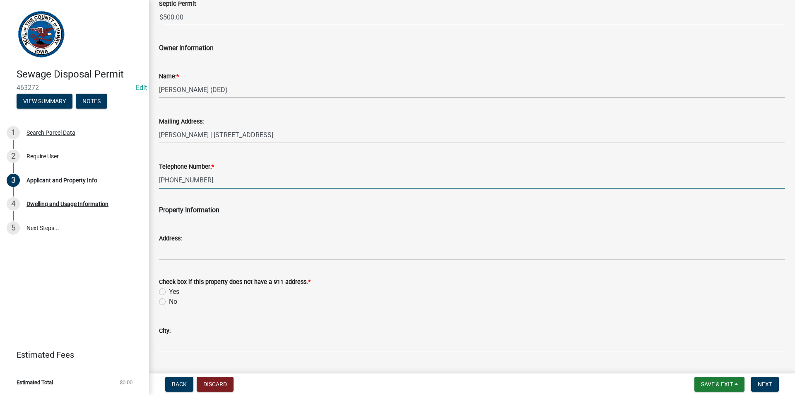
scroll to position [166, 0]
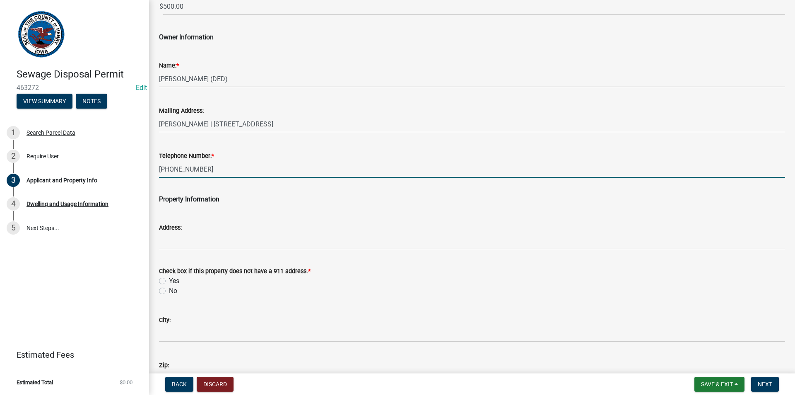
type input "319-931-0272"
click at [169, 290] on label "No" at bounding box center [173, 291] width 8 height 10
click at [169, 290] on input "No" at bounding box center [171, 288] width 5 height 5
radio input "true"
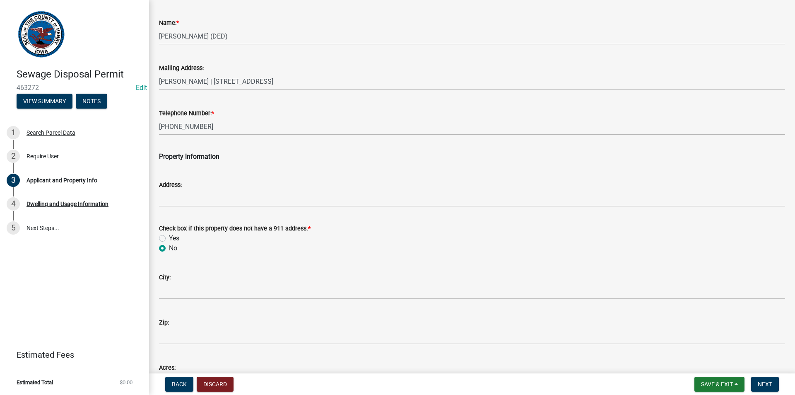
scroll to position [207, 0]
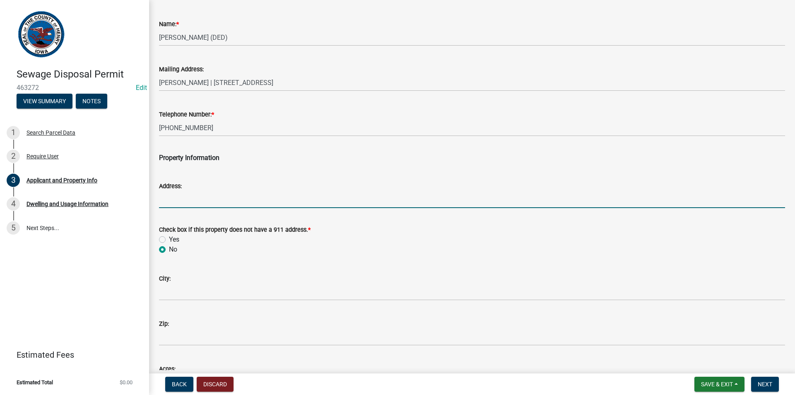
click at [193, 205] on input "Address:" at bounding box center [472, 199] width 626 height 17
type input "2082 Iowa Ave"
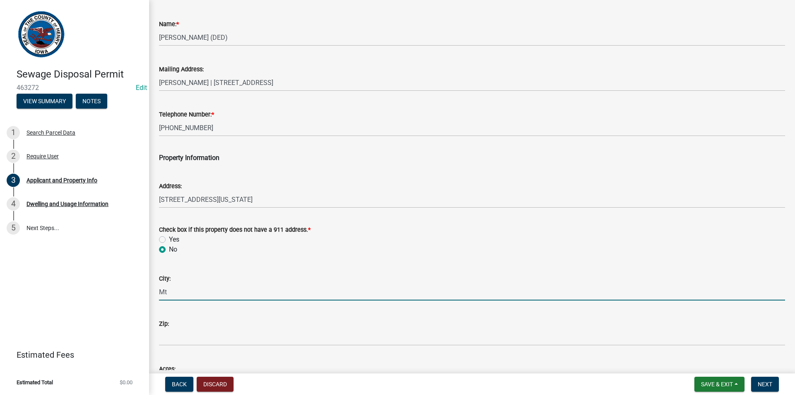
type input "MT. PLEASANT"
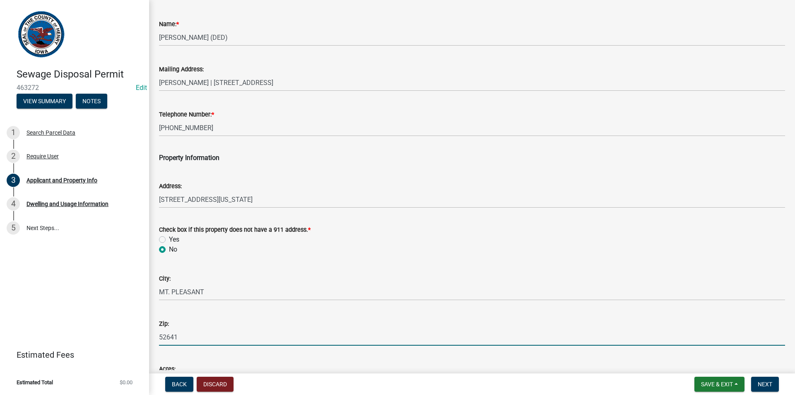
type input "52641"
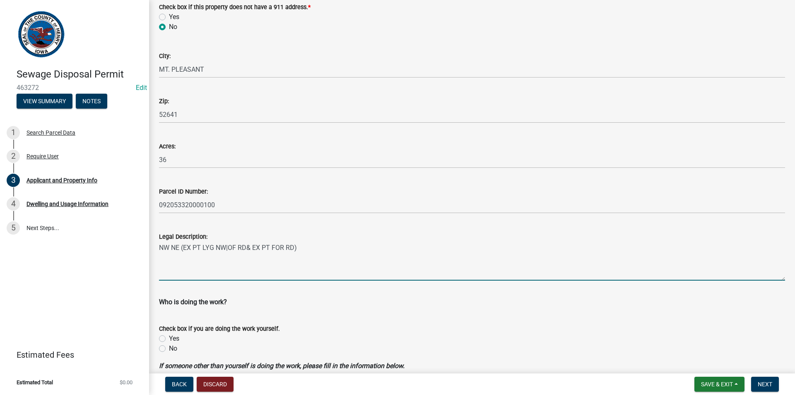
scroll to position [529, 0]
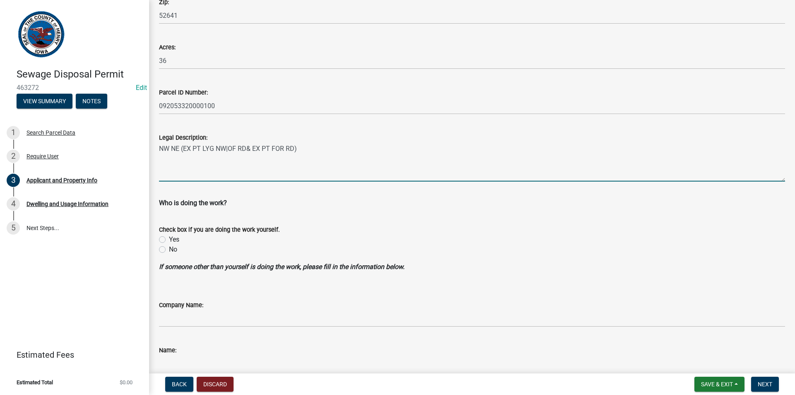
click at [169, 249] on label "No" at bounding box center [173, 249] width 8 height 10
click at [169, 249] on input "No" at bounding box center [171, 246] width 5 height 5
radio input "true"
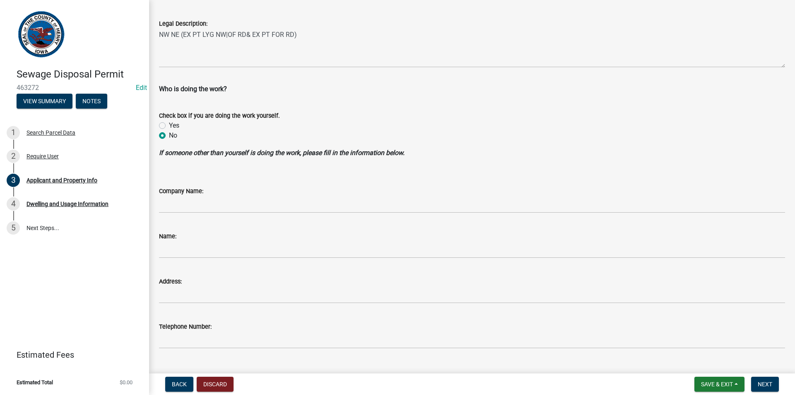
scroll to position [660, 0]
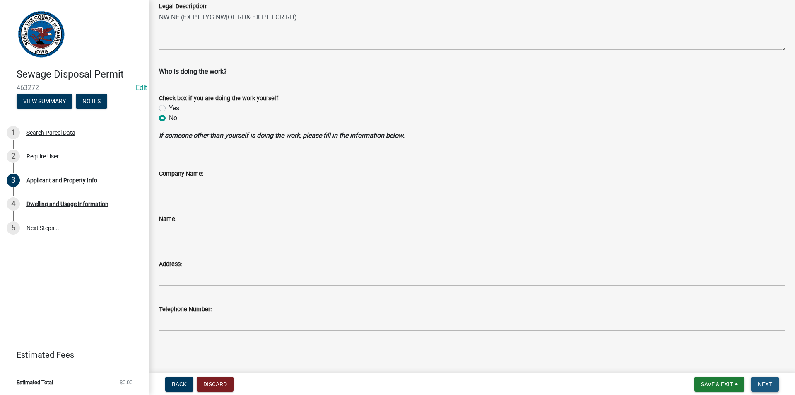
click at [757, 381] on button "Next" at bounding box center [765, 384] width 28 height 15
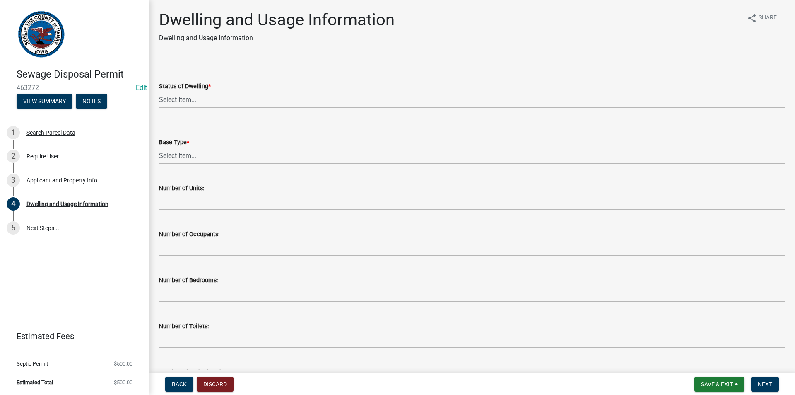
click at [200, 102] on select "Select Item... Proposed Under Construction Existing" at bounding box center [472, 99] width 626 height 17
click at [159, 91] on select "Select Item... Proposed Under Construction Existing" at bounding box center [472, 99] width 626 height 17
select select "f8475467-ace5-4783-87da-8c1d1e73fcca"
click at [187, 156] on select "Select Item... Basement Slab Crawl Space" at bounding box center [472, 155] width 626 height 17
click at [159, 147] on select "Select Item... Basement Slab Crawl Space" at bounding box center [472, 155] width 626 height 17
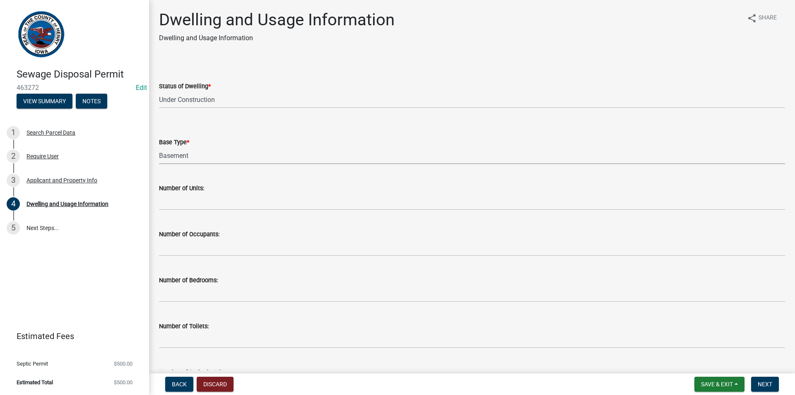
select select "198902dc-fde5-435a-95d5-2aa6a1831cda"
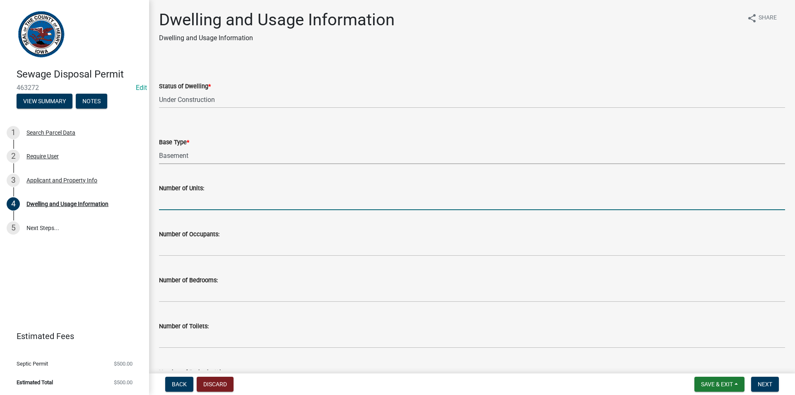
click at [195, 203] on input "text" at bounding box center [472, 201] width 626 height 17
type input "1"
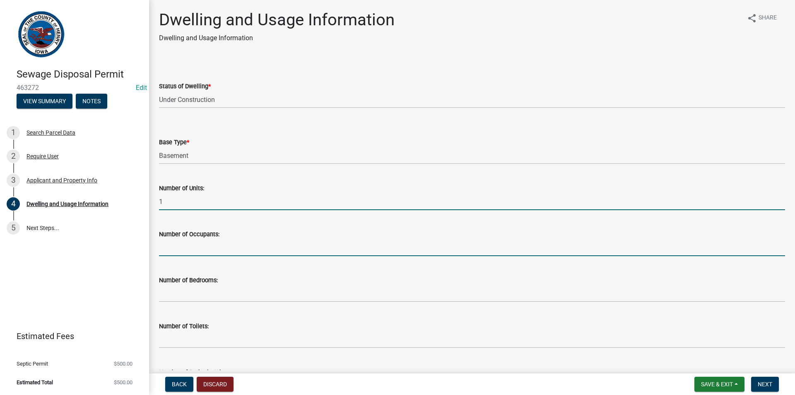
click at [183, 246] on input "text" at bounding box center [472, 247] width 626 height 17
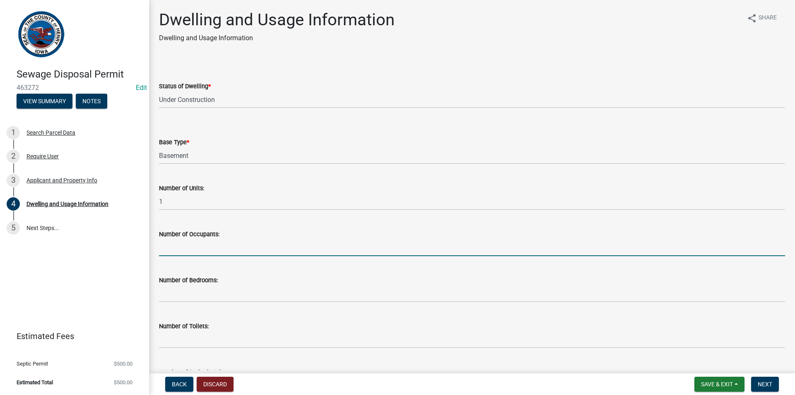
type input "2"
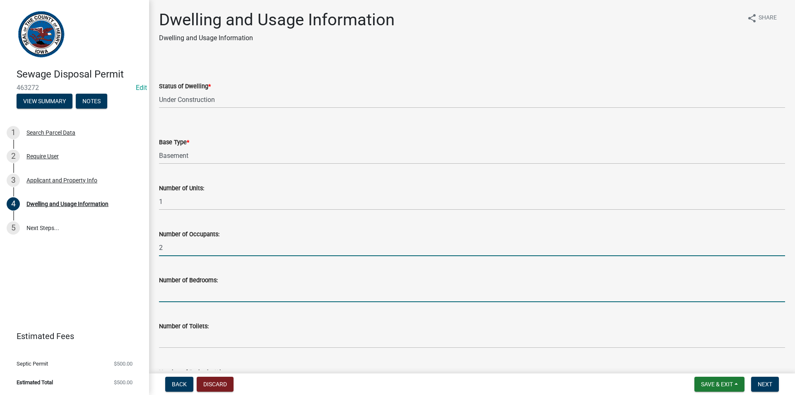
click at [186, 294] on input "text" at bounding box center [472, 293] width 626 height 17
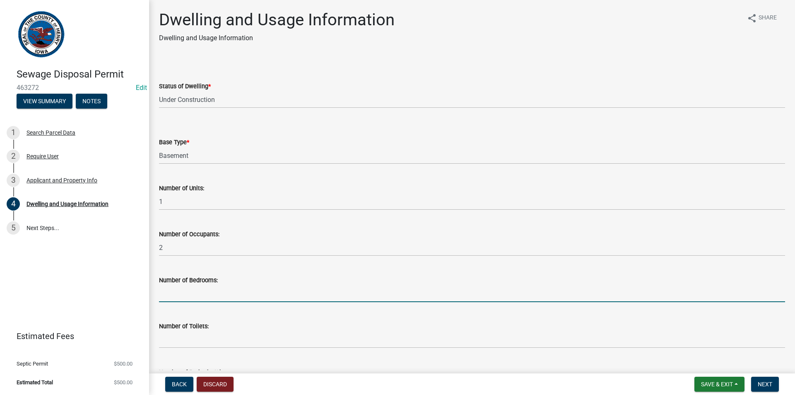
type input "3"
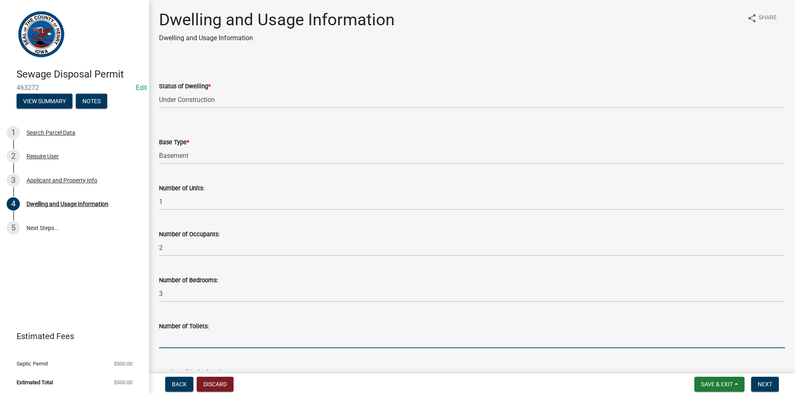
click at [183, 335] on input "text" at bounding box center [472, 339] width 626 height 17
type input "3"
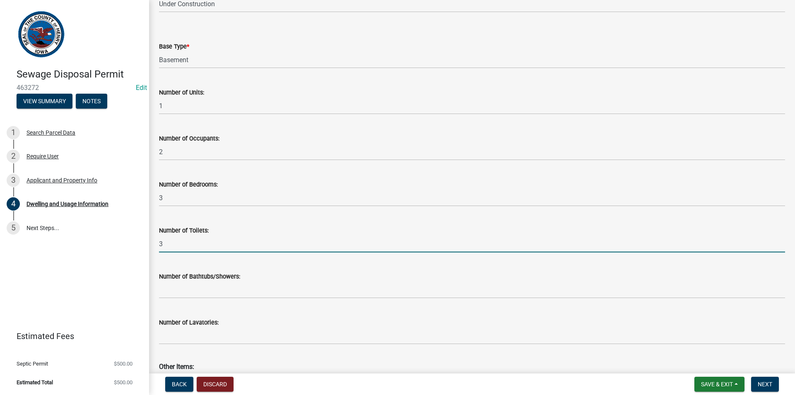
scroll to position [124, 0]
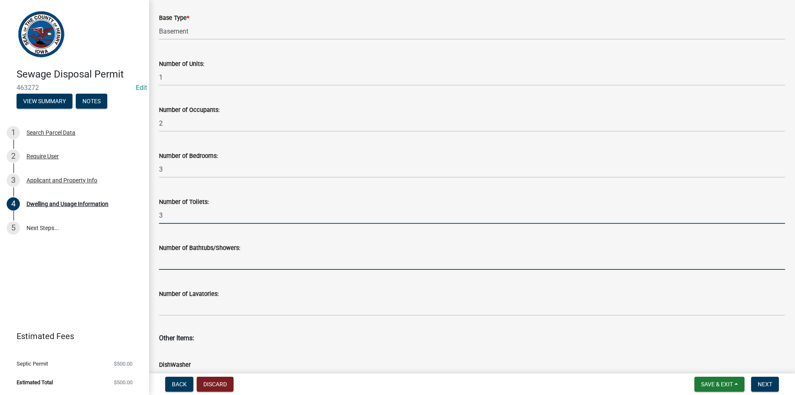
click at [192, 266] on input "text" at bounding box center [472, 261] width 626 height 17
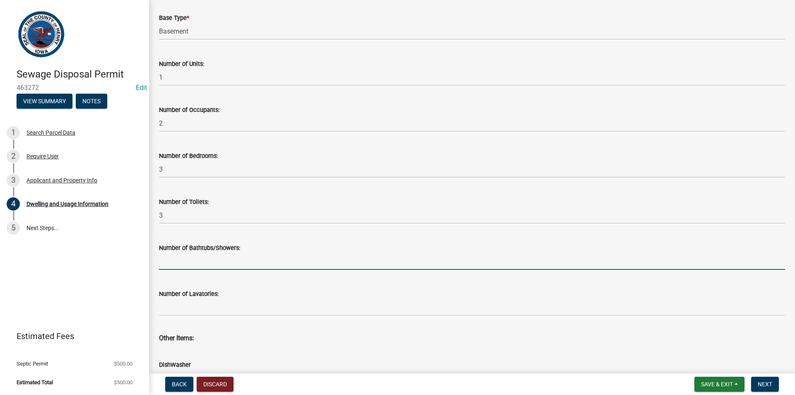
type input "2"
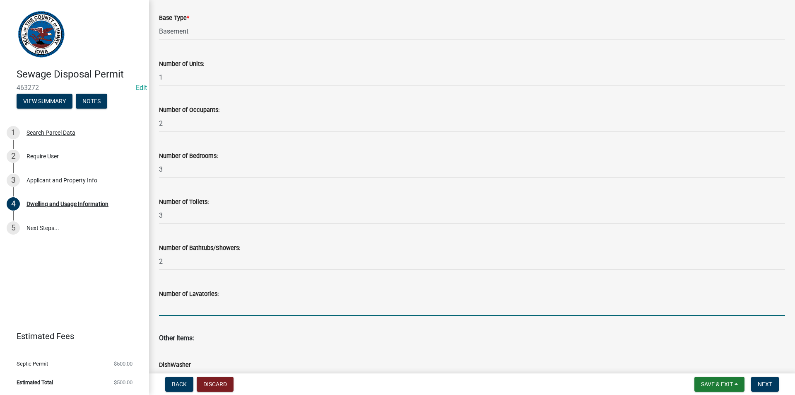
click at [179, 312] on input "text" at bounding box center [472, 307] width 626 height 17
type input "1"
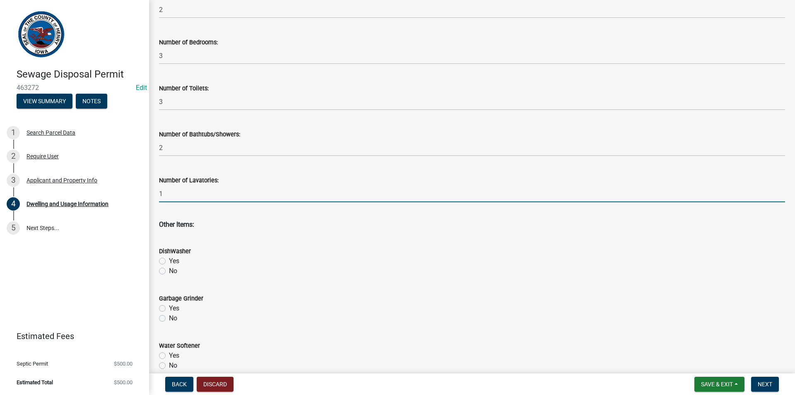
scroll to position [249, 0]
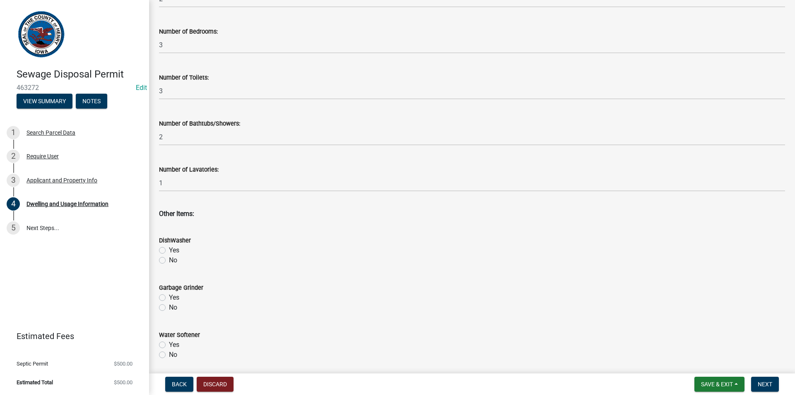
click at [169, 250] on label "Yes" at bounding box center [174, 250] width 10 height 10
click at [169, 250] on input "Yes" at bounding box center [171, 247] width 5 height 5
radio input "true"
click at [169, 296] on label "Yes" at bounding box center [174, 297] width 10 height 10
click at [169, 296] on input "Yes" at bounding box center [171, 294] width 5 height 5
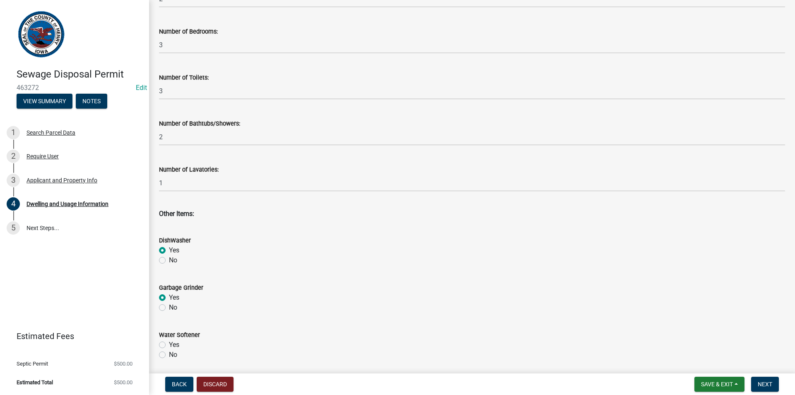
radio input "true"
click at [169, 353] on label "No" at bounding box center [173, 355] width 8 height 10
click at [169, 353] on input "No" at bounding box center [171, 352] width 5 height 5
radio input "true"
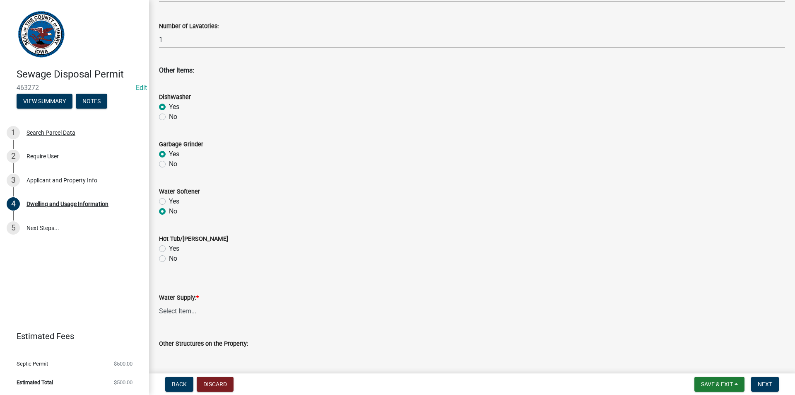
scroll to position [414, 0]
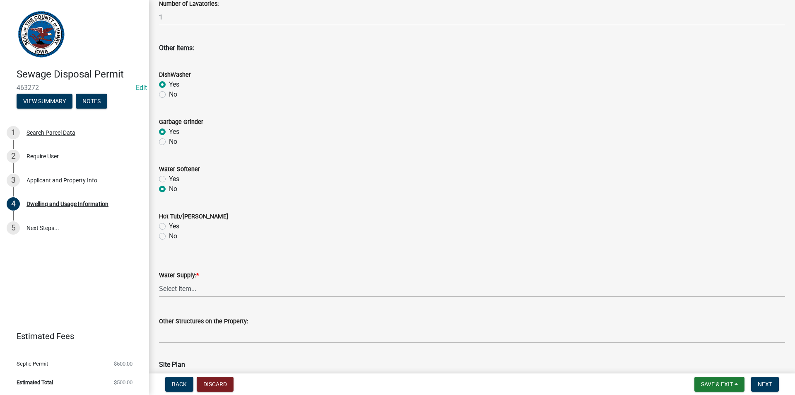
click at [169, 237] on label "No" at bounding box center [173, 236] width 8 height 10
click at [169, 237] on input "No" at bounding box center [171, 233] width 5 height 5
radio input "true"
click at [169, 290] on select "Select Item... Private Semi-Private Public" at bounding box center [472, 288] width 626 height 17
click at [159, 280] on select "Select Item... Private Semi-Private Public" at bounding box center [472, 288] width 626 height 17
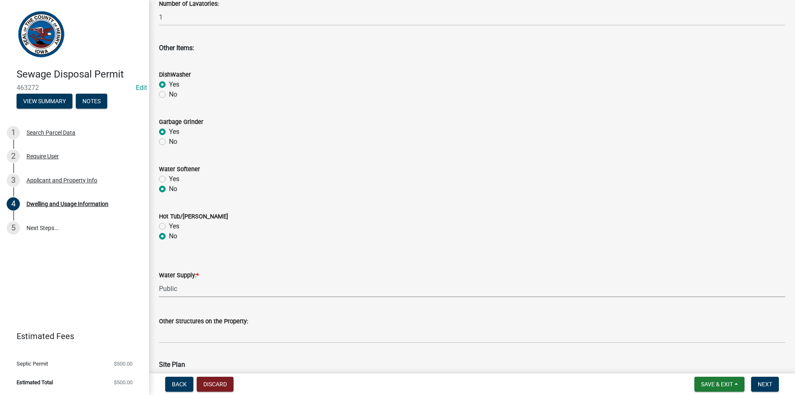
select select "f329f229-4372-49f3-ad90-d4c2245d1078"
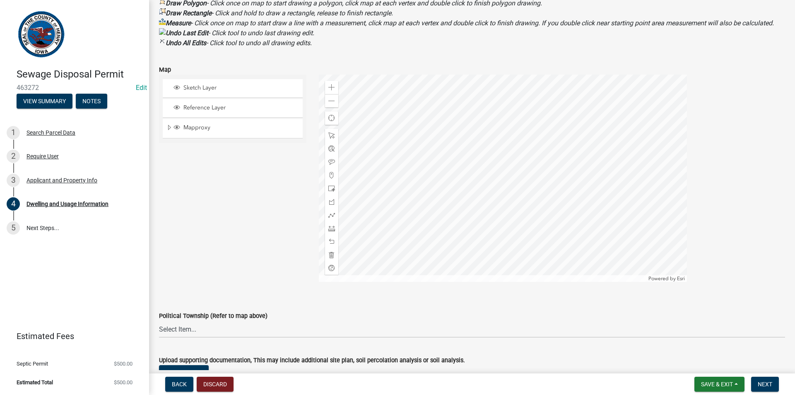
scroll to position [953, 0]
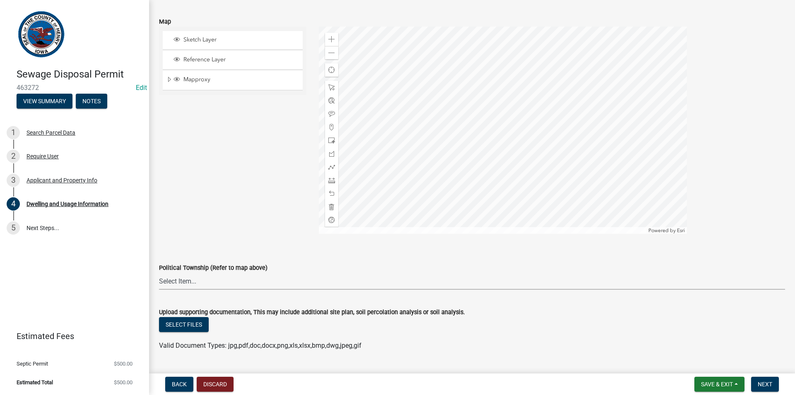
click at [200, 290] on select "Select Item... Baltimore Canaan Center Jackson Jefferson Marion Mount Pleasant …" at bounding box center [472, 281] width 626 height 17
click at [159, 282] on select "Select Item... Baltimore Canaan Center Jackson Jefferson Marion Mount Pleasant …" at bounding box center [472, 281] width 626 height 17
select select "eef11fef-1e3f-4dfb-9676-a802d5e5f6d9"
click at [770, 381] on span "Next" at bounding box center [765, 384] width 14 height 7
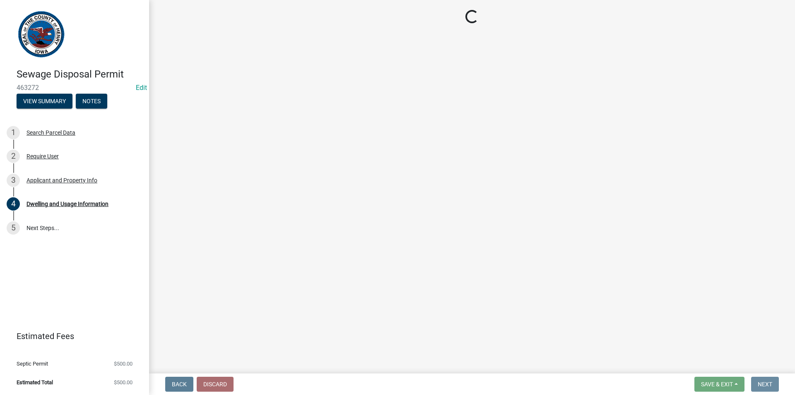
scroll to position [0, 0]
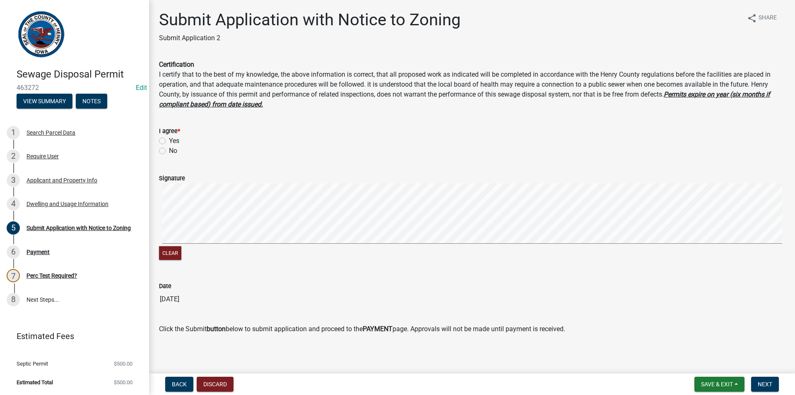
click at [169, 140] on label "Yes" at bounding box center [174, 141] width 10 height 10
click at [169, 140] on input "Yes" at bounding box center [171, 138] width 5 height 5
radio input "true"
click at [767, 381] on span "Next" at bounding box center [765, 384] width 14 height 7
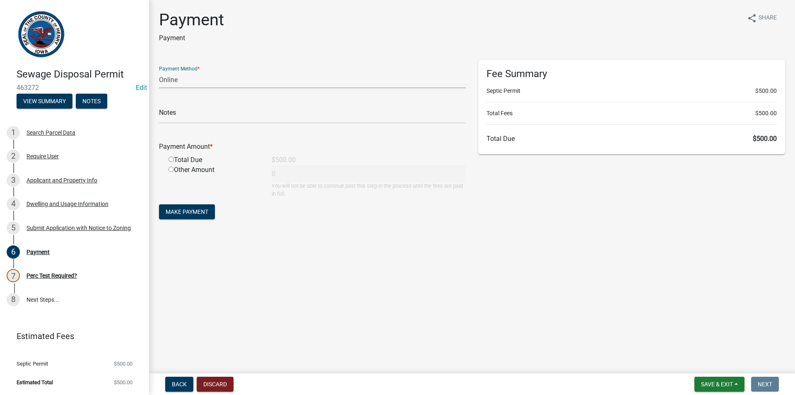
click at [317, 85] on select "Credit Card POS Check Cash Online" at bounding box center [312, 79] width 307 height 17
select select "1: 0"
click at [159, 71] on select "Credit Card POS Check Cash Online" at bounding box center [312, 79] width 307 height 17
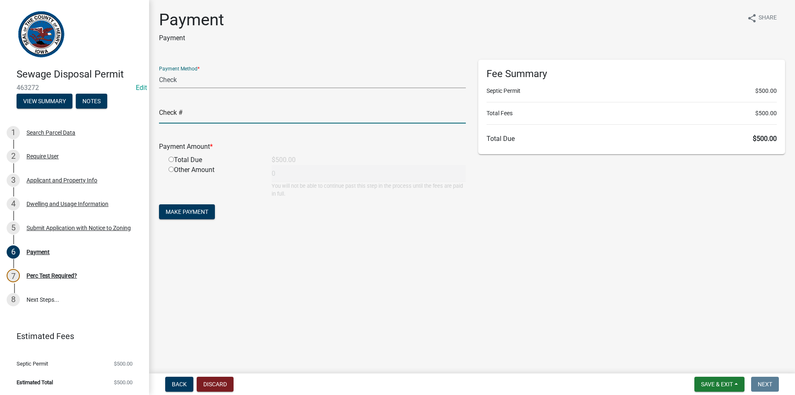
click at [272, 119] on input "text" at bounding box center [312, 114] width 307 height 17
type input "5435"
click at [171, 161] on input "radio" at bounding box center [171, 159] width 5 height 5
radio input "true"
type input "500"
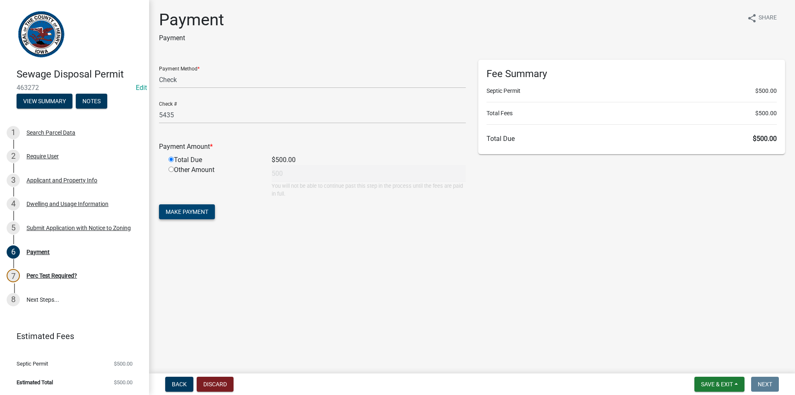
click at [191, 214] on span "Make Payment" at bounding box center [187, 211] width 43 height 7
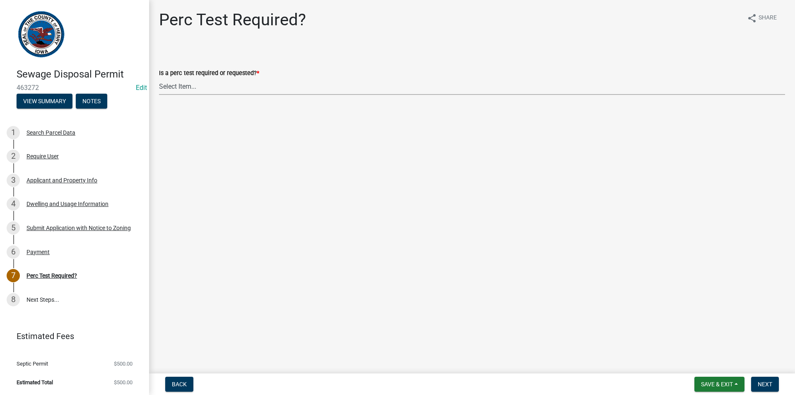
click at [177, 86] on select "Select Item... Yes No" at bounding box center [472, 86] width 626 height 17
click at [159, 78] on select "Select Item... Yes No" at bounding box center [472, 86] width 626 height 17
select select "29b951f4-85c4-429e-be6c-dbe4885722a5"
click at [773, 388] on button "Next" at bounding box center [765, 384] width 28 height 15
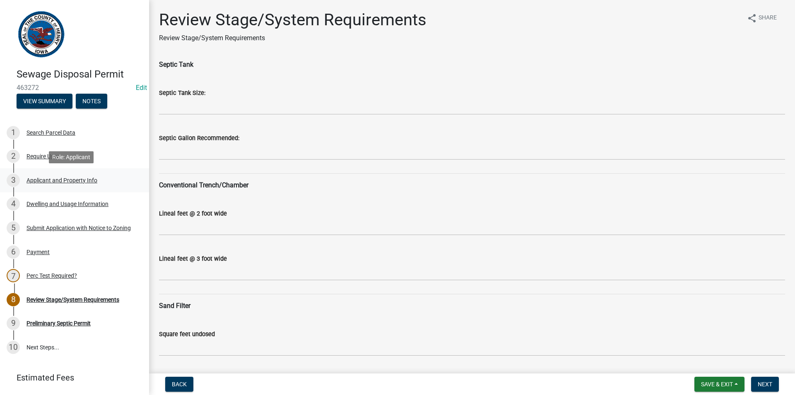
click at [55, 179] on div "Applicant and Property Info" at bounding box center [62, 180] width 71 height 6
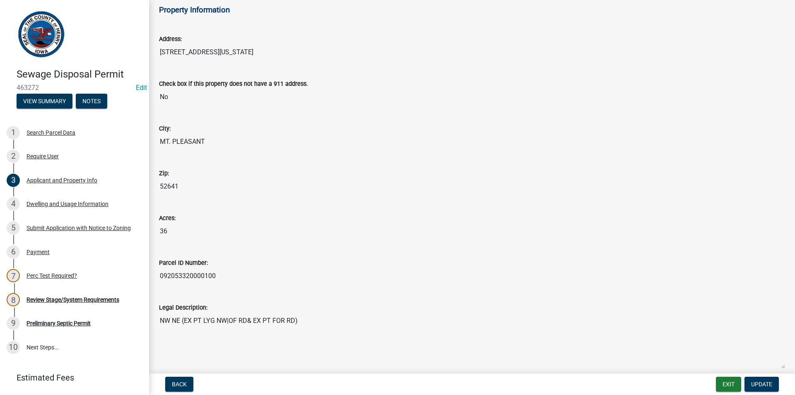
scroll to position [373, 0]
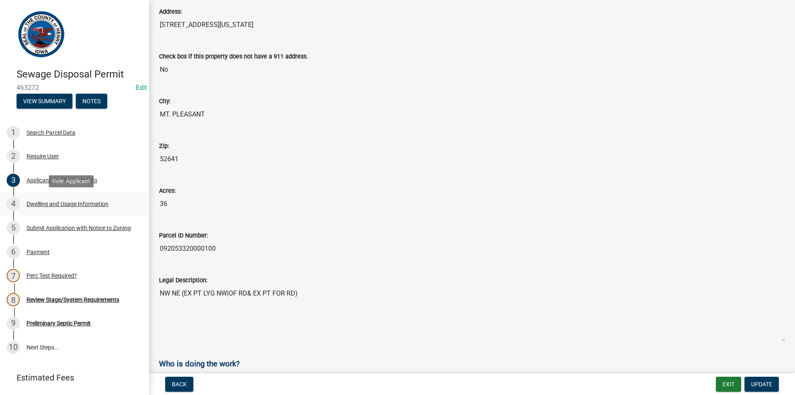
click at [82, 207] on div "4 Dwelling and Usage Information" at bounding box center [71, 203] width 129 height 13
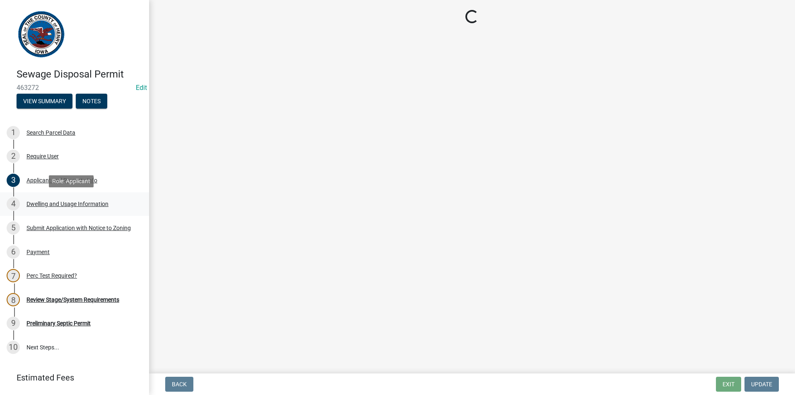
scroll to position [0, 0]
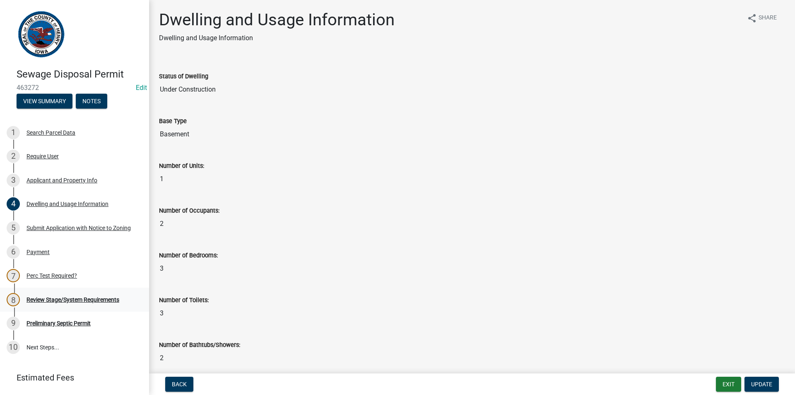
click at [52, 303] on div "8 Review Stage/System Requirements" at bounding box center [71, 299] width 129 height 13
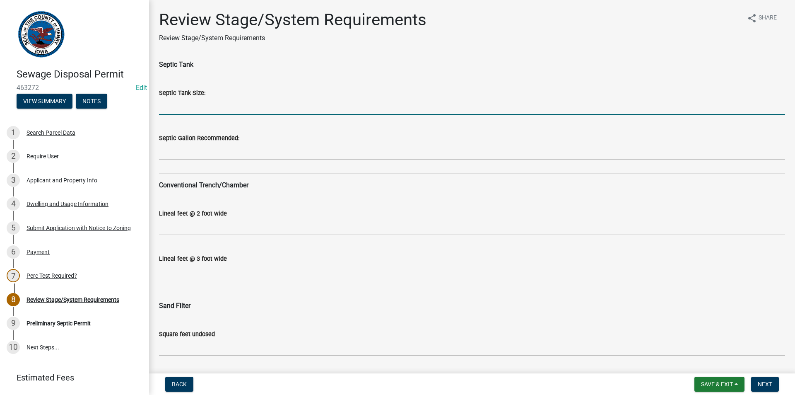
click at [177, 112] on input "Septic Tank Size:" at bounding box center [472, 106] width 626 height 17
type input "1250"
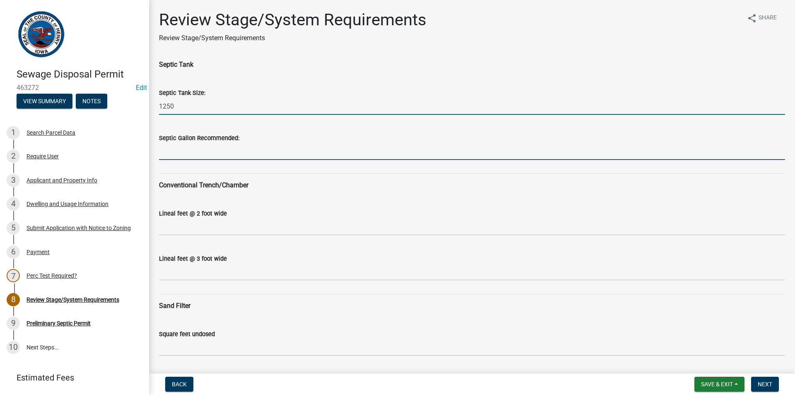
click at [194, 156] on input "Septic Gallon Recommended:" at bounding box center [472, 151] width 626 height 17
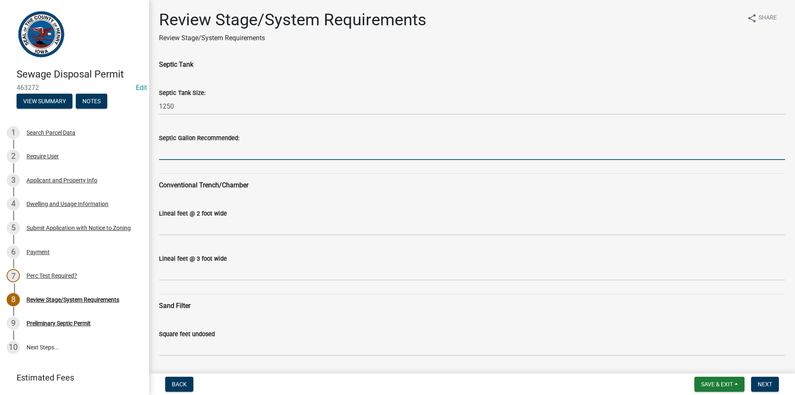
type input "1500"
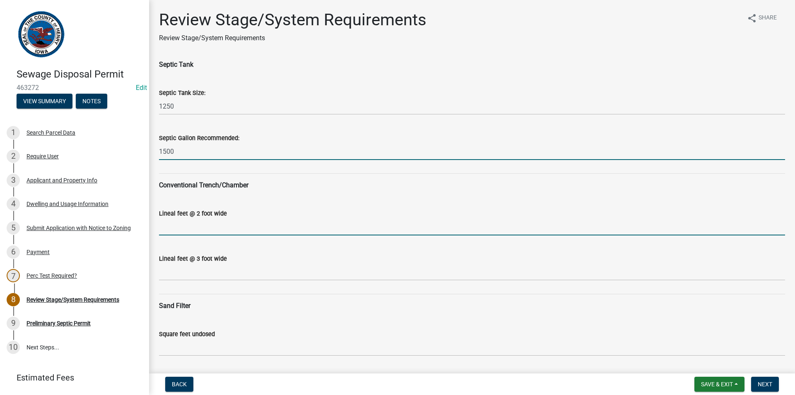
click at [182, 229] on input "Lineal feet @ 2 foot wide" at bounding box center [472, 226] width 626 height 17
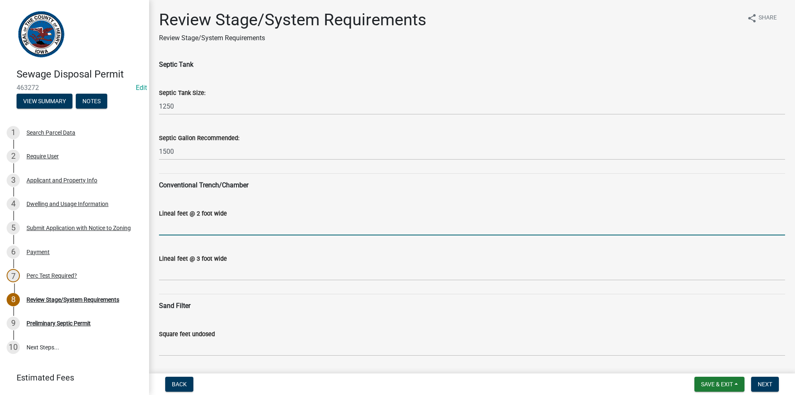
type input "N/A"
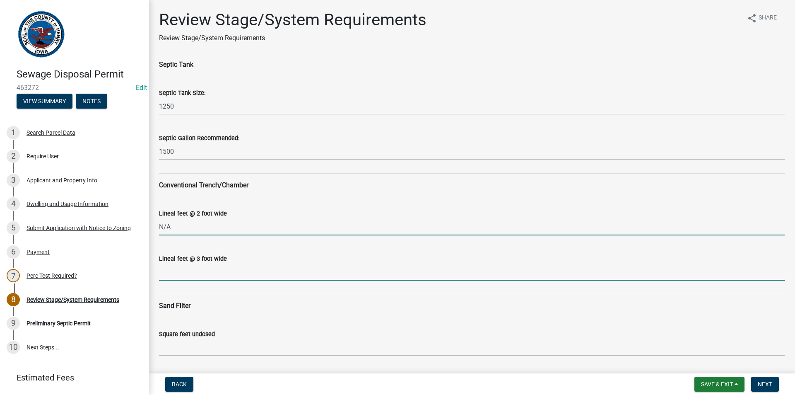
click at [191, 273] on input "Lineal feet @ 3 foot wide" at bounding box center [472, 271] width 626 height 17
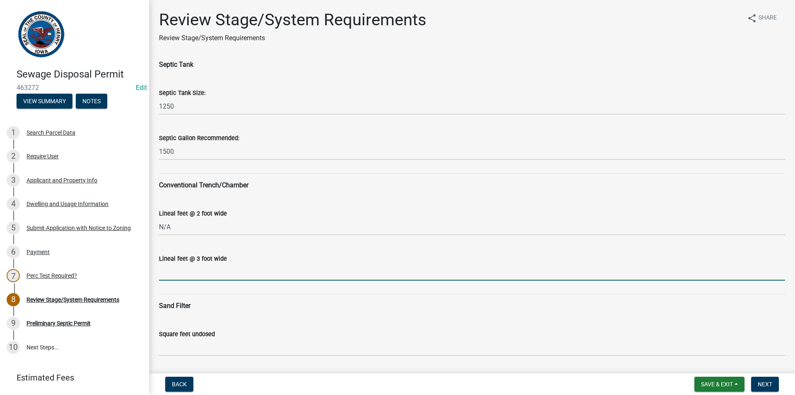
type input "N/A"
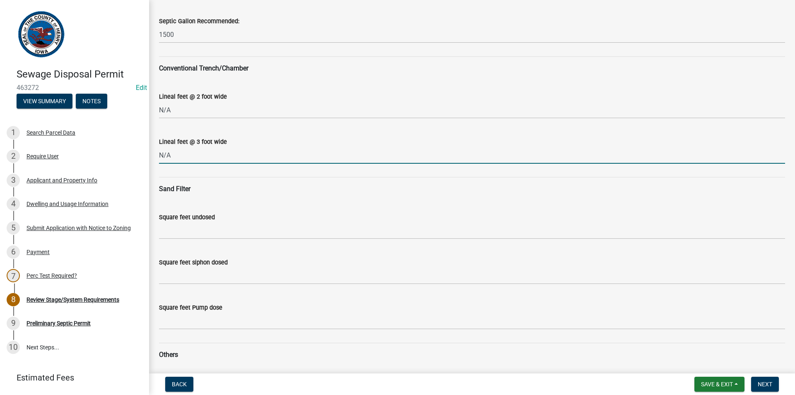
scroll to position [124, 0]
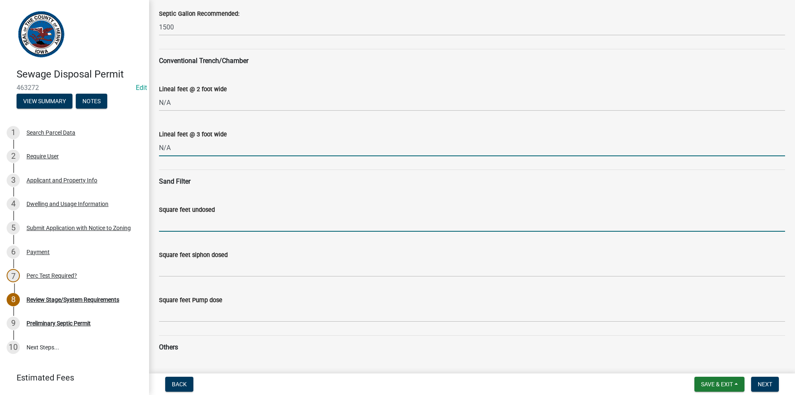
click at [192, 226] on input "Square feet undosed" at bounding box center [472, 223] width 626 height 17
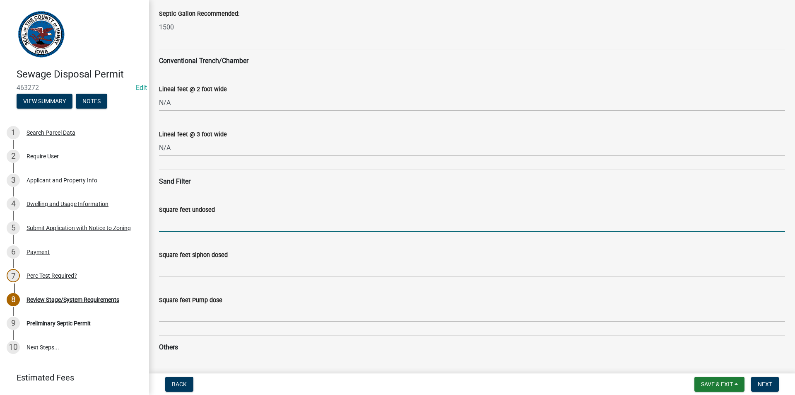
type input "720"
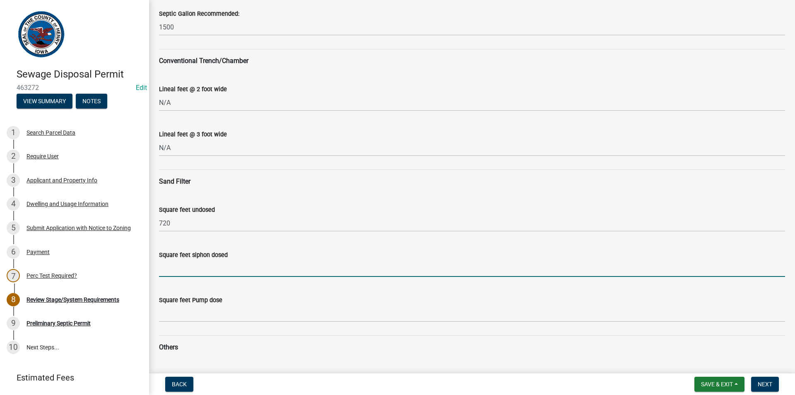
click at [185, 275] on input "Square feet siphon dosed" at bounding box center [472, 268] width 626 height 17
type input "540"
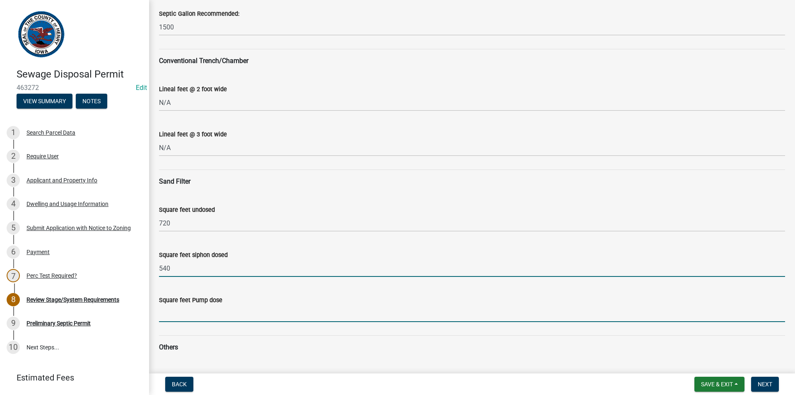
click at [175, 309] on input "Square feet Pump dose" at bounding box center [472, 313] width 626 height 17
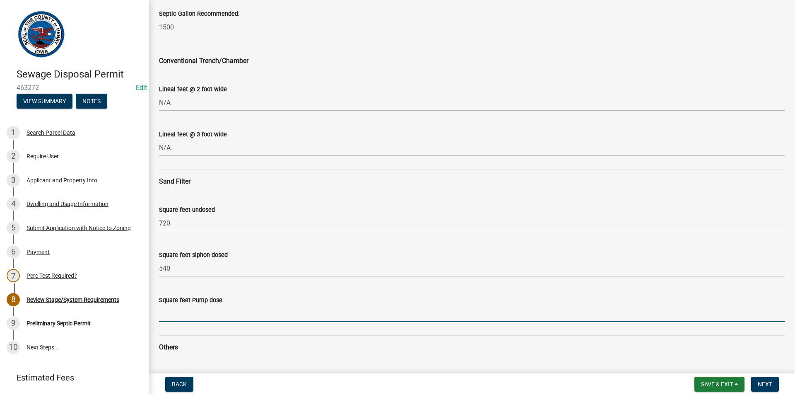
type input "450"
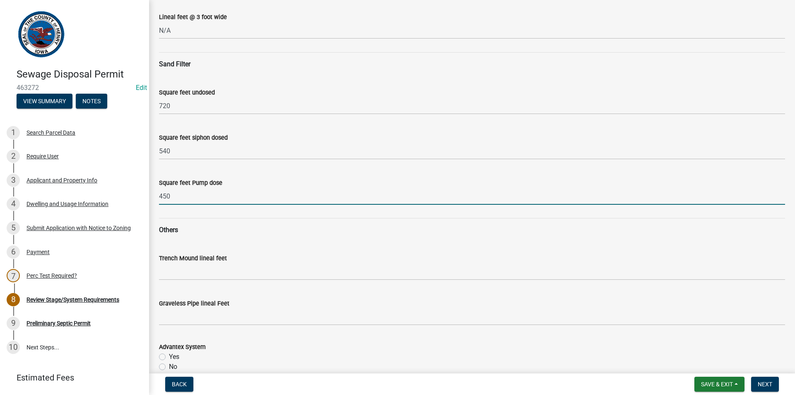
scroll to position [249, 0]
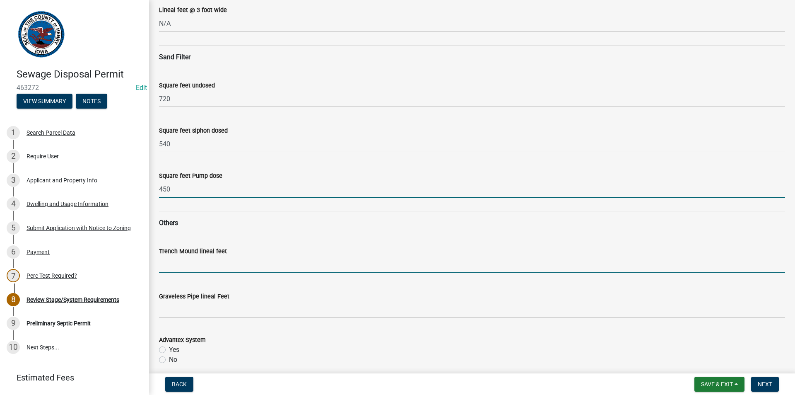
click at [199, 261] on input "Trench Mound lineal feet" at bounding box center [472, 264] width 626 height 17
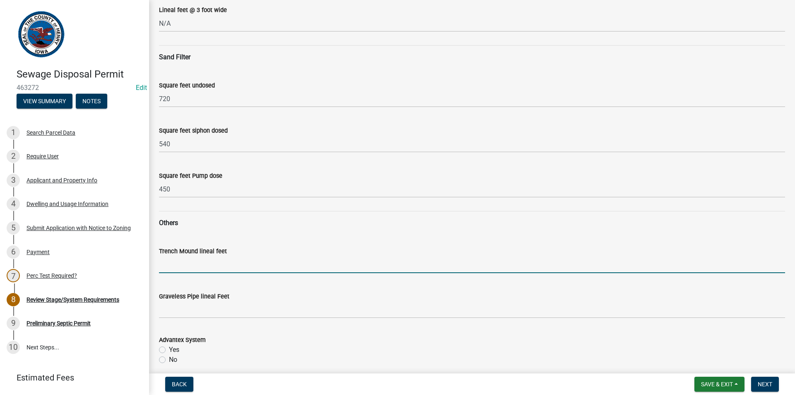
type input "N/A"
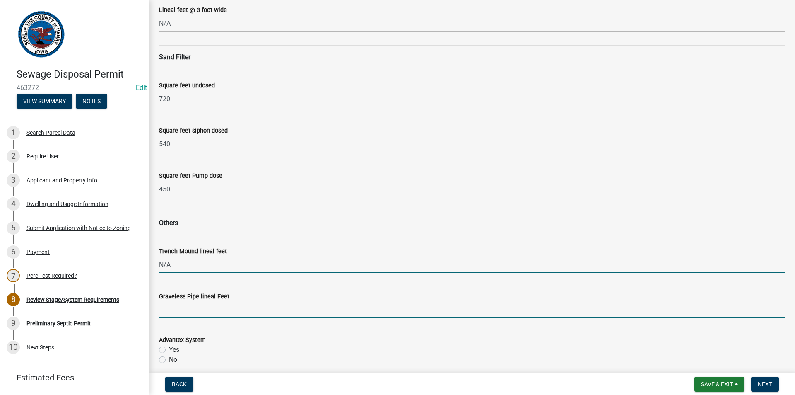
click at [207, 308] on input "Graveless Pipe lineal Feet" at bounding box center [472, 309] width 626 height 17
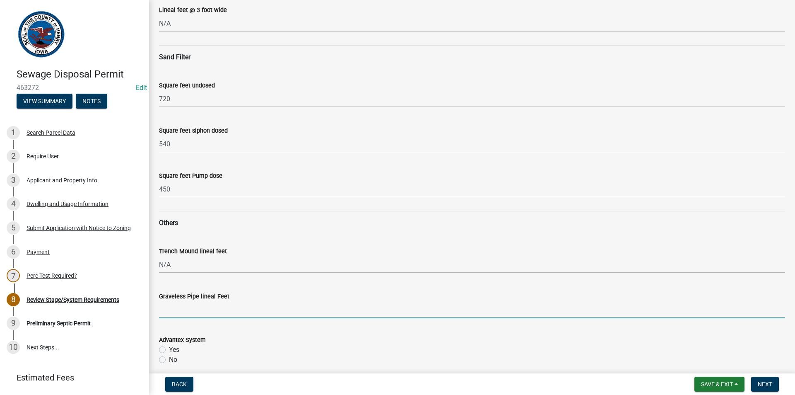
type input "N/A"
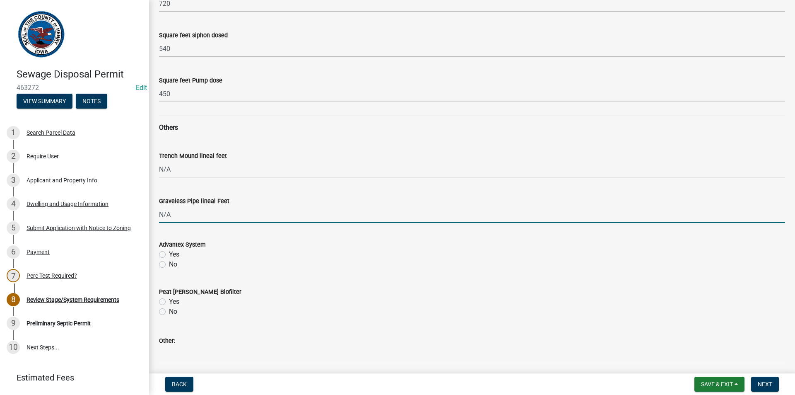
scroll to position [373, 0]
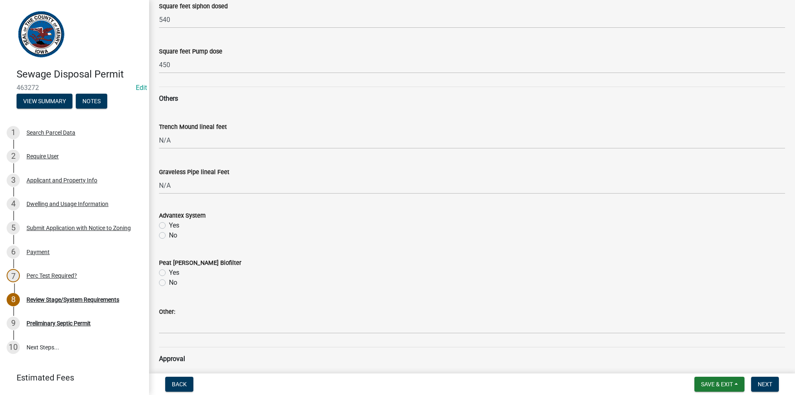
click at [161, 231] on div "No" at bounding box center [472, 235] width 626 height 10
click at [169, 238] on label "No" at bounding box center [173, 235] width 8 height 10
click at [169, 236] on input "No" at bounding box center [171, 232] width 5 height 5
radio input "true"
click at [169, 281] on label "No" at bounding box center [173, 283] width 8 height 10
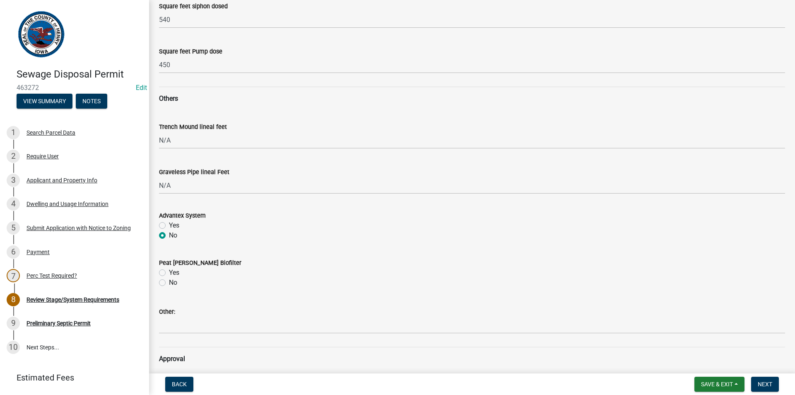
click at [169, 281] on input "No" at bounding box center [171, 280] width 5 height 5
radio input "true"
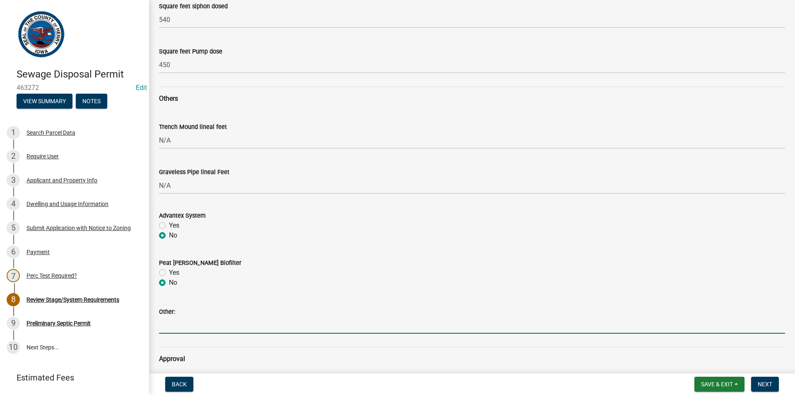
click at [183, 323] on input "Other:" at bounding box center [472, 324] width 626 height 17
type input "N/A"
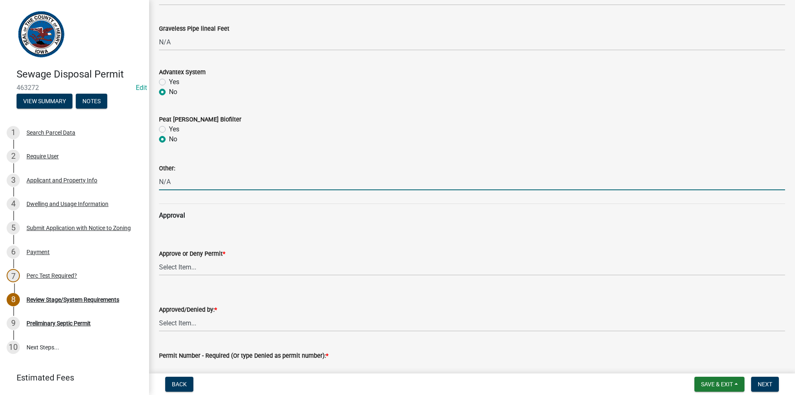
scroll to position [538, 0]
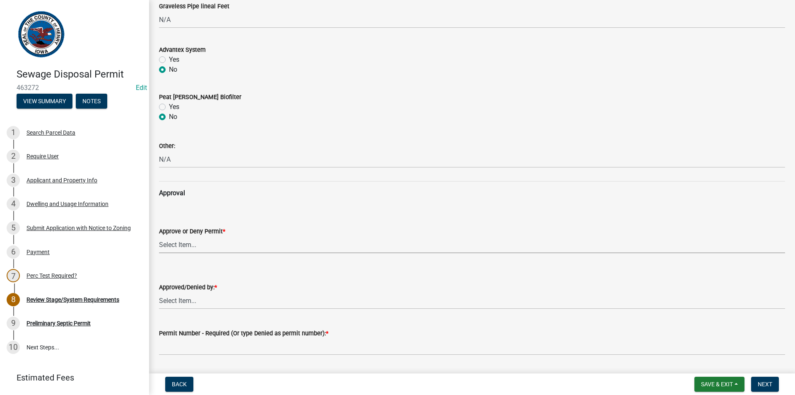
click at [193, 249] on select "Select Item... approved denied" at bounding box center [472, 244] width 626 height 17
click at [159, 236] on select "Select Item... approved denied" at bounding box center [472, 244] width 626 height 17
select select "6c6aa950-0871-4f6b-8369-9beb03d646f1"
click at [181, 299] on select "Select Item... [PERSON_NAME] [PERSON_NAME]" at bounding box center [472, 300] width 626 height 17
click at [159, 292] on select "Select Item... [PERSON_NAME] [PERSON_NAME]" at bounding box center [472, 300] width 626 height 17
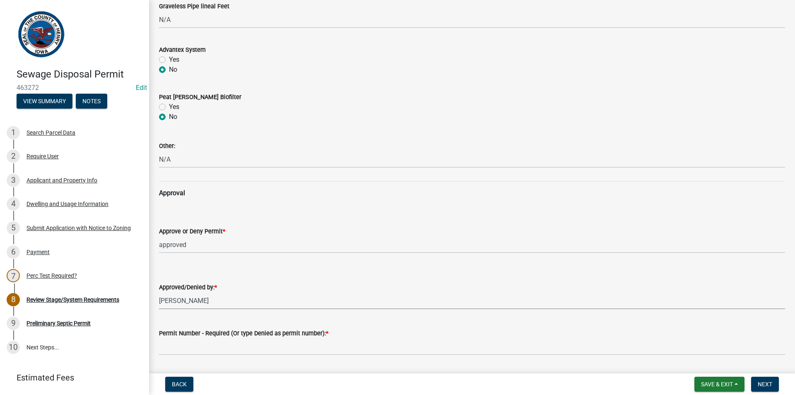
select select "5c99670e-d68f-4230-9f25-35431631f8c6"
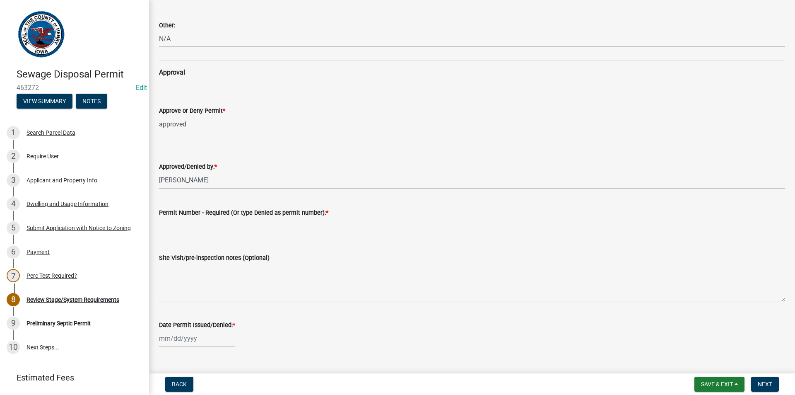
scroll to position [663, 0]
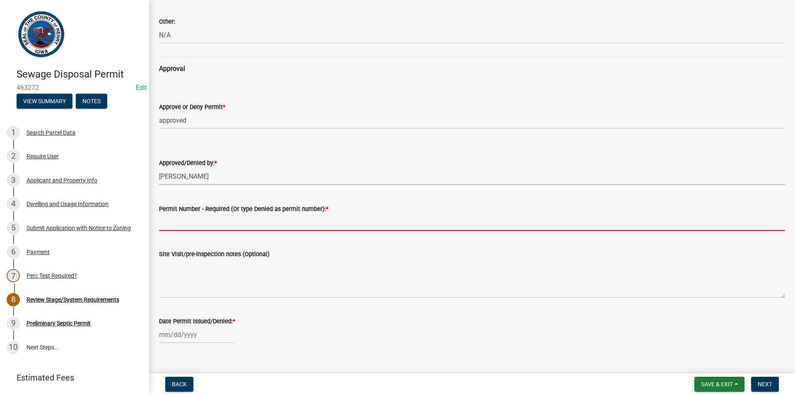
click at [182, 230] on input "Permit Number - Required (Or type Denied as permit number): *" at bounding box center [472, 222] width 626 height 17
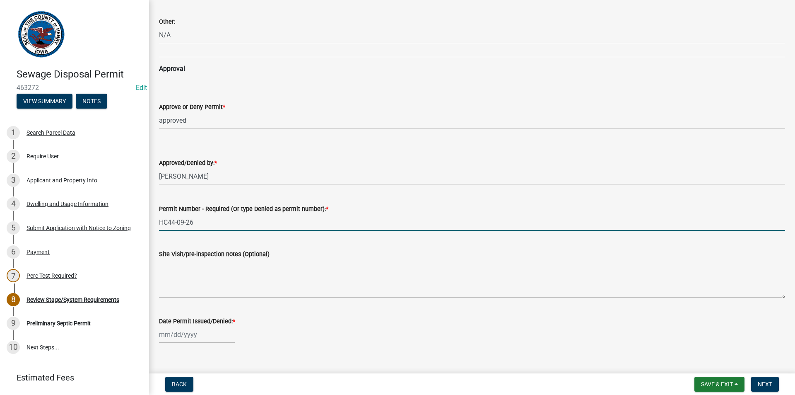
type input "HC44-09-26"
click at [195, 343] on wm-data-entity-input "Date Permit Issued/Denied: *" at bounding box center [472, 327] width 626 height 46
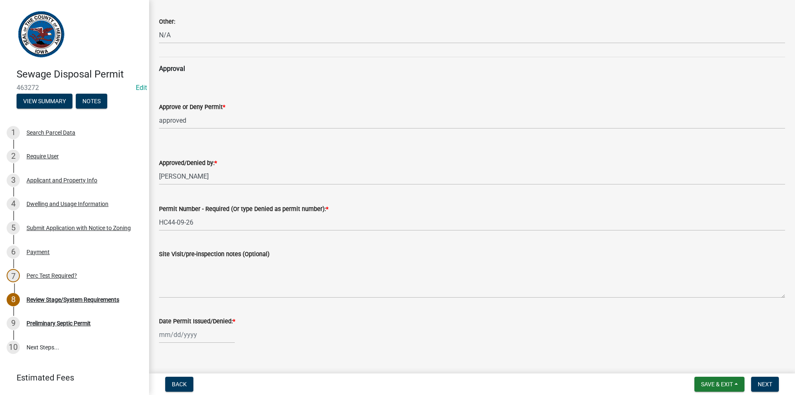
click at [198, 331] on div at bounding box center [197, 334] width 76 height 17
select select "8"
select select "2025"
click at [195, 276] on div "13" at bounding box center [193, 276] width 13 height 13
type input "[DATE]"
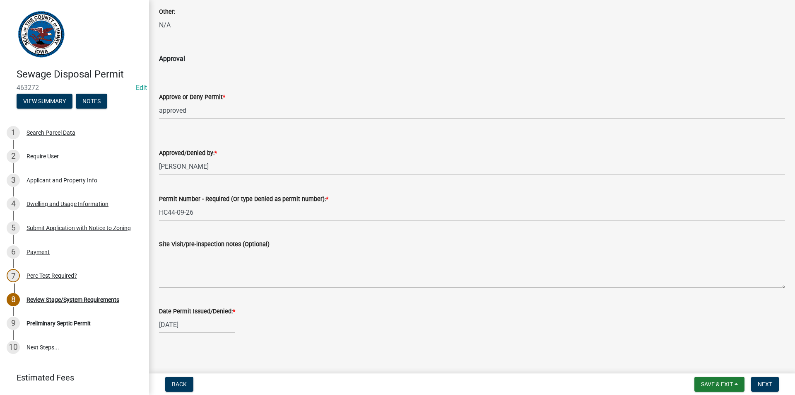
scroll to position [676, 0]
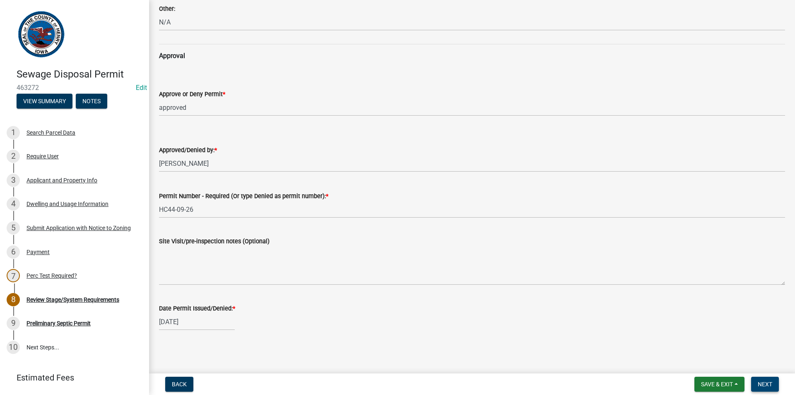
click at [759, 386] on span "Next" at bounding box center [765, 384] width 14 height 7
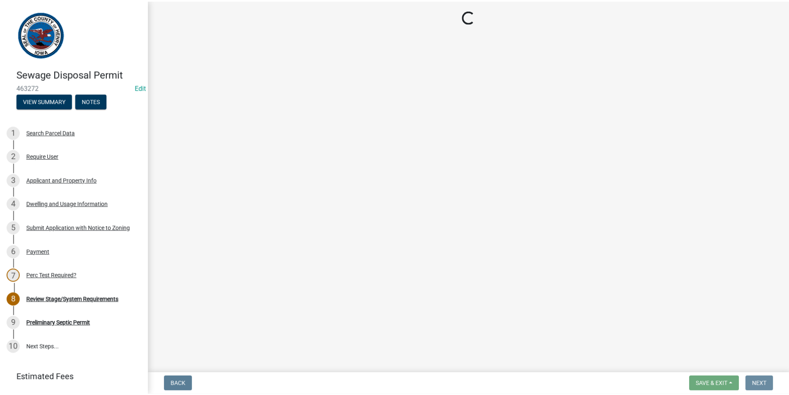
scroll to position [0, 0]
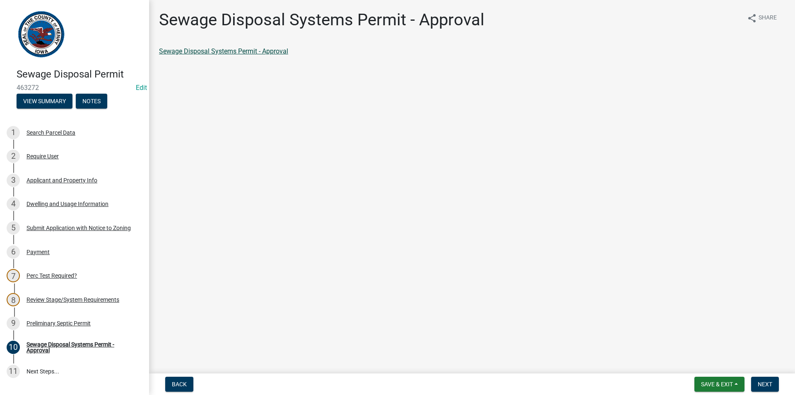
click at [235, 50] on link "Sewage Disposal Systems Permit - Approval" at bounding box center [223, 51] width 129 height 8
click at [76, 324] on div "Preliminary Septic Permit" at bounding box center [59, 323] width 64 height 6
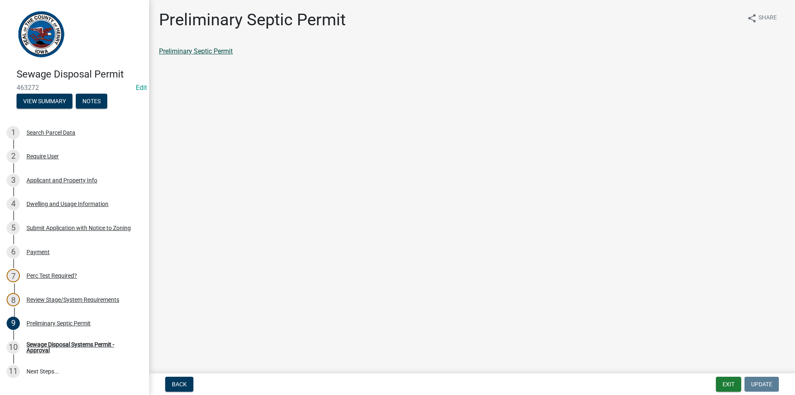
click at [209, 49] on link "Preliminary Septic Permit" at bounding box center [196, 51] width 74 height 8
click at [56, 343] on div "Sewage Disposal Systems Permit - Approval" at bounding box center [81, 347] width 109 height 12
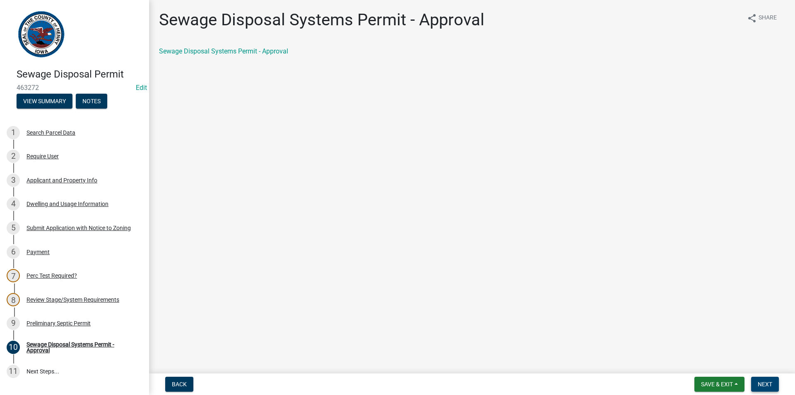
click at [756, 386] on button "Next" at bounding box center [765, 384] width 28 height 15
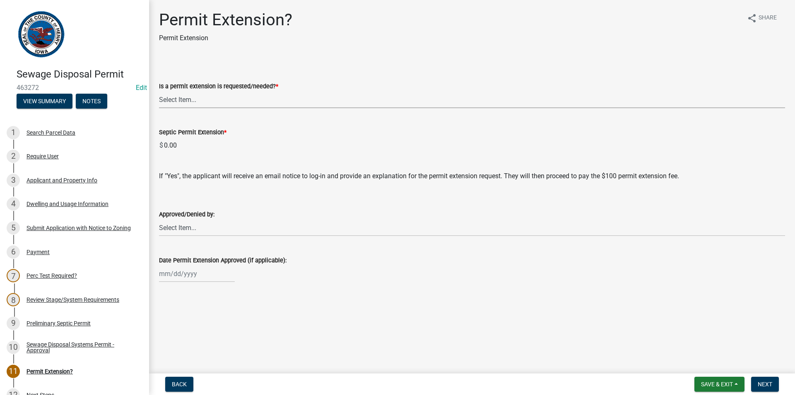
click at [265, 104] on select "Select Item... Yes No denied" at bounding box center [472, 99] width 626 height 17
click at [159, 91] on select "Select Item... Yes No denied" at bounding box center [472, 99] width 626 height 17
select select "987b5ea2-4eed-47da-98d7-c91cd4fcb817"
click at [762, 380] on button "Next" at bounding box center [765, 384] width 28 height 15
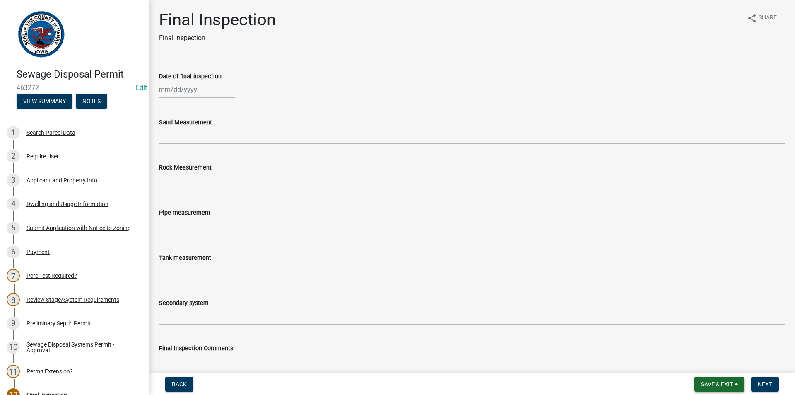
click at [707, 384] on span "Save & Exit" at bounding box center [717, 384] width 32 height 7
click at [712, 367] on button "Save & Exit" at bounding box center [711, 362] width 66 height 20
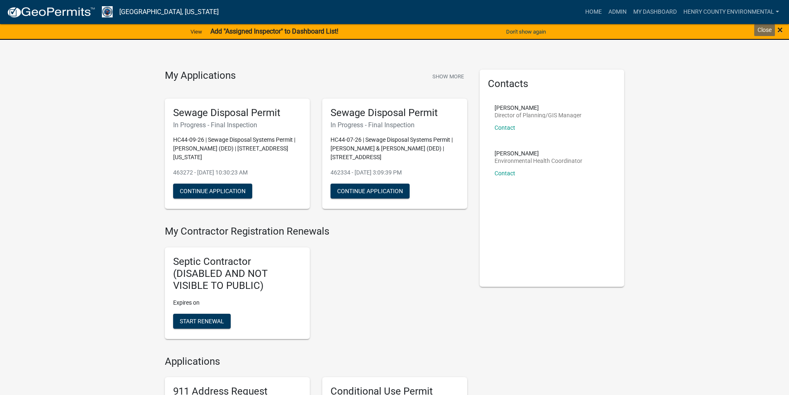
click at [779, 30] on span "×" at bounding box center [779, 30] width 5 height 12
